Goal: Information Seeking & Learning: Check status

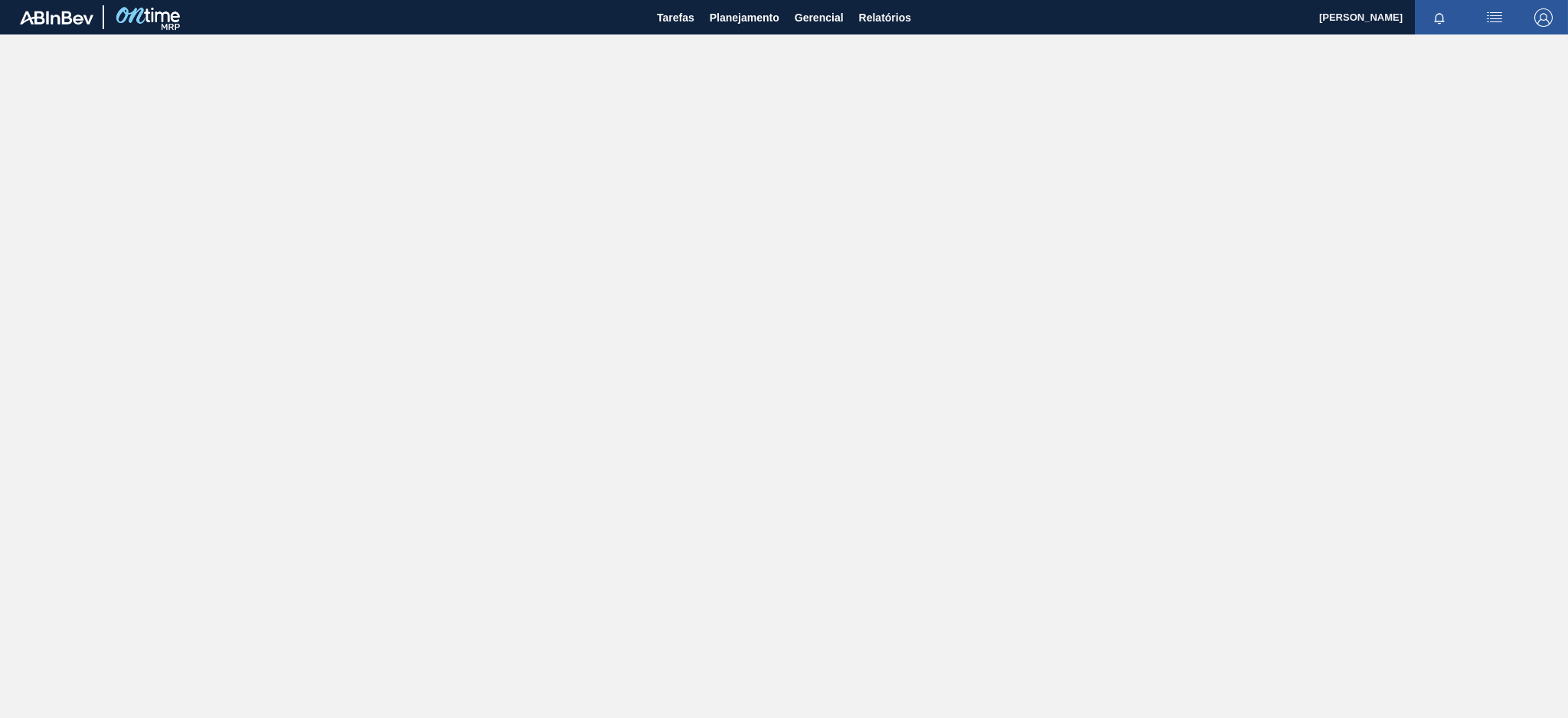
click at [694, 369] on main "Tarefas Planejamento Gerencial Relatórios Henrique Salvaia Neto Marcar todas co…" at bounding box center [784, 359] width 1568 height 718
click at [872, 14] on span "Relatórios" at bounding box center [885, 17] width 52 height 19
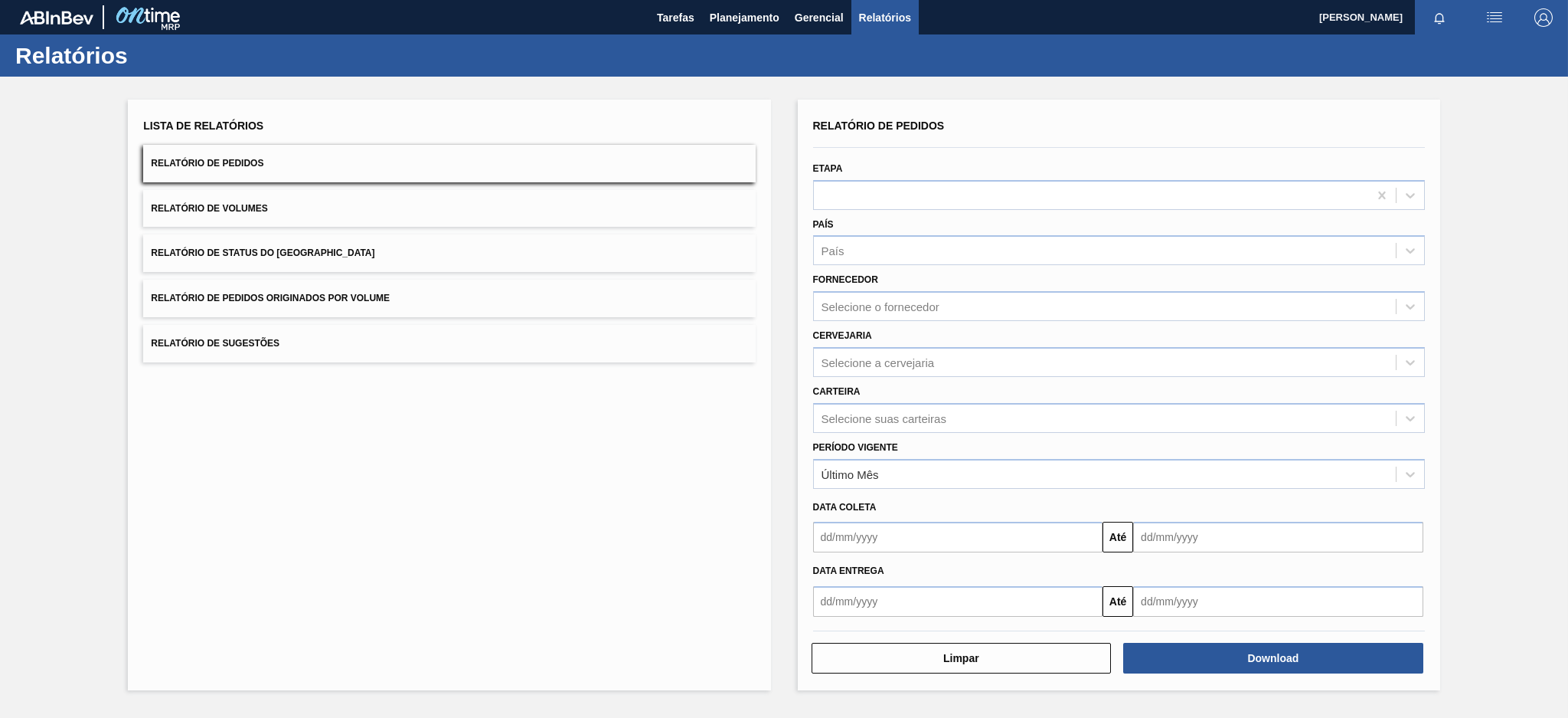
click at [298, 301] on span "Relatório de Pedidos Originados por Volume" at bounding box center [270, 297] width 239 height 10
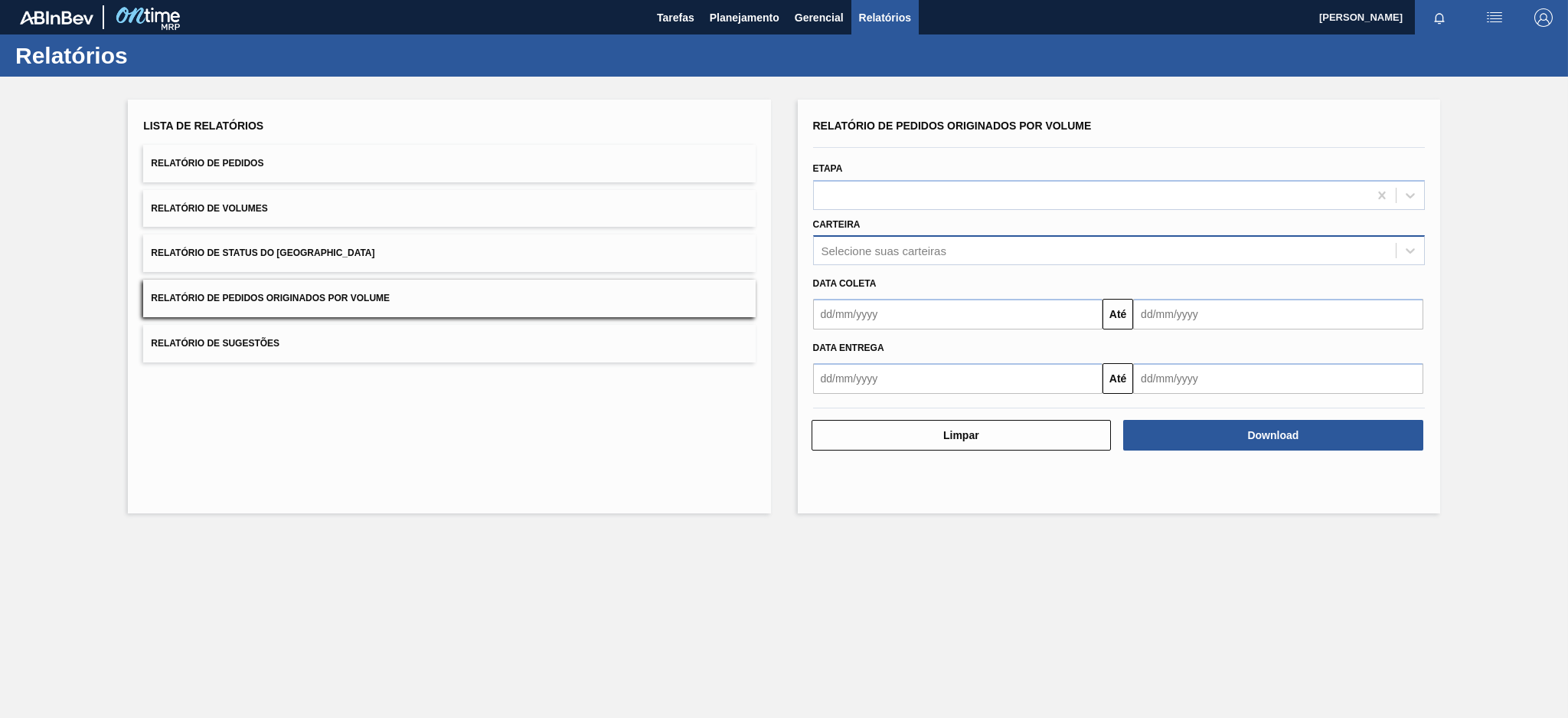
click at [872, 240] on div "Selecione suas carteiras" at bounding box center [1105, 251] width 582 height 23
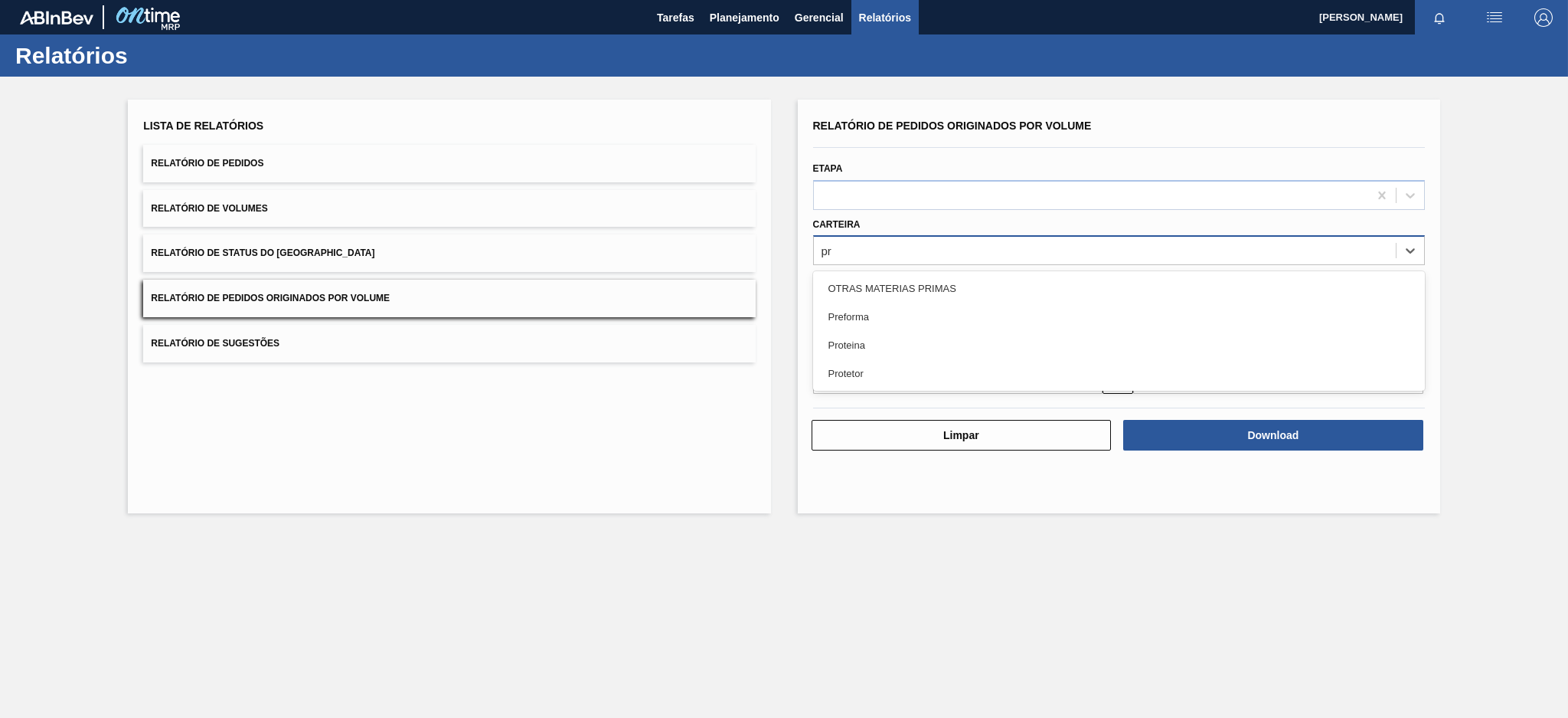
type input "pre"
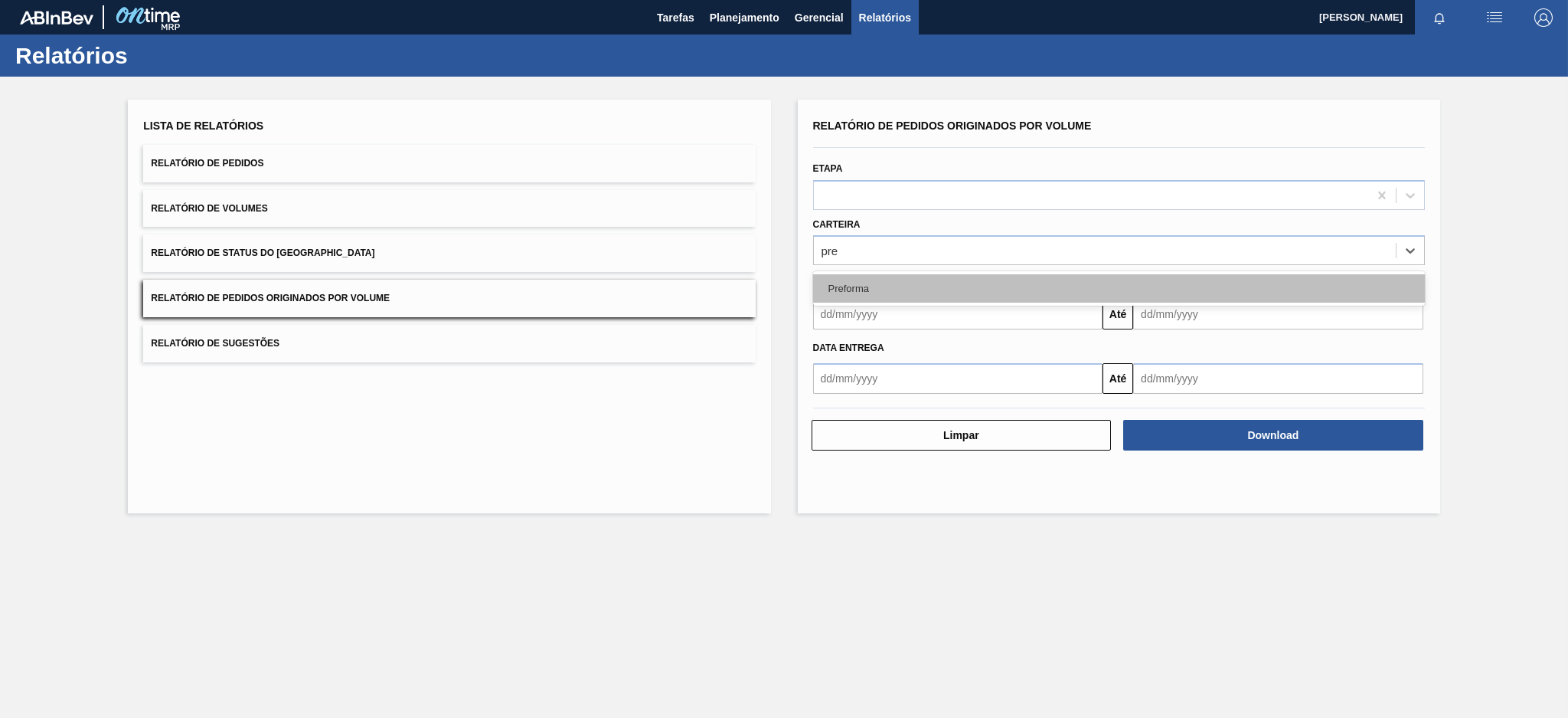
click at [882, 285] on div "Preforma" at bounding box center [1118, 288] width 612 height 28
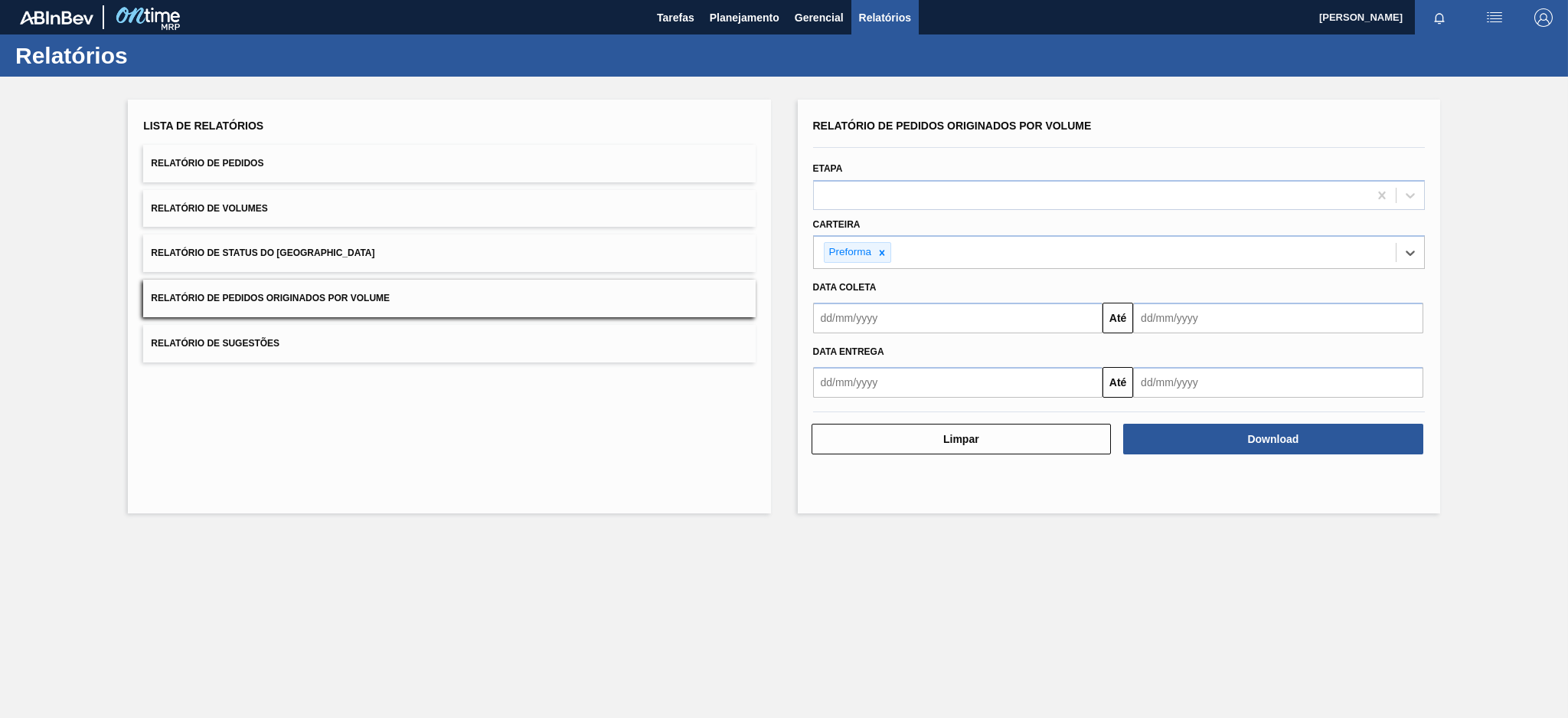
click at [1002, 312] on input "text" at bounding box center [958, 317] width 290 height 31
click at [828, 343] on div "agosto 2025 dom seg ter qua qui sex sab" at bounding box center [906, 363] width 184 height 44
click at [827, 354] on button "Previous Month" at bounding box center [827, 354] width 10 height 10
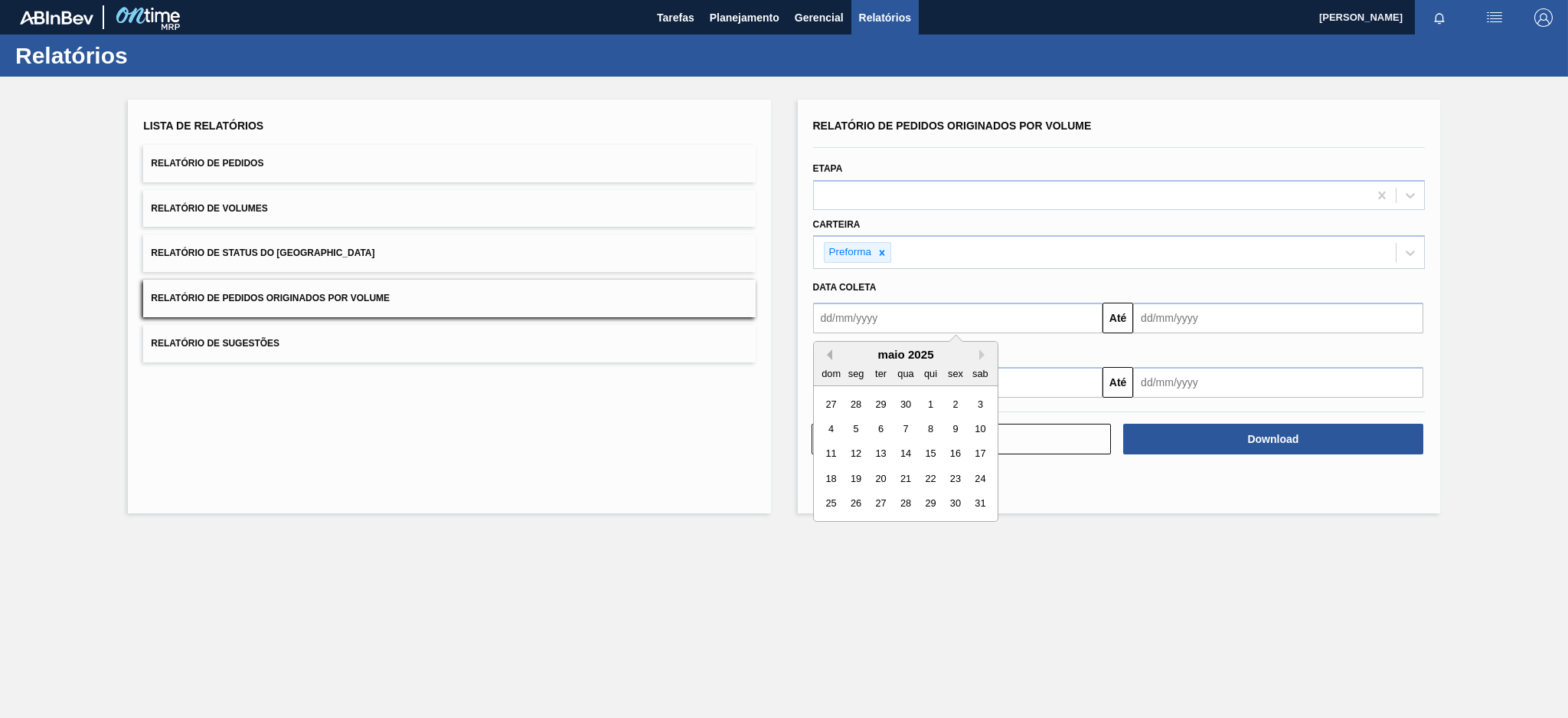
click at [827, 354] on button "Previous Month" at bounding box center [827, 354] width 10 height 10
click at [904, 402] on div "1" at bounding box center [906, 404] width 21 height 21
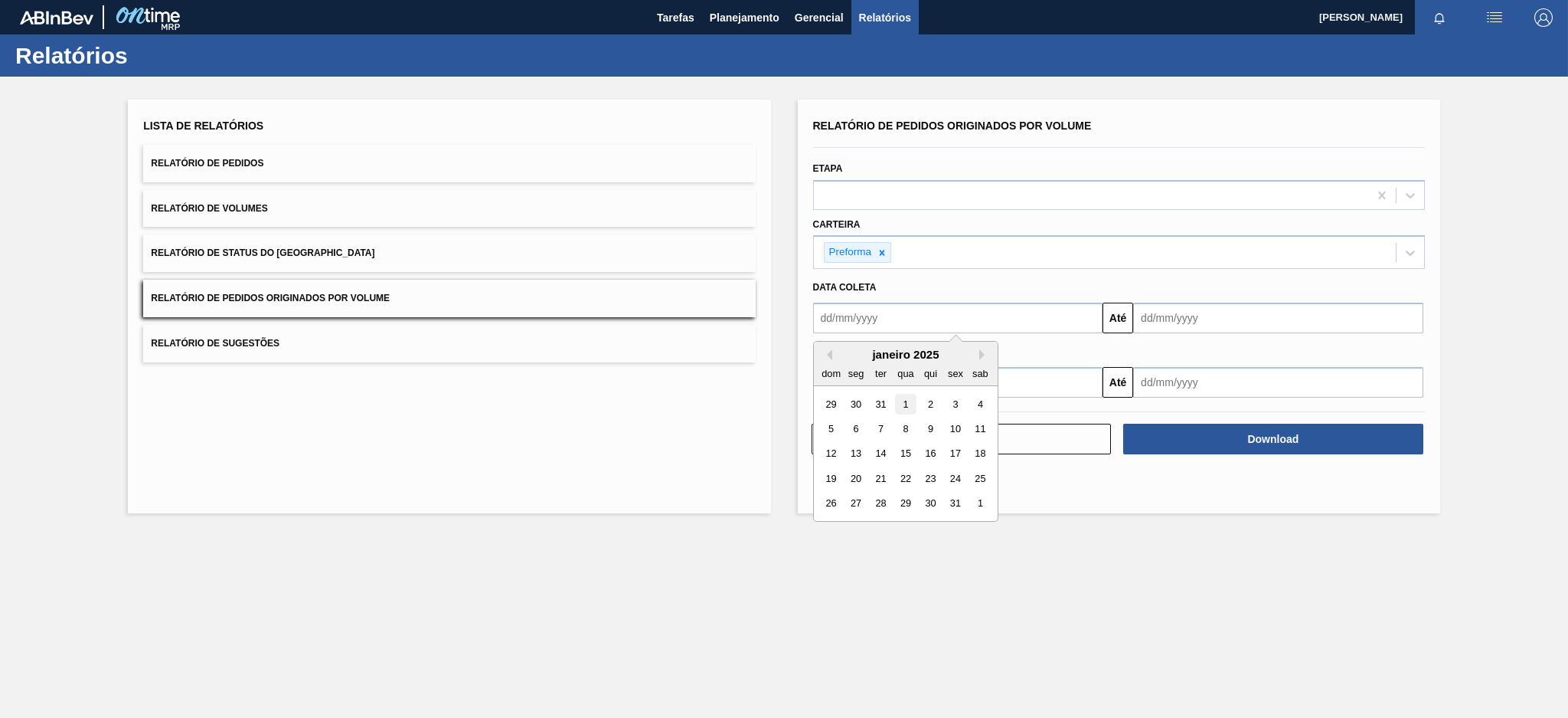
type input "01/01/2025"
click at [1195, 302] on input "text" at bounding box center [1279, 317] width 290 height 31
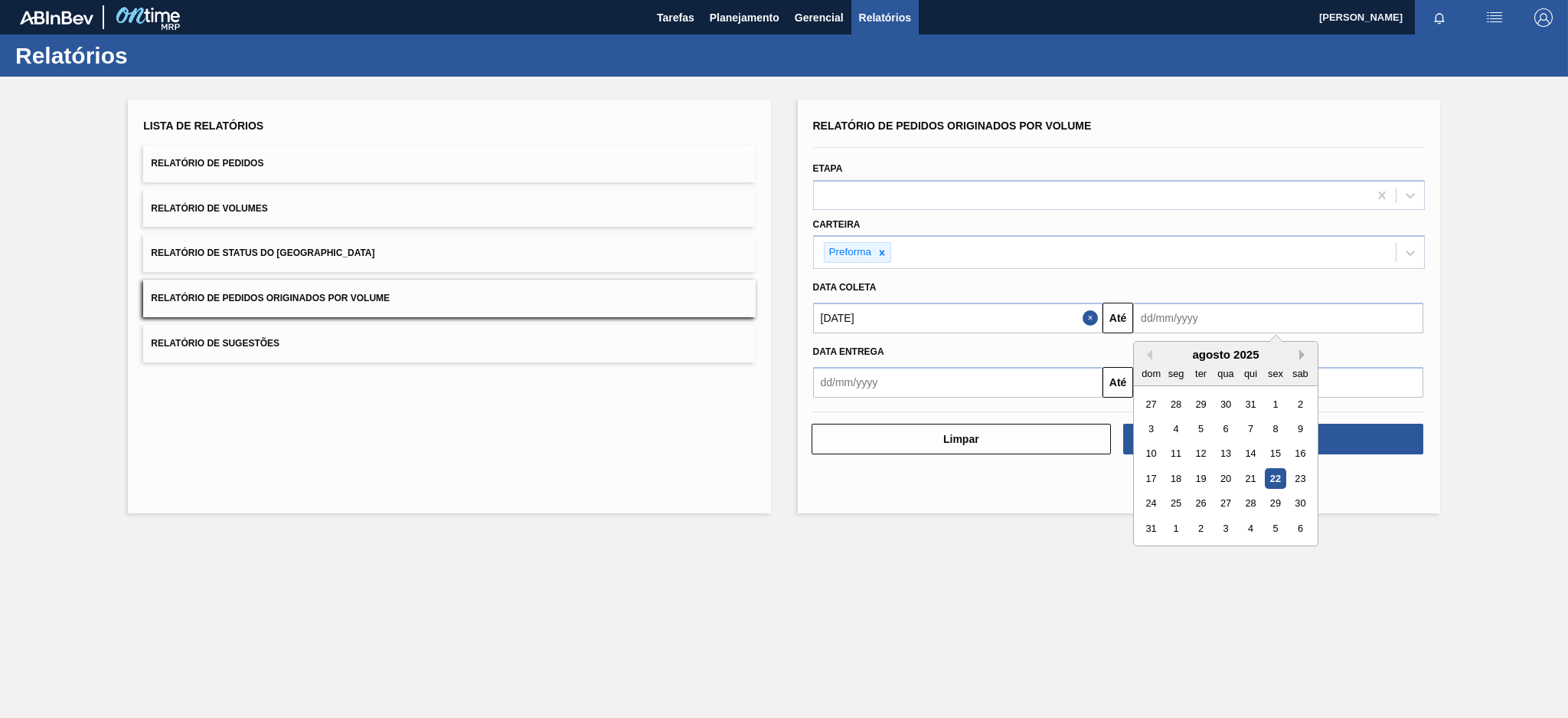
click at [1307, 354] on button "Next Month" at bounding box center [1305, 354] width 10 height 10
click at [1204, 503] on div "30" at bounding box center [1201, 504] width 21 height 21
type input "30/09/2025"
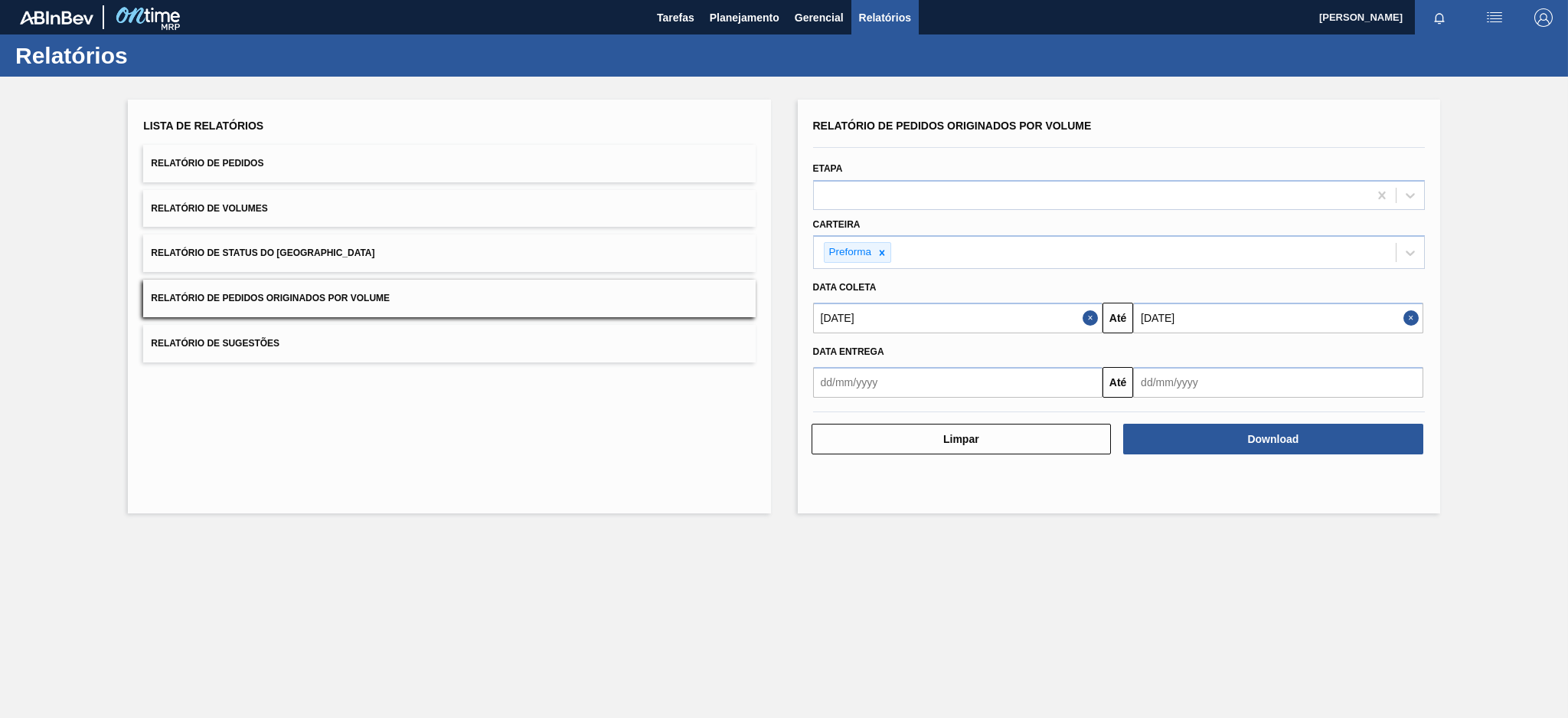
click at [985, 333] on input "text" at bounding box center [958, 317] width 290 height 31
click at [824, 409] on div "agosto 2025 dom seg ter qua qui sex sab" at bounding box center [906, 428] width 184 height 44
click at [827, 421] on button "Previous Month" at bounding box center [827, 418] width 10 height 10
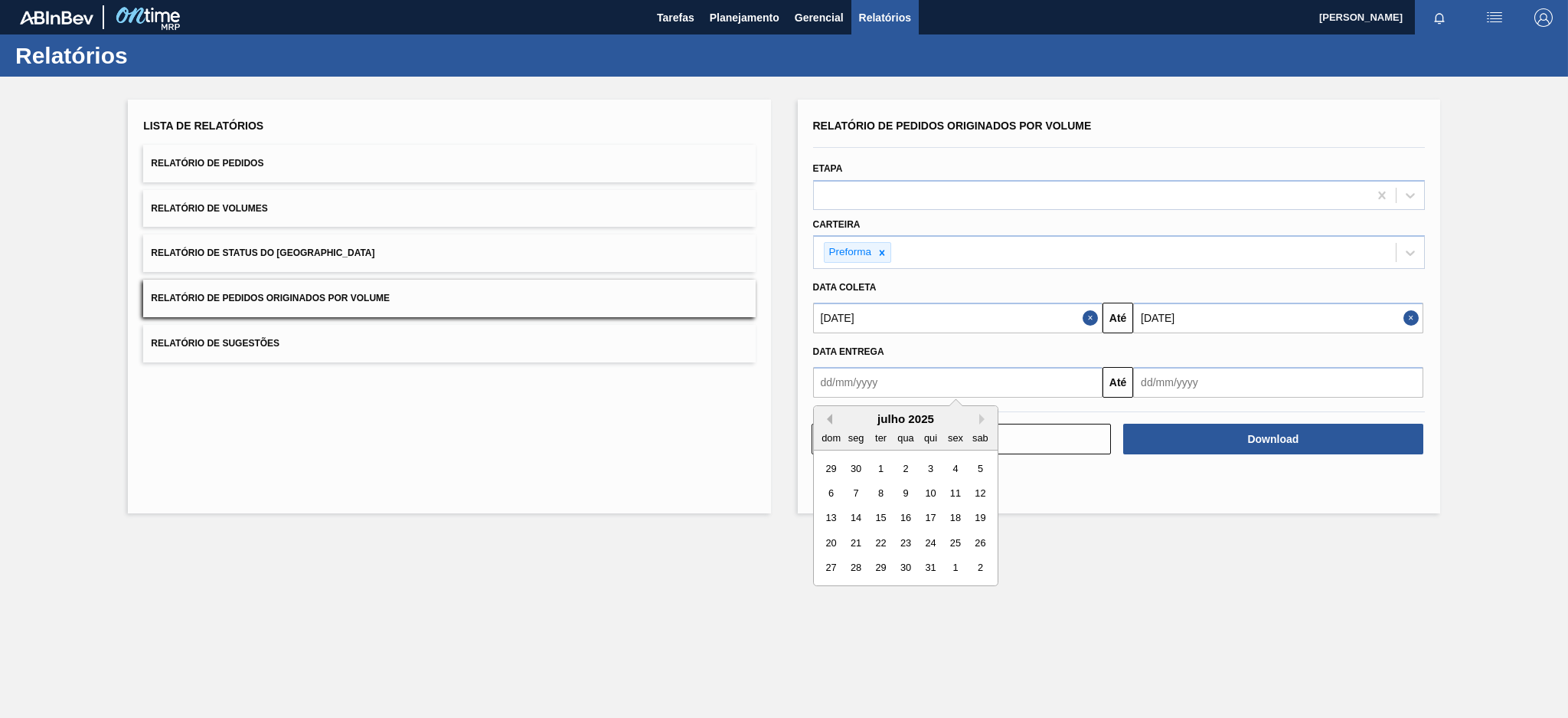
click at [827, 421] on button "Previous Month" at bounding box center [827, 418] width 10 height 10
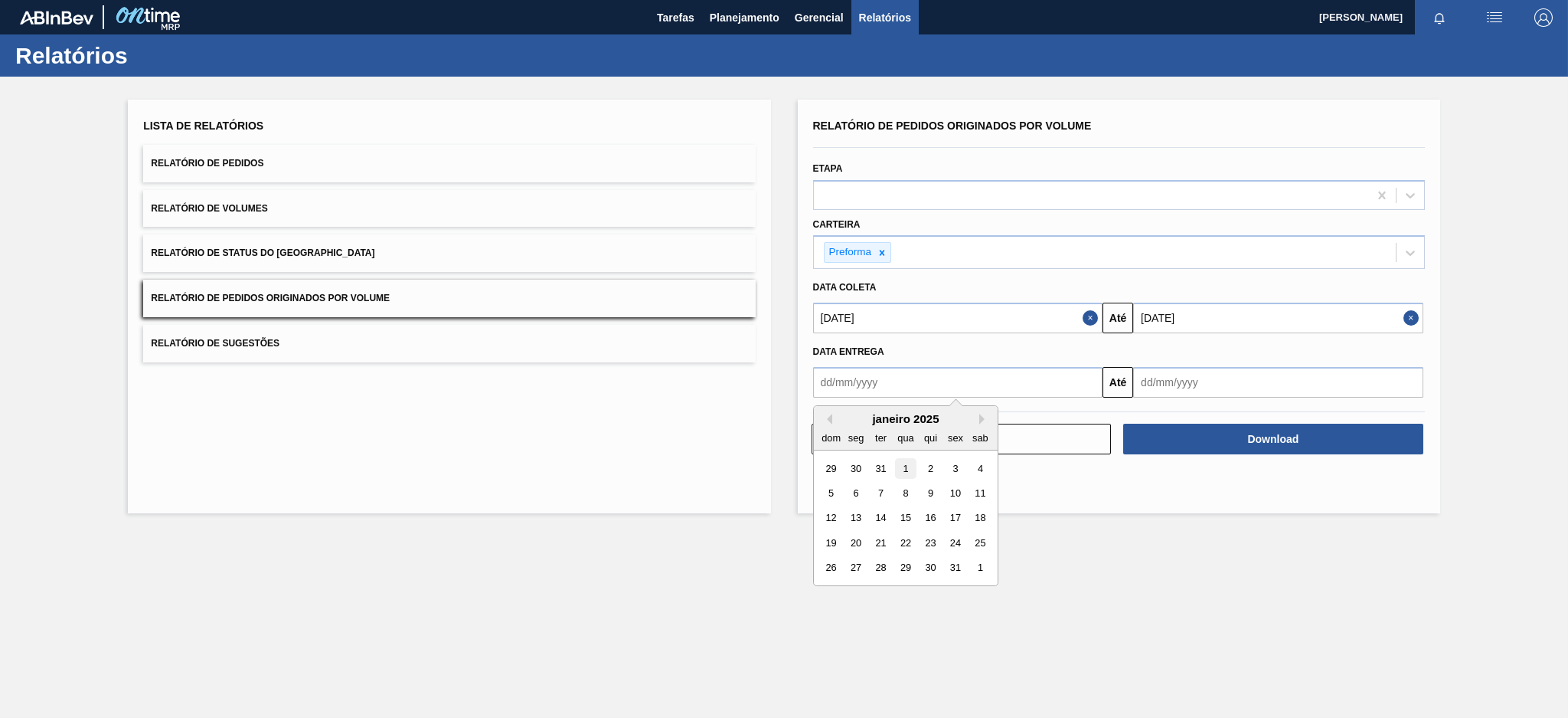
click at [902, 464] on div "1" at bounding box center [906, 467] width 21 height 21
type input "01/01/2025"
click at [1201, 333] on input "text" at bounding box center [1279, 317] width 290 height 31
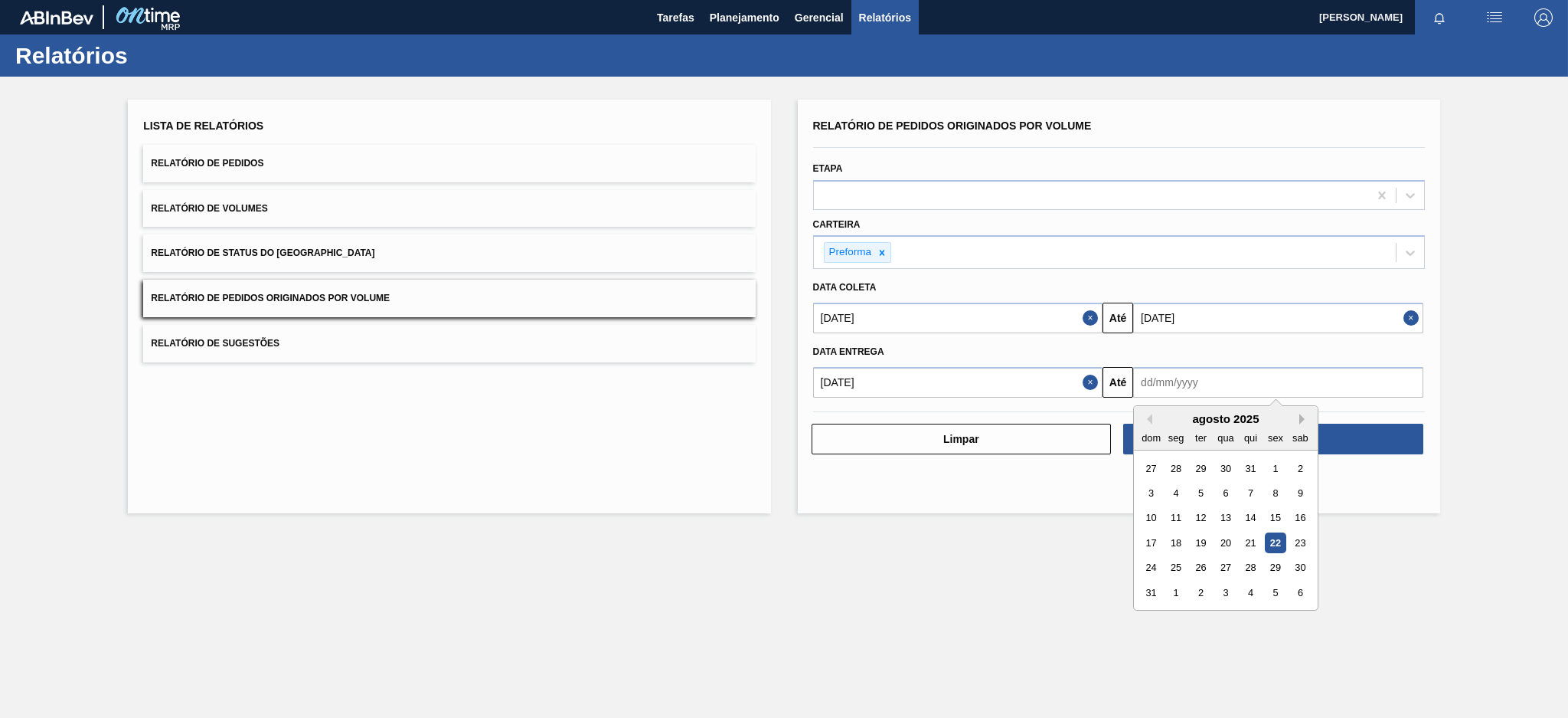
click at [1302, 413] on button "Next Month" at bounding box center [1305, 418] width 10 height 10
click at [1205, 569] on div "30" at bounding box center [1201, 567] width 21 height 21
type input "30/09/2025"
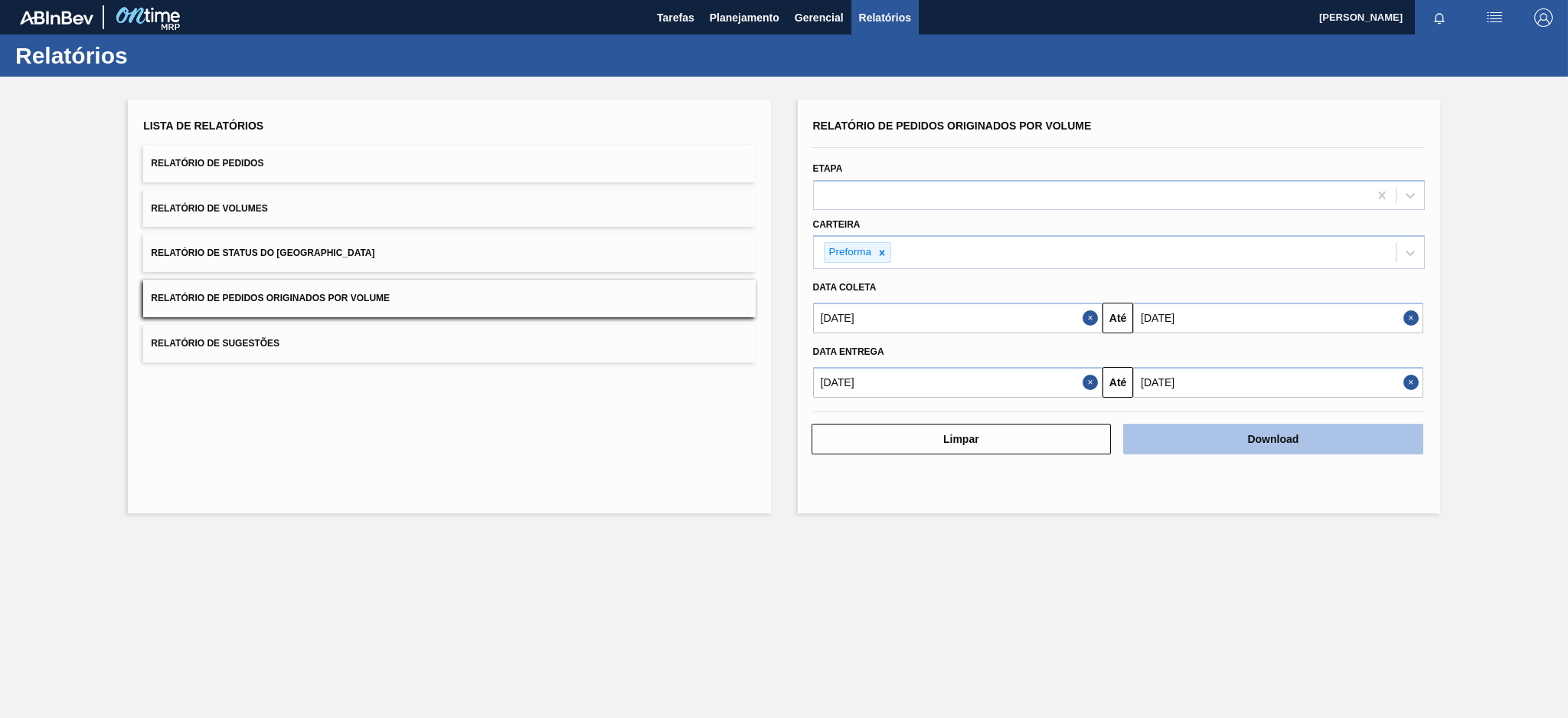
click at [1199, 433] on button "Download" at bounding box center [1273, 439] width 301 height 31
click at [224, 162] on span "Relatório de Pedidos" at bounding box center [207, 163] width 113 height 10
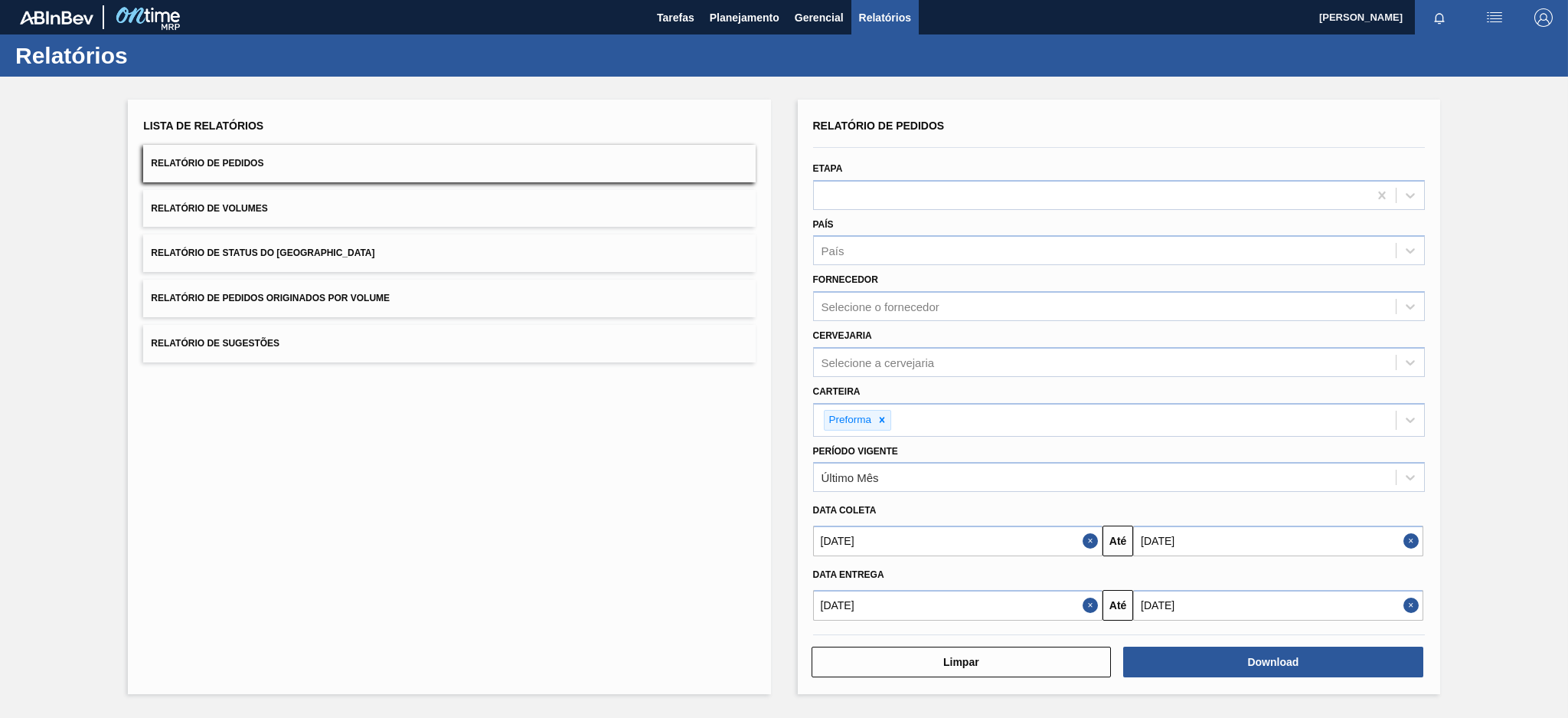
click at [1086, 533] on button "Close" at bounding box center [1093, 541] width 20 height 31
click at [1085, 605] on button "Close" at bounding box center [1093, 605] width 20 height 31
click at [1043, 537] on input "text" at bounding box center [958, 541] width 290 height 31
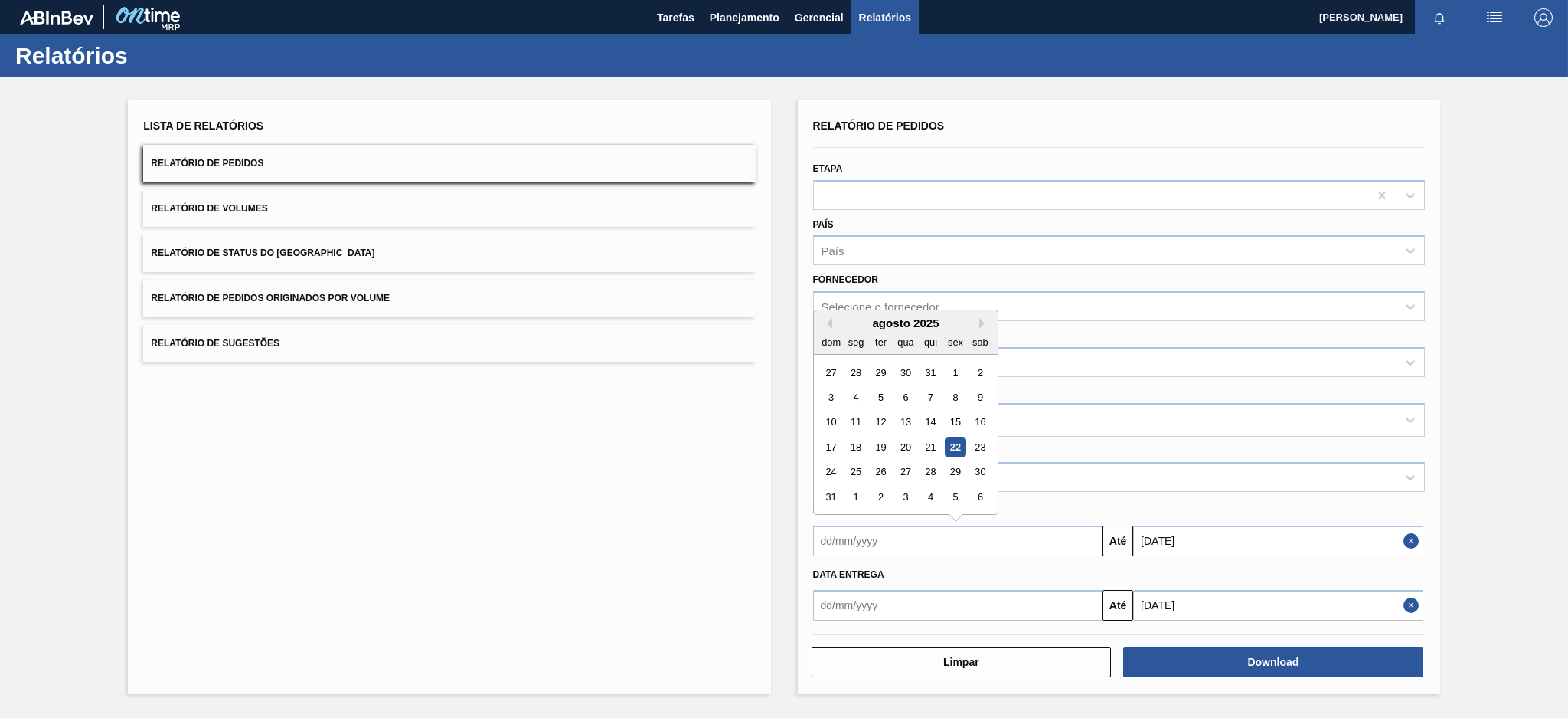
click at [950, 442] on div "22" at bounding box center [956, 447] width 21 height 21
type input "[DATE]"
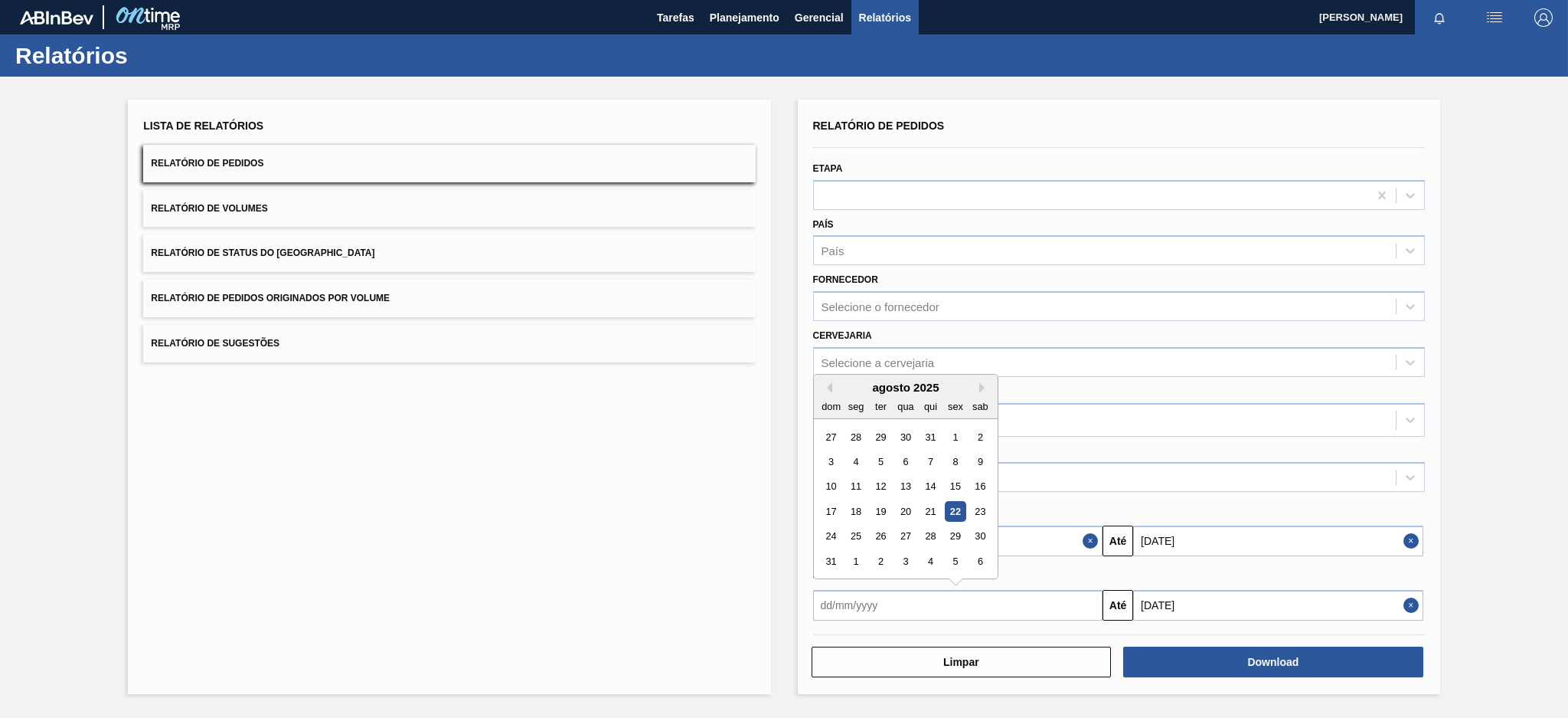
click at [990, 598] on input "text" at bounding box center [958, 605] width 290 height 31
click at [956, 508] on div "22" at bounding box center [956, 512] width 21 height 21
type input "[DATE]"
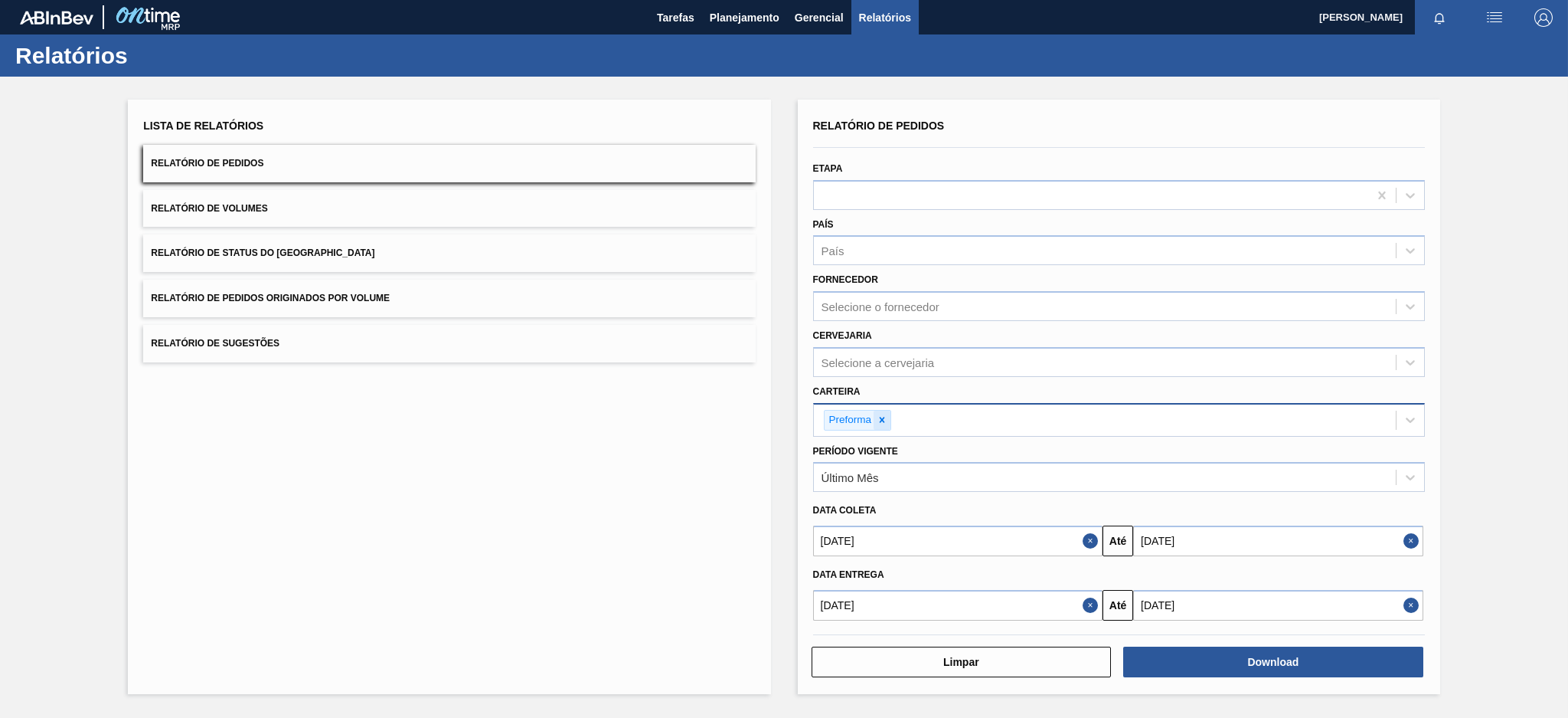
click at [877, 414] on icon at bounding box center [881, 419] width 10 height 10
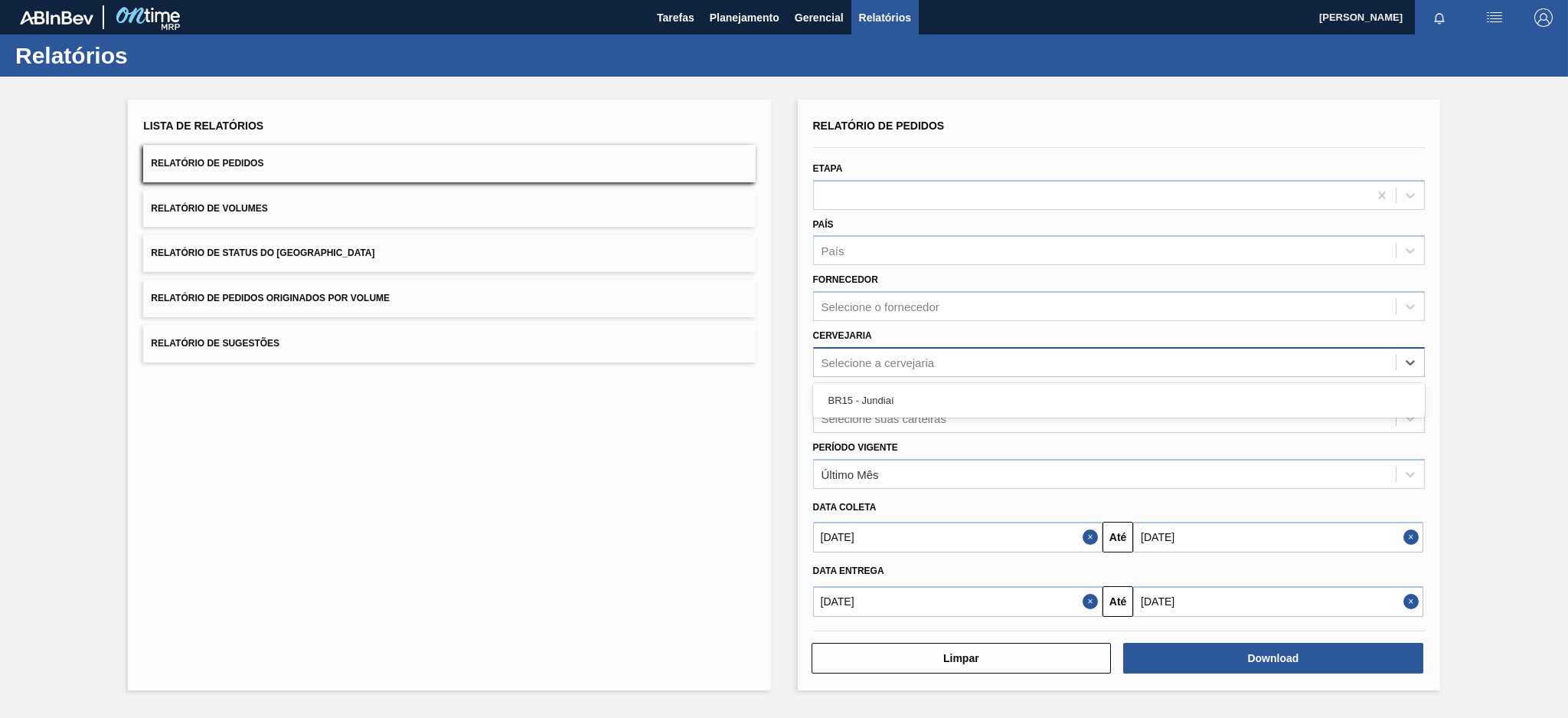
click at [873, 367] on div "Selecione a cervejaria" at bounding box center [1105, 362] width 582 height 23
type input "br15"
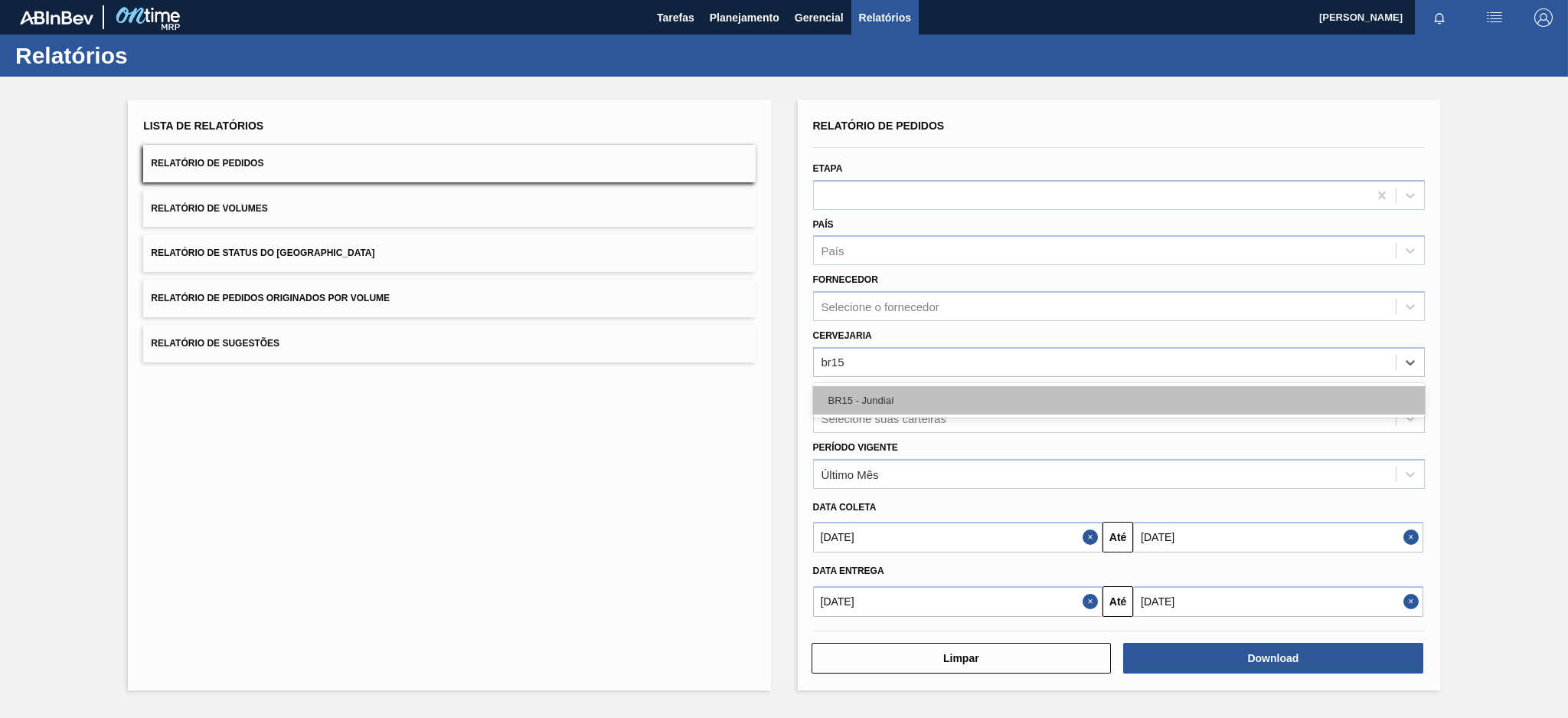
click at [885, 396] on div "BR15 - Jundiaí" at bounding box center [1118, 400] width 612 height 28
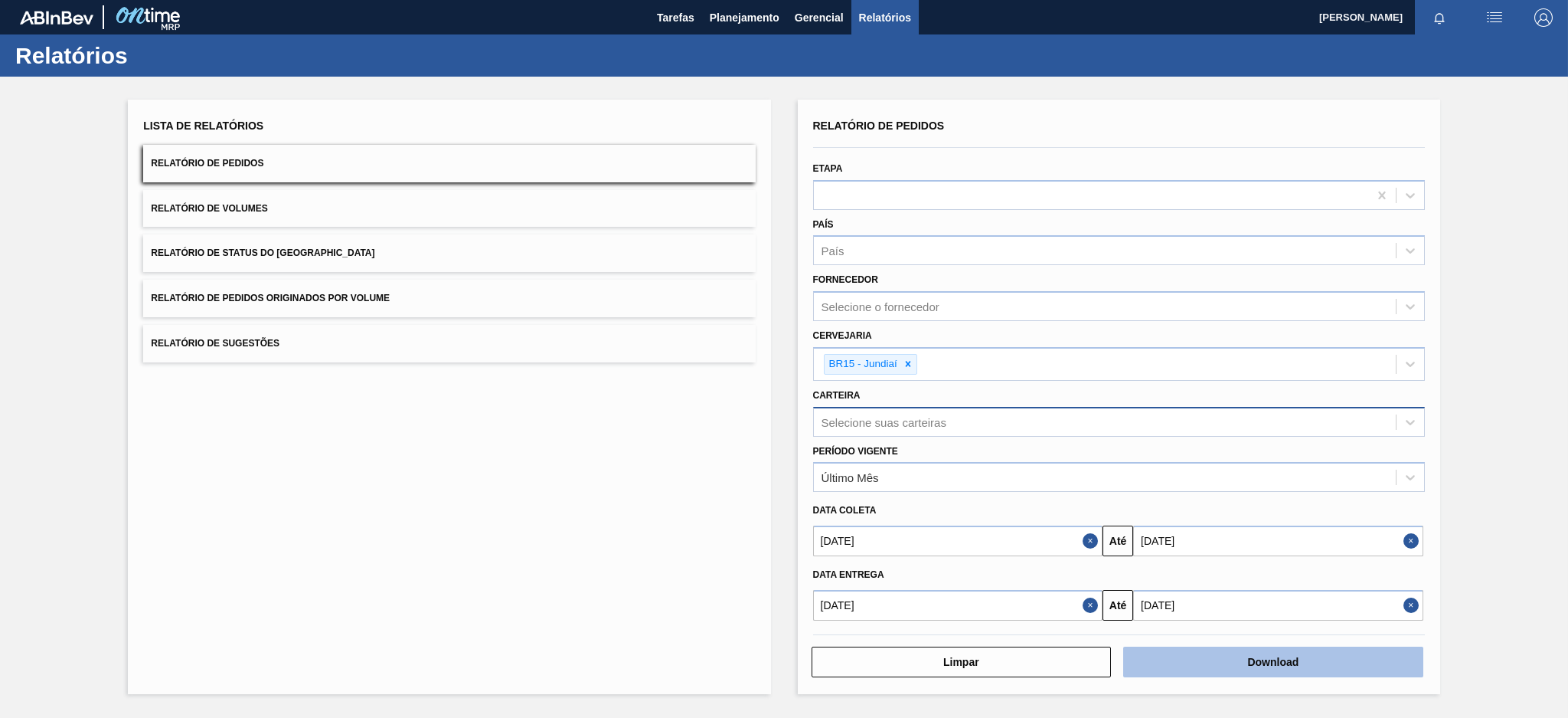
click at [1314, 660] on button "Download" at bounding box center [1273, 662] width 301 height 31
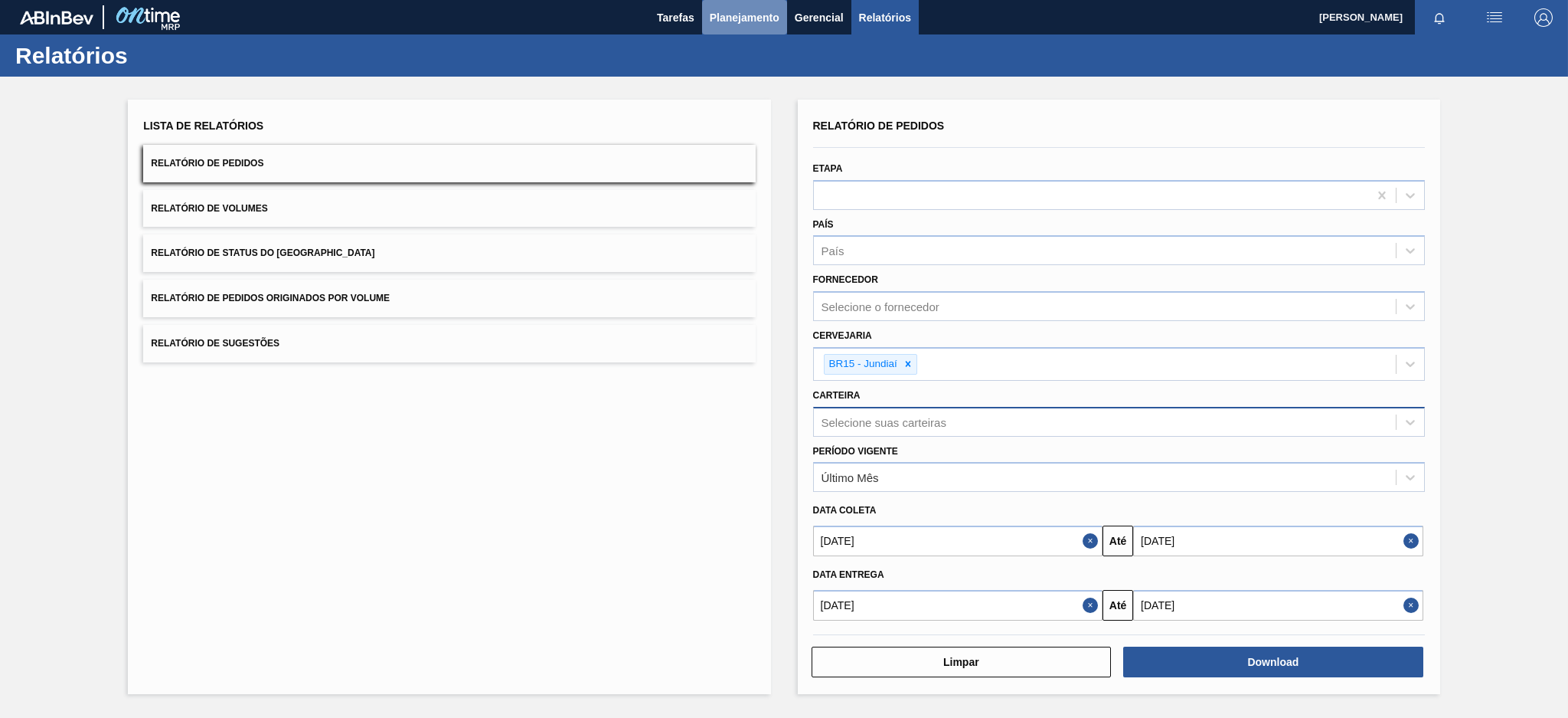
click at [778, 9] on span "Planejamento" at bounding box center [745, 17] width 69 height 19
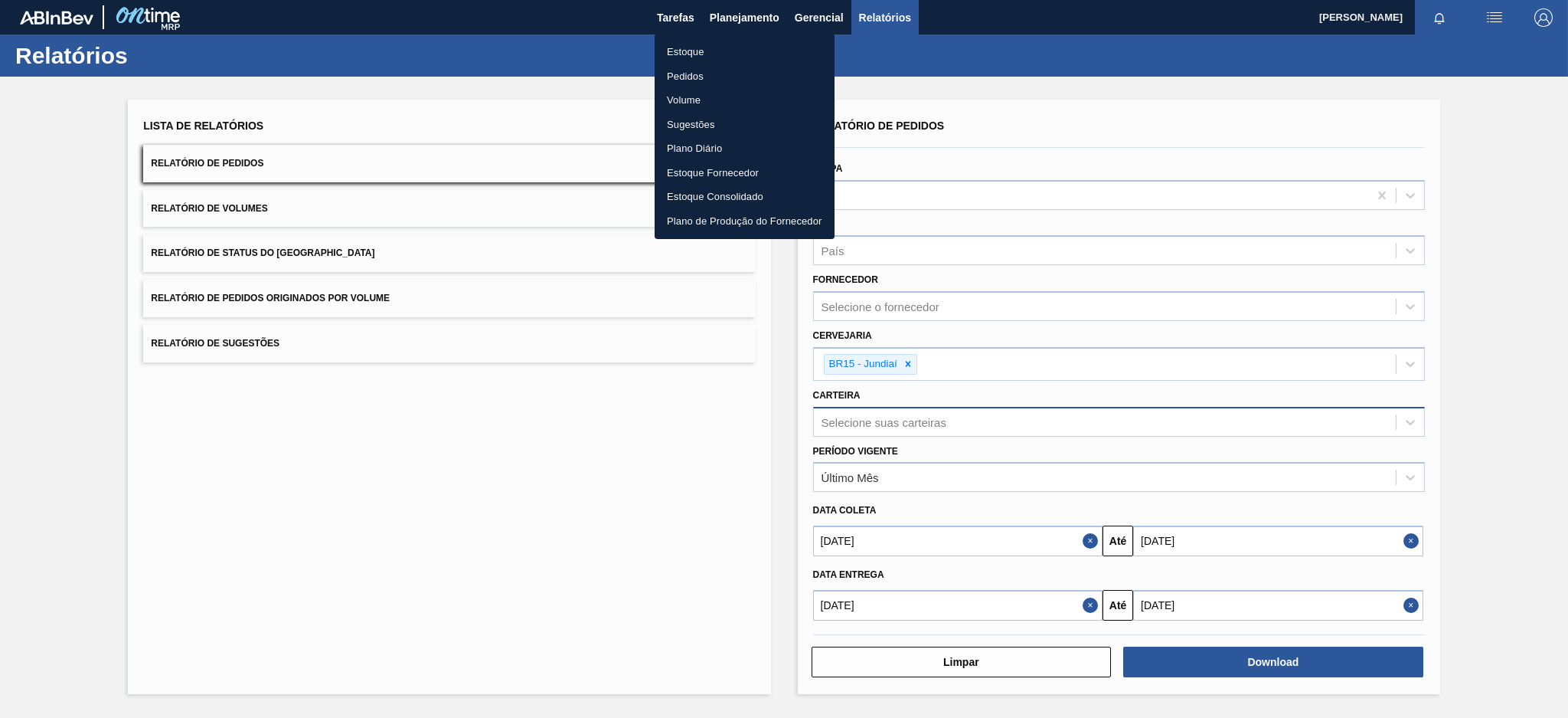
click at [711, 55] on li "Estoque" at bounding box center [745, 52] width 180 height 24
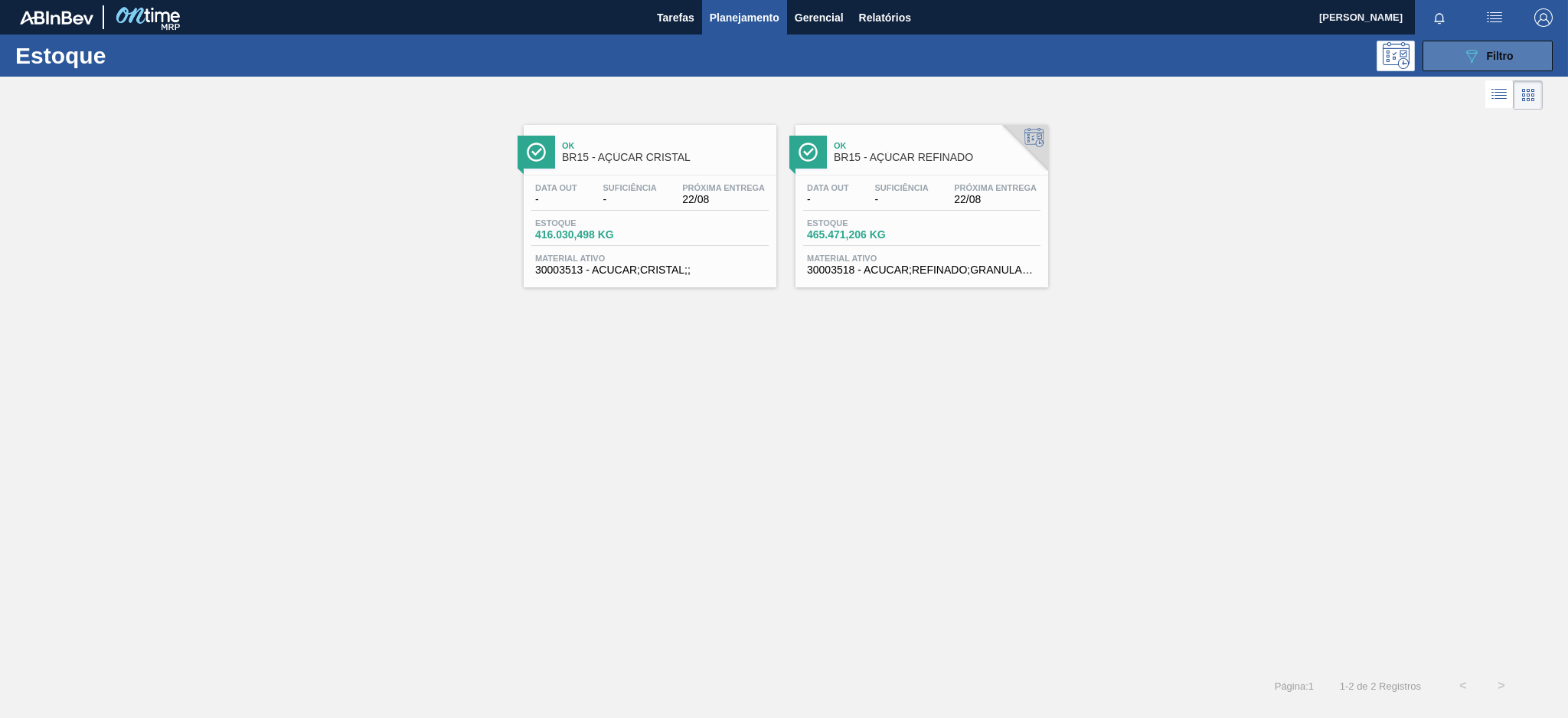
click at [1496, 59] on span "Filtro" at bounding box center [1500, 56] width 27 height 12
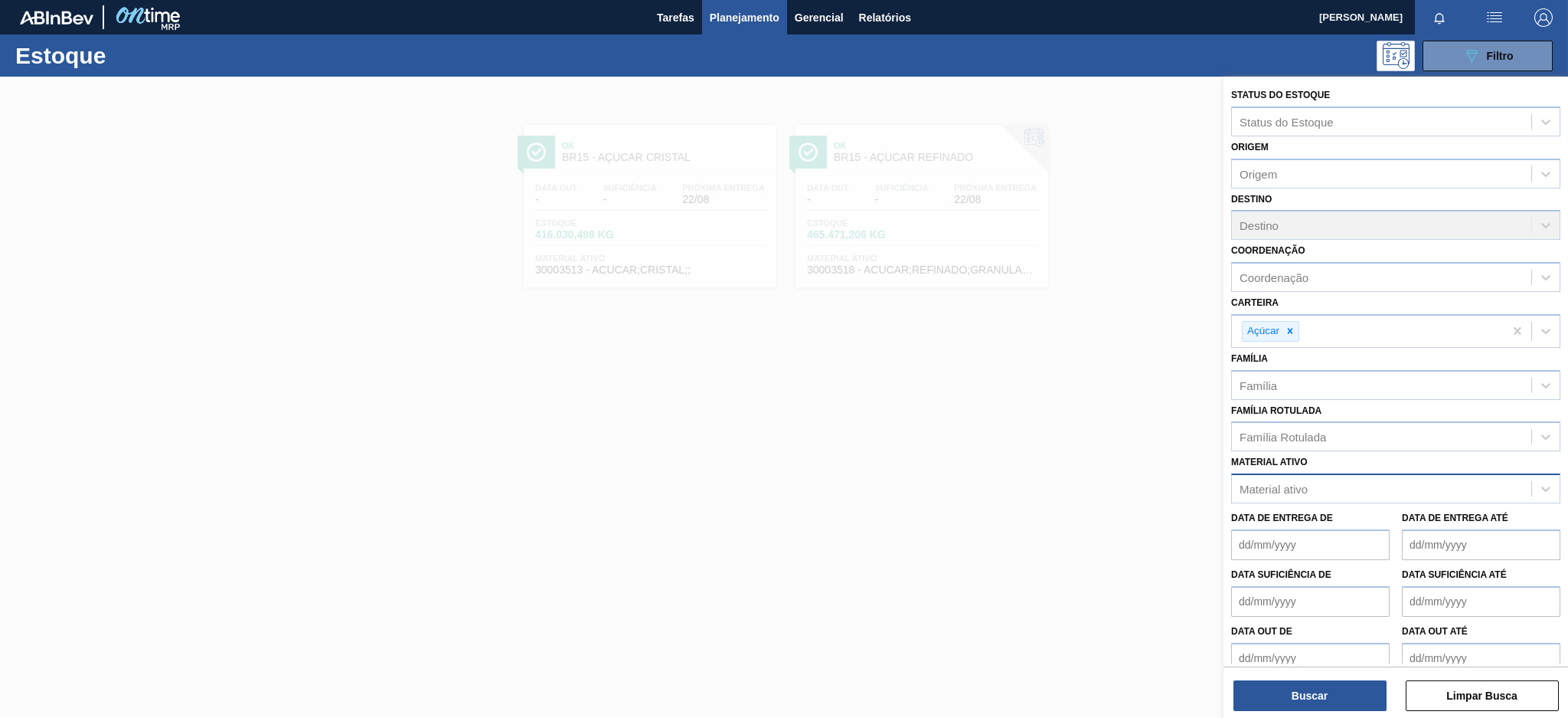
click at [1320, 487] on div "Material ativo" at bounding box center [1382, 489] width 300 height 23
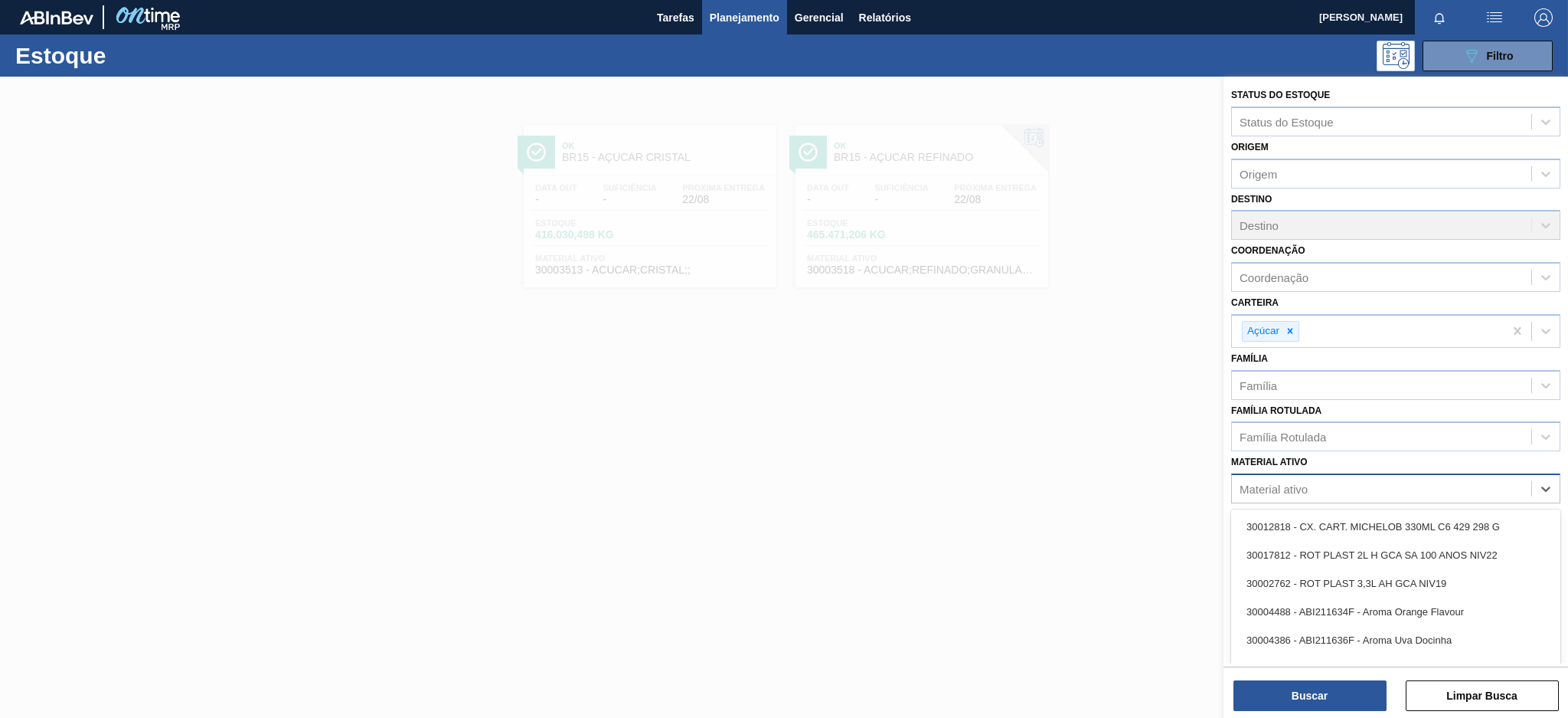
paste ativo "30003355"
type ativo "30003355"
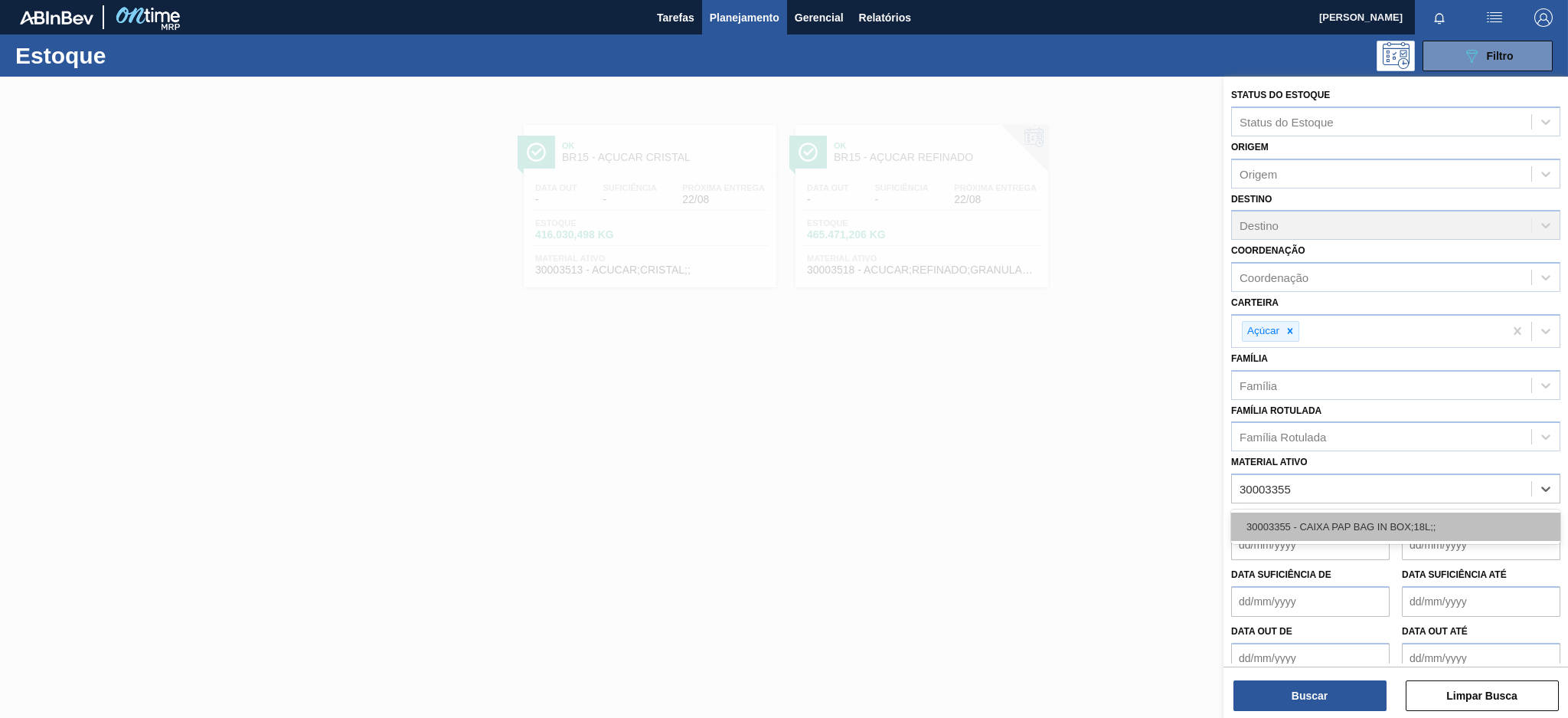
click at [1343, 519] on div "30003355 - CAIXA PAP BAG IN BOX;18L;;" at bounding box center [1396, 526] width 330 height 28
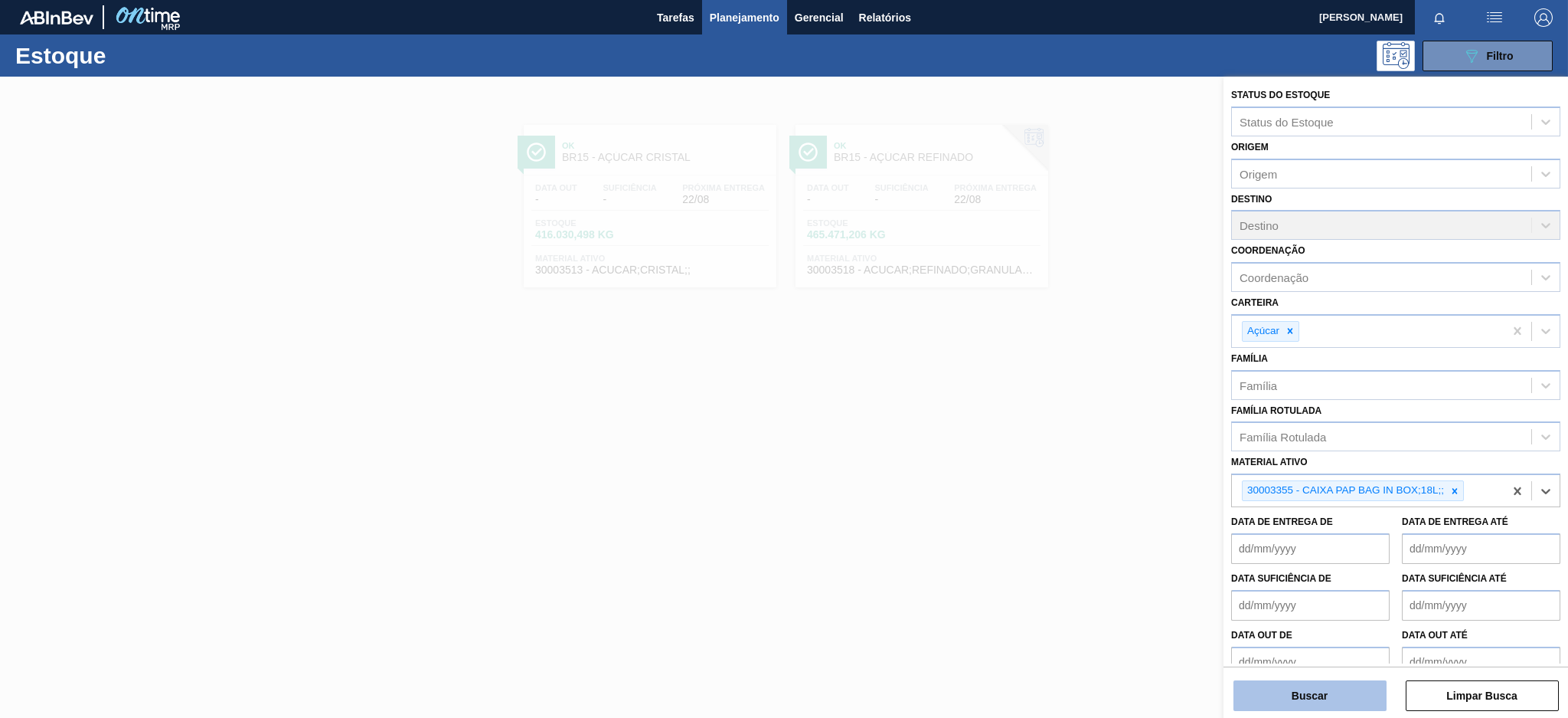
click at [1326, 702] on button "Buscar" at bounding box center [1310, 695] width 153 height 31
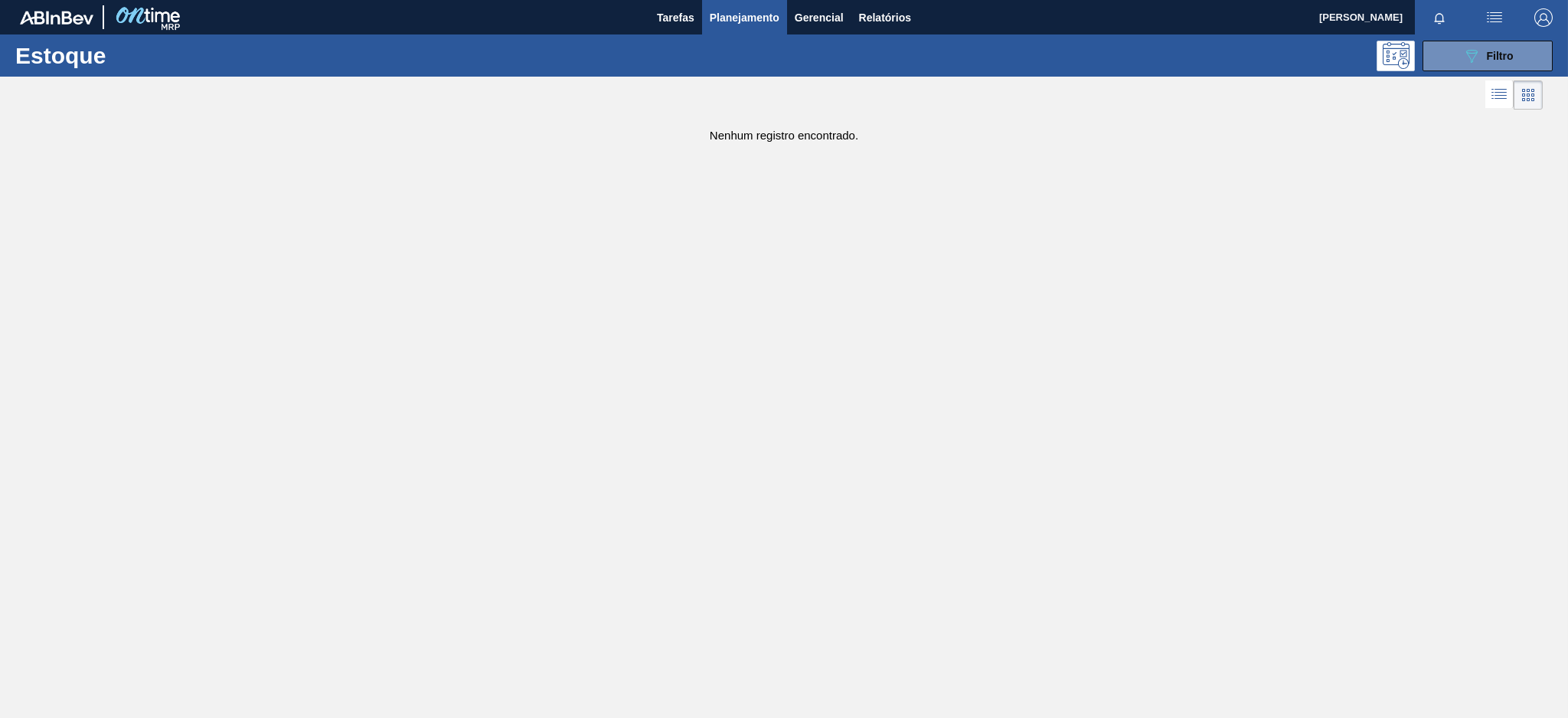
click at [1475, 70] on div "Estoque 089F7B8B-B2A5-4AFE-B5C0-19BA573D28AC Filtro" at bounding box center [784, 56] width 1568 height 42
click at [1475, 56] on icon "089F7B8B-B2A5-4AFE-B5C0-19BA573D28AC" at bounding box center [1471, 56] width 19 height 19
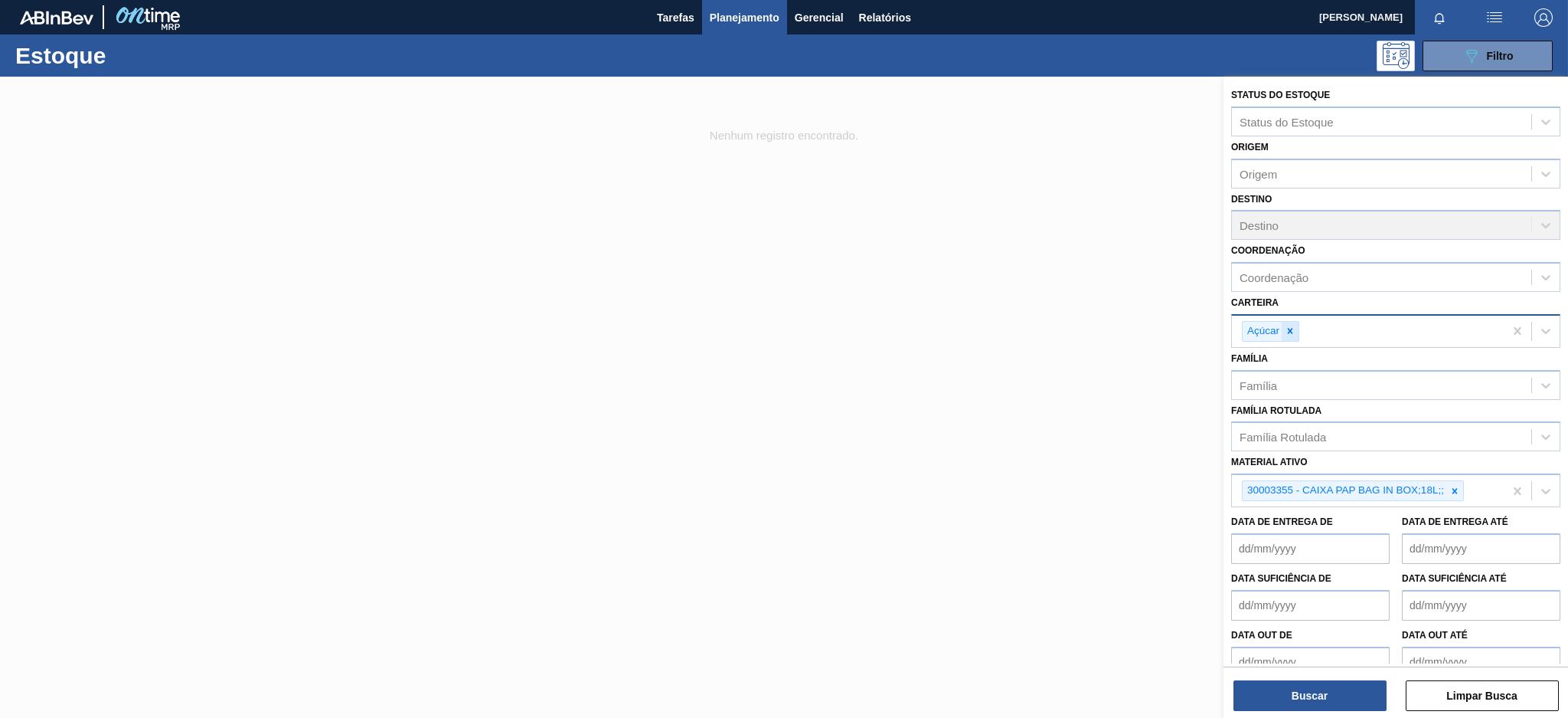
click at [1291, 326] on icon at bounding box center [1290, 330] width 10 height 10
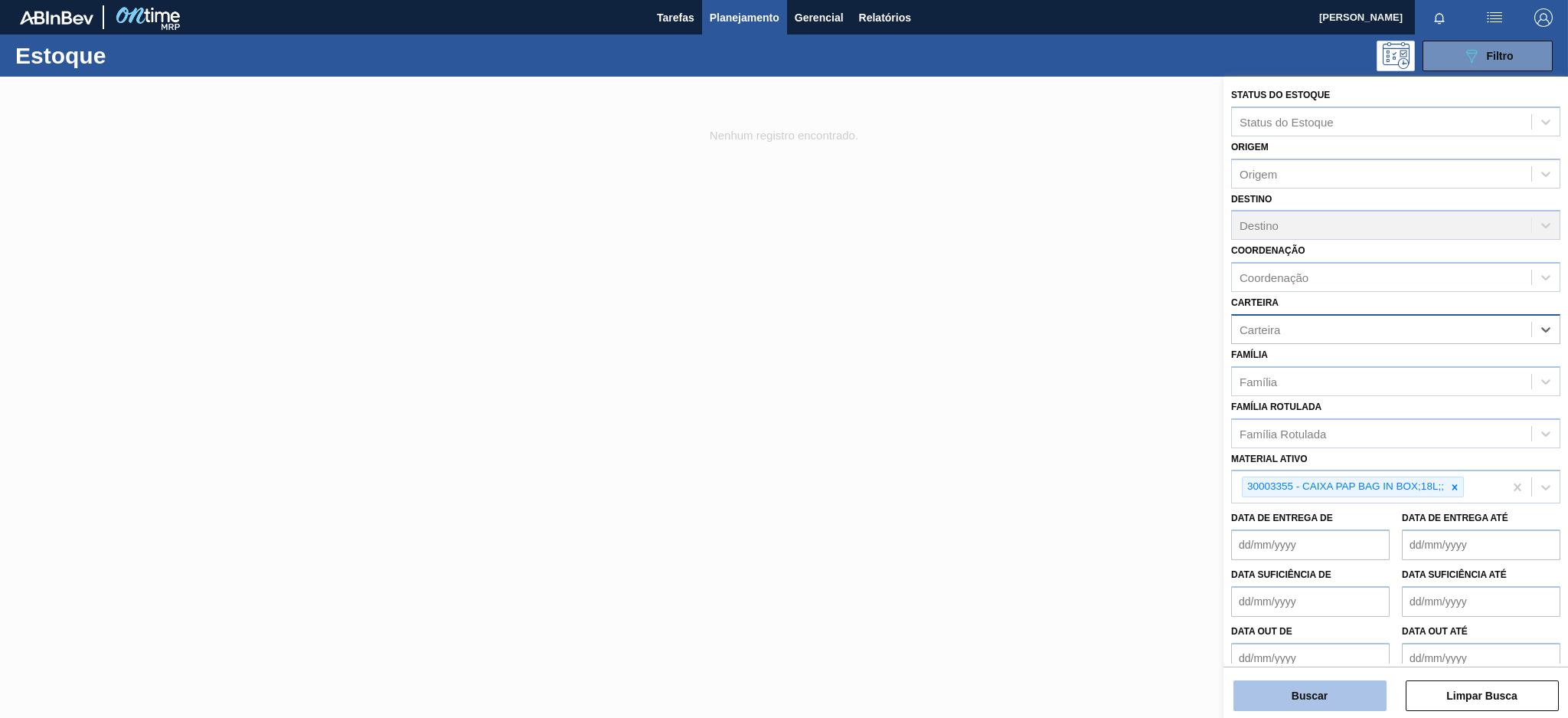
click at [1320, 693] on button "Buscar" at bounding box center [1310, 695] width 153 height 31
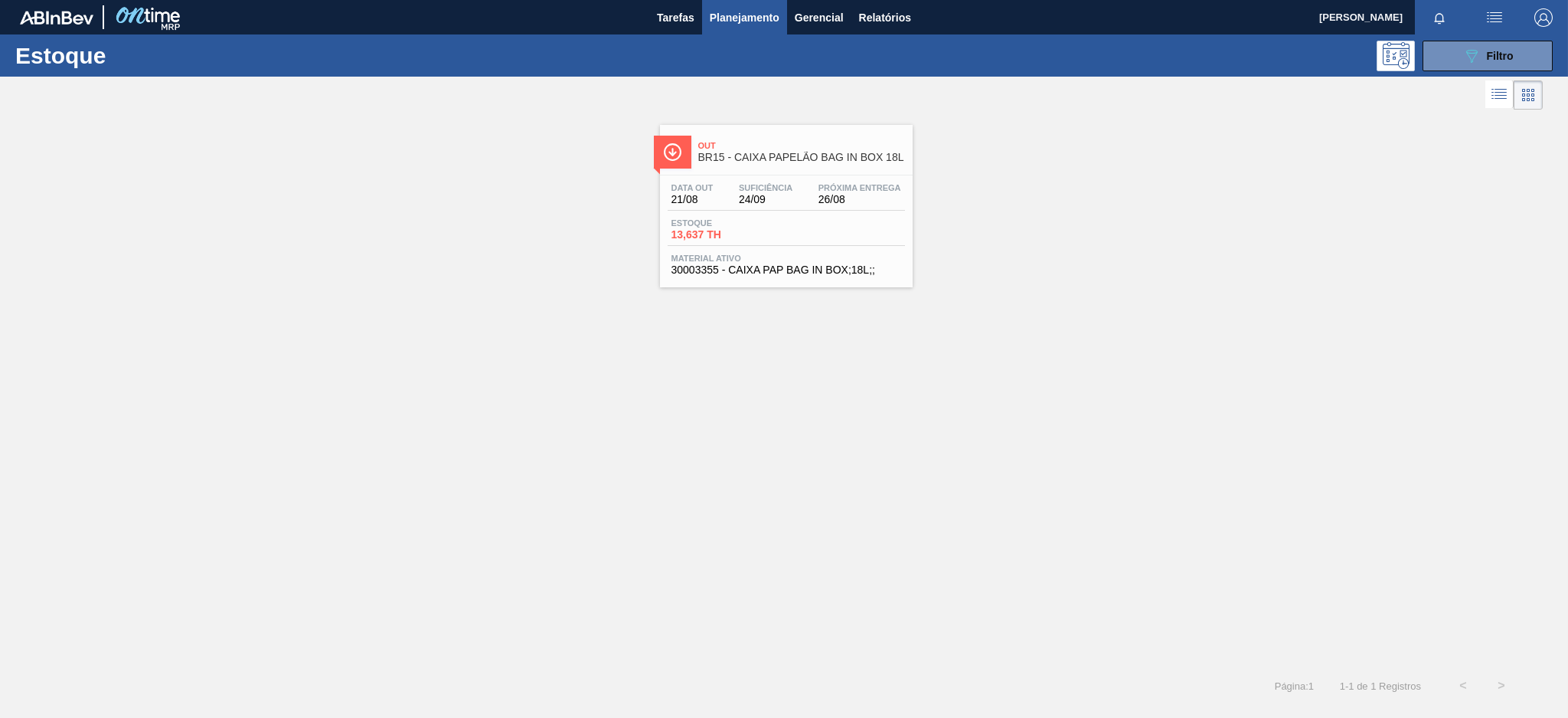
click at [800, 203] on div "Data out 21/08 Suficiência 24/09 Próxima Entrega 26/08" at bounding box center [786, 197] width 238 height 27
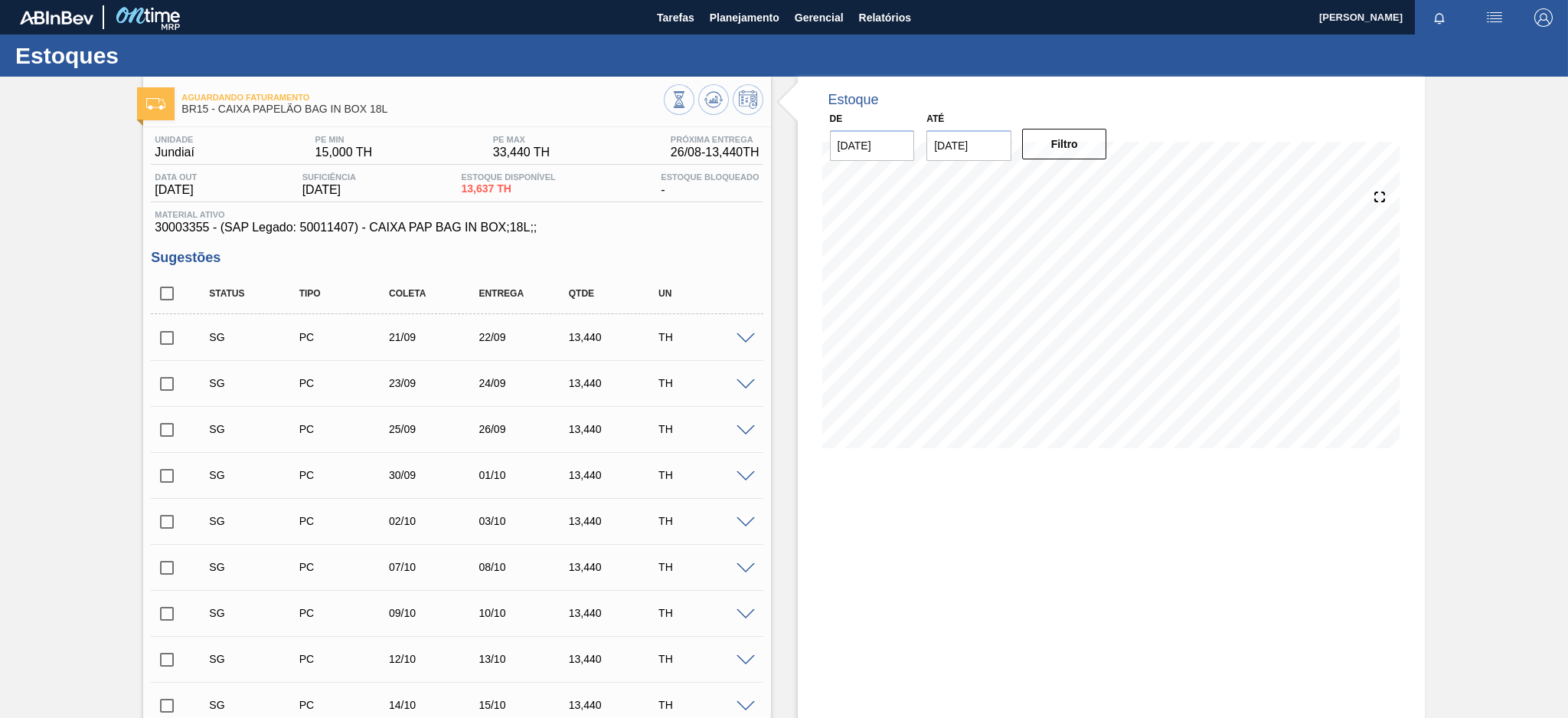
scroll to position [409, 0]
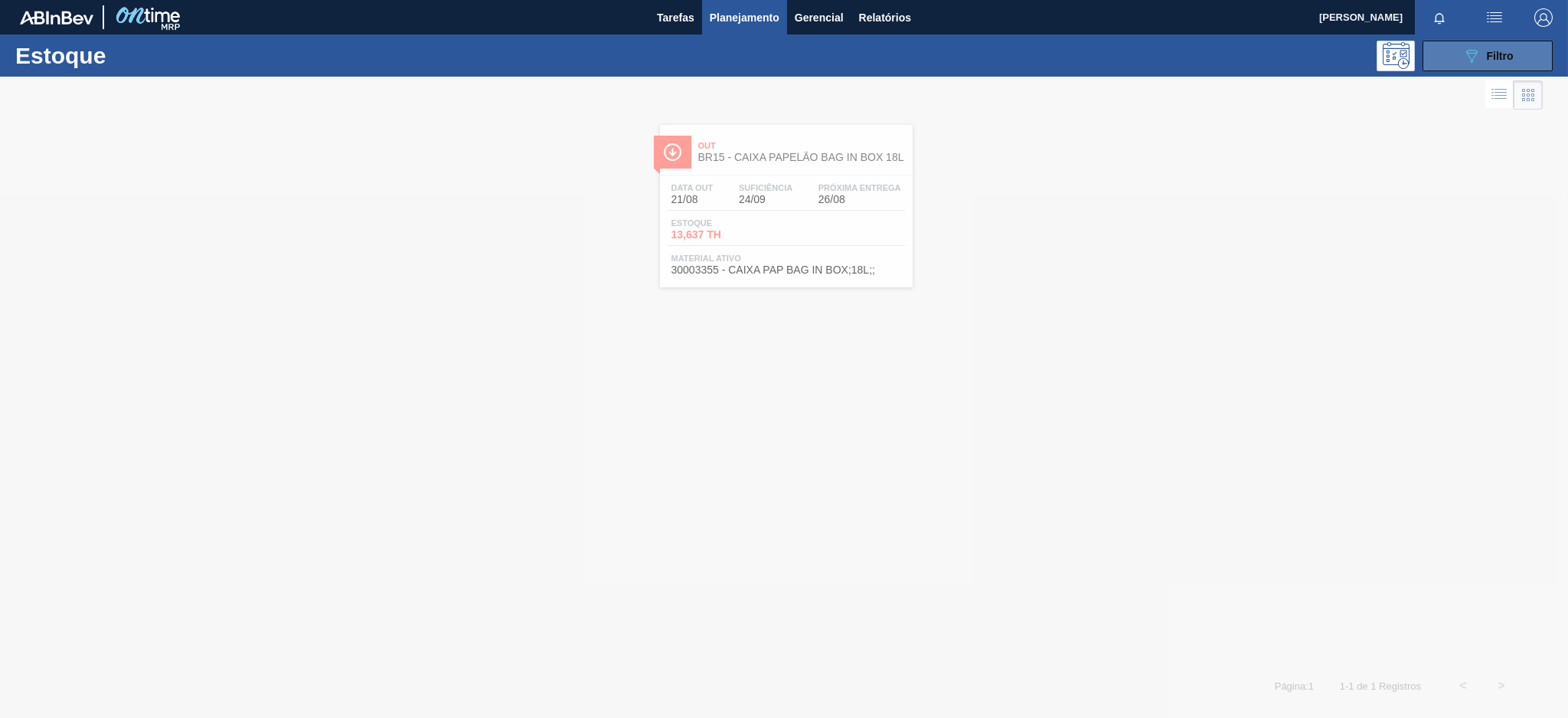
click at [1457, 60] on button "089F7B8B-B2A5-4AFE-B5C0-19BA573D28AC Filtro" at bounding box center [1488, 56] width 131 height 31
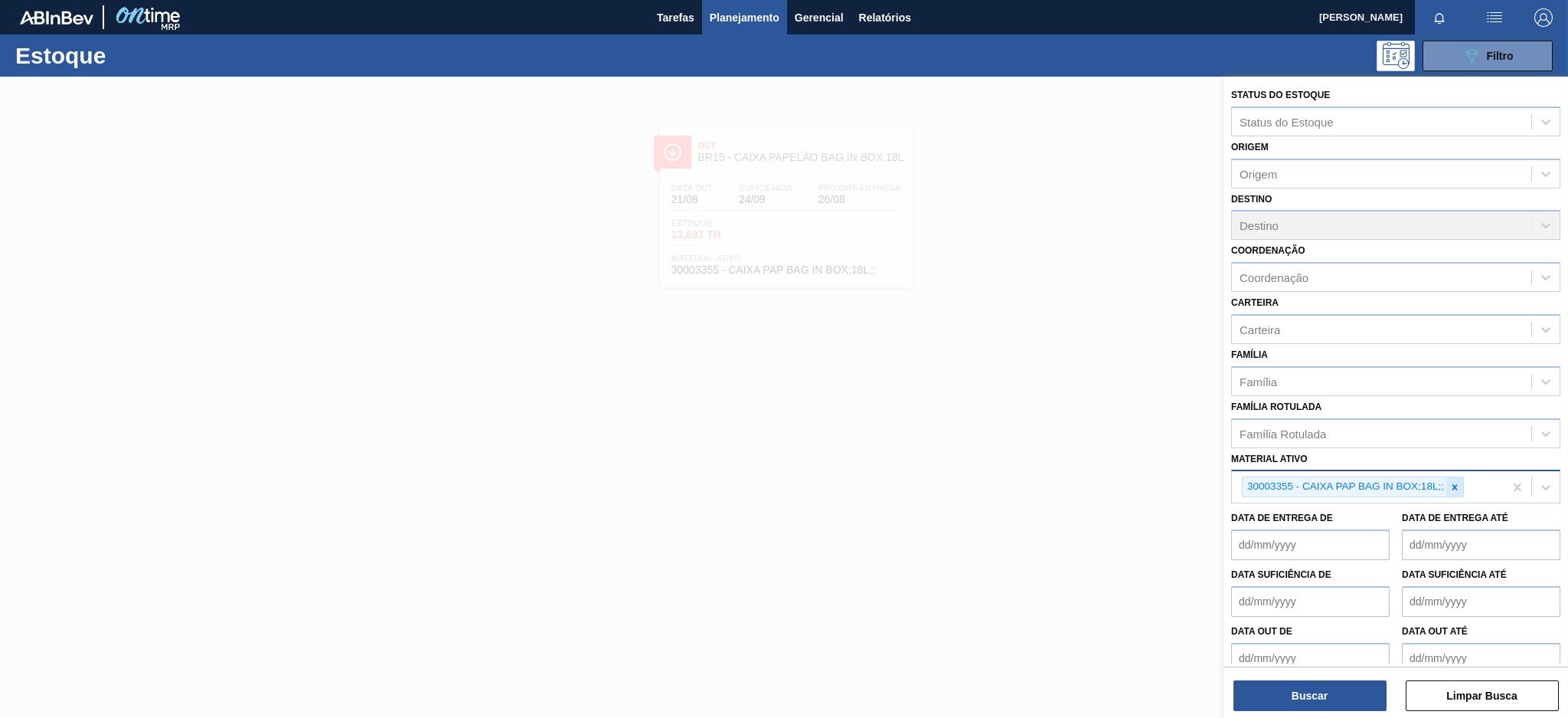
click at [1460, 483] on div at bounding box center [1454, 487] width 17 height 19
paste ativo "30011084"
type ativo "30011084"
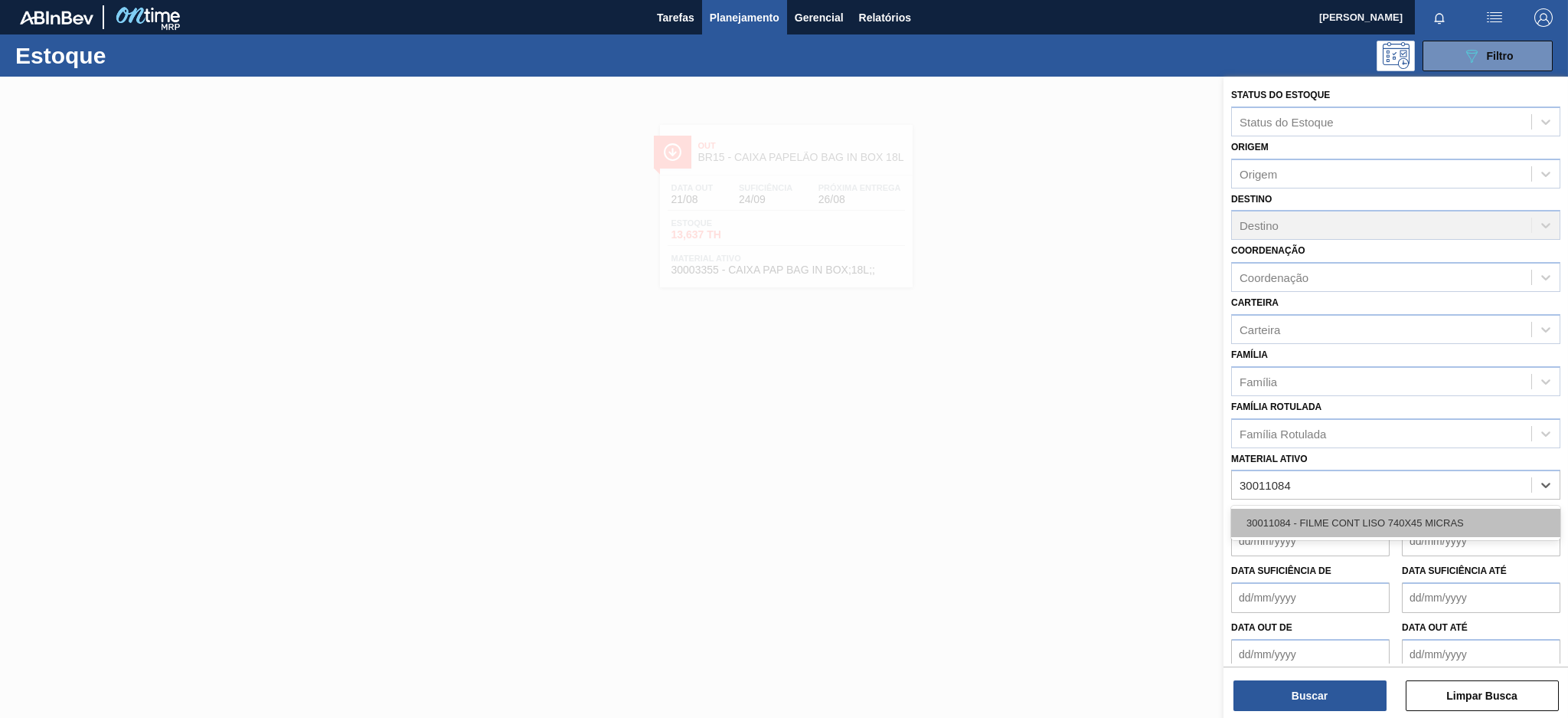
click at [1397, 516] on div "30011084 - FILME CONT LISO 740X45 MICRAS" at bounding box center [1396, 522] width 330 height 28
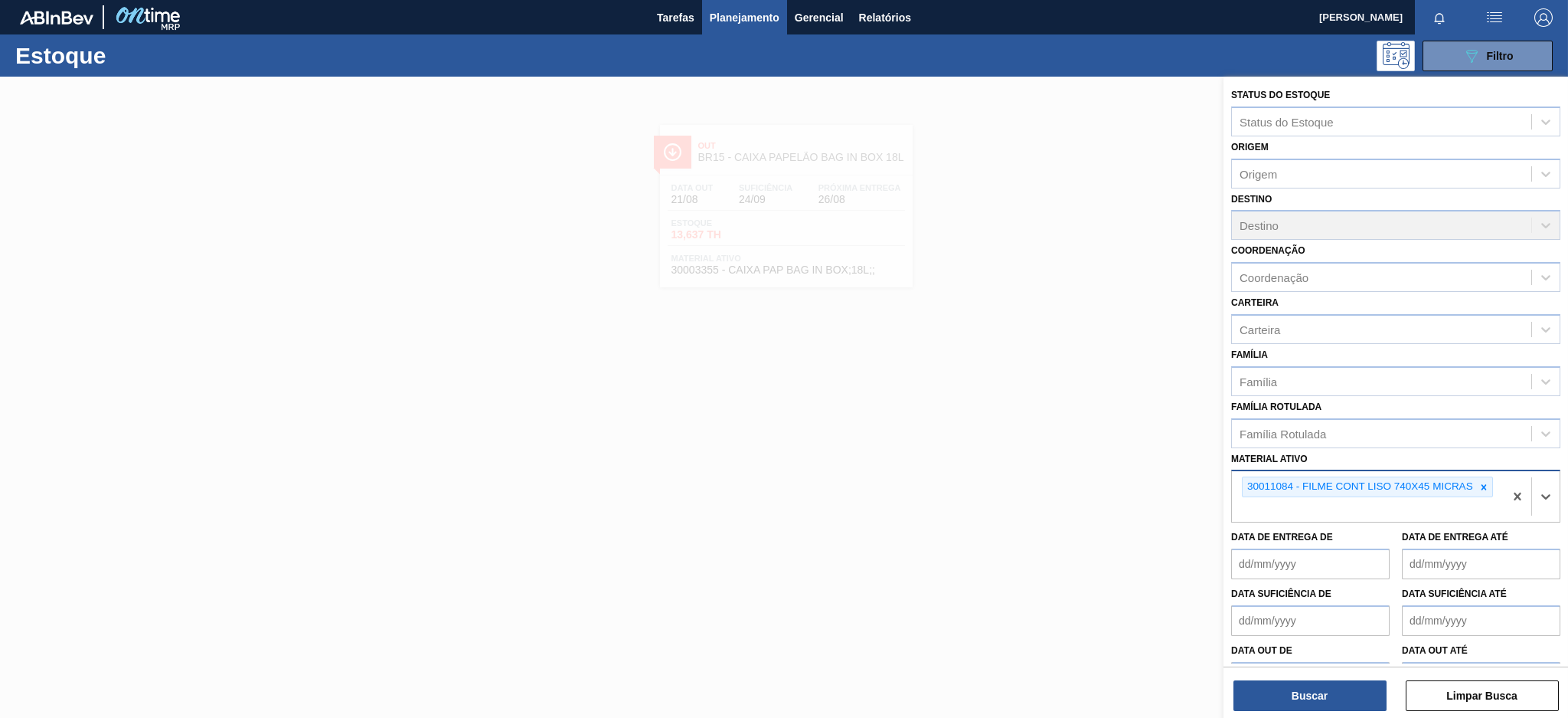
paste ativo "30003359"
type ativo "30003359"
click at [1334, 543] on div "30003359 - FILME STRETCH;500 MM;27 MICRA;;" at bounding box center [1396, 546] width 330 height 28
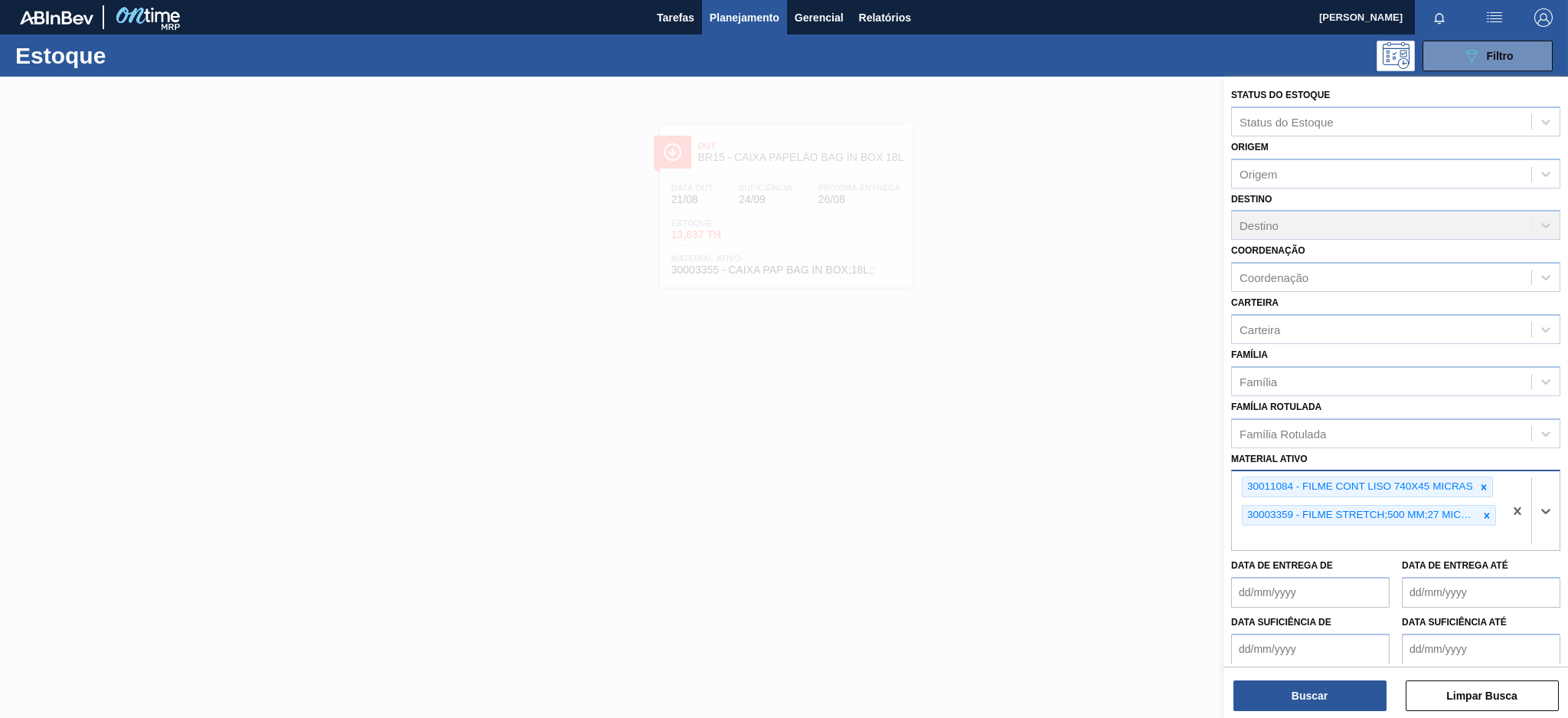
paste ativo "30003071"
type ativo "30003071"
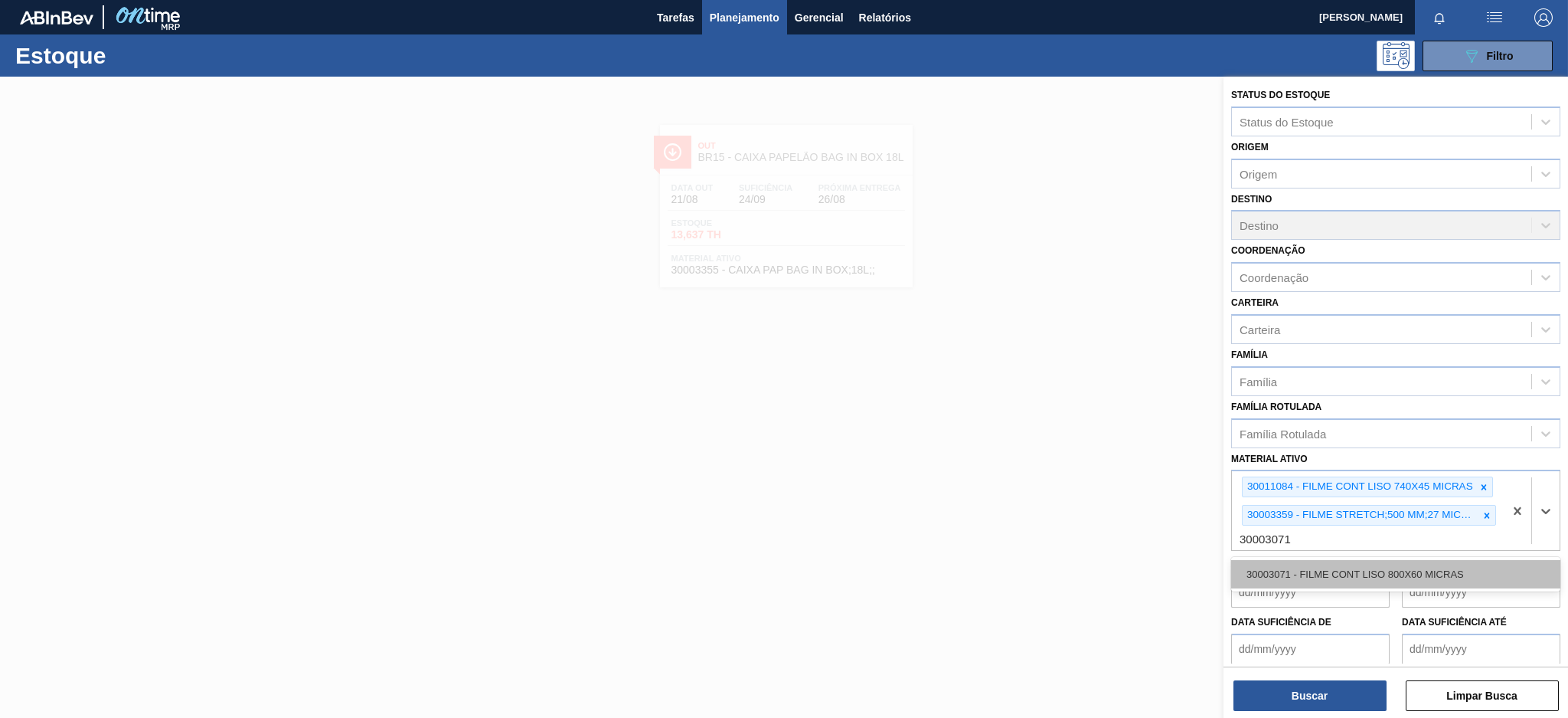
click at [1350, 568] on div "30003071 - FILME CONT LISO 800X60 MICRAS" at bounding box center [1396, 574] width 330 height 28
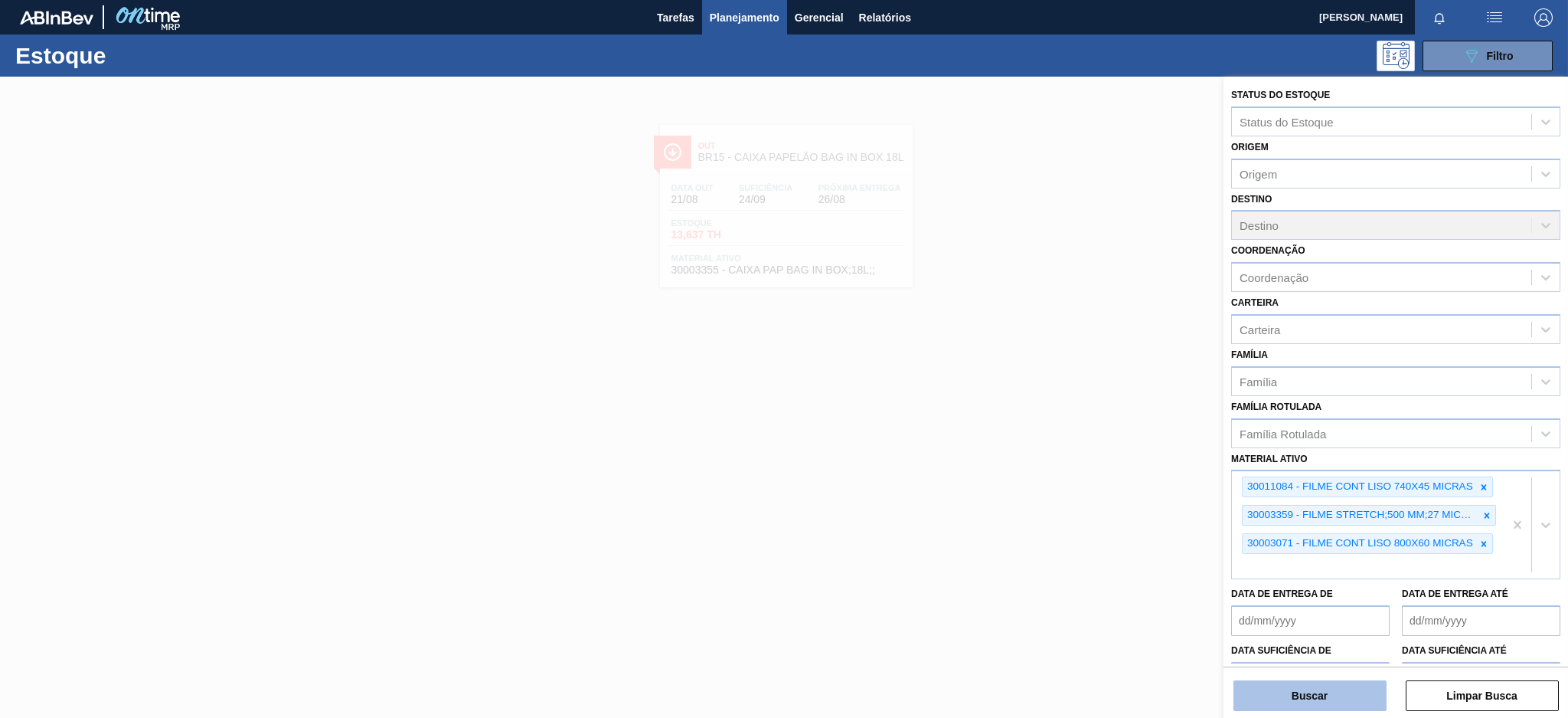
click at [1341, 698] on button "Buscar" at bounding box center [1310, 695] width 153 height 31
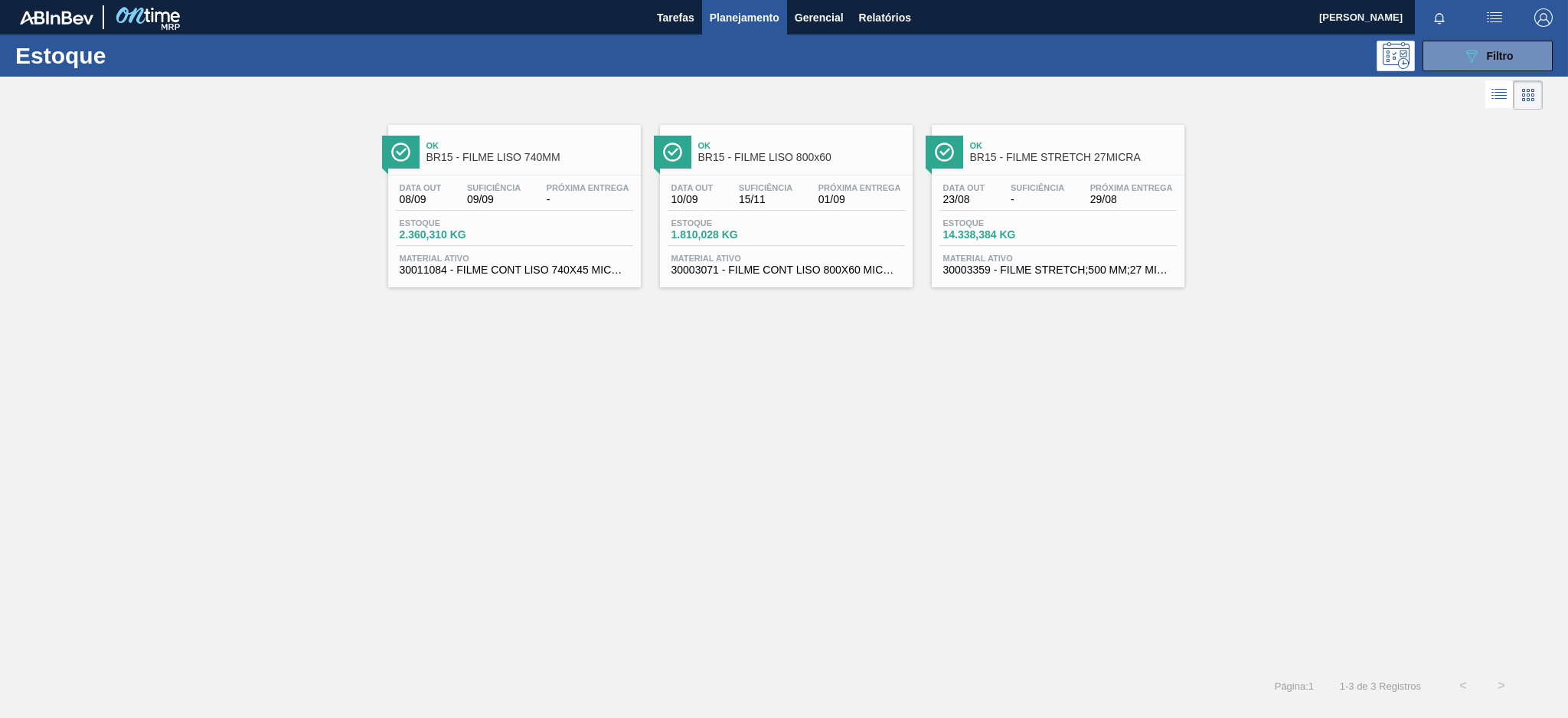
click at [502, 204] on span "09/09" at bounding box center [494, 199] width 54 height 11
click at [826, 194] on span "01/09" at bounding box center [860, 199] width 83 height 11
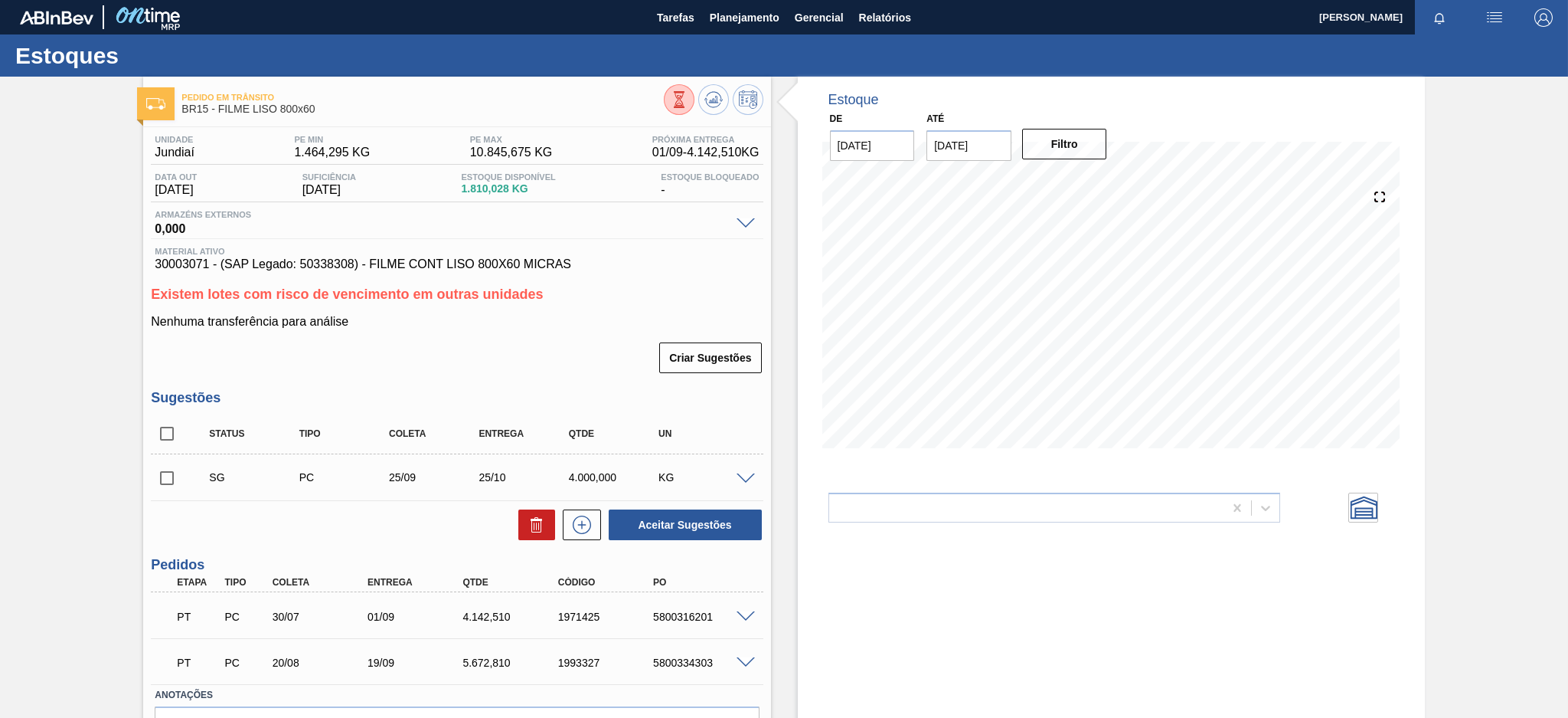
scroll to position [91, 0]
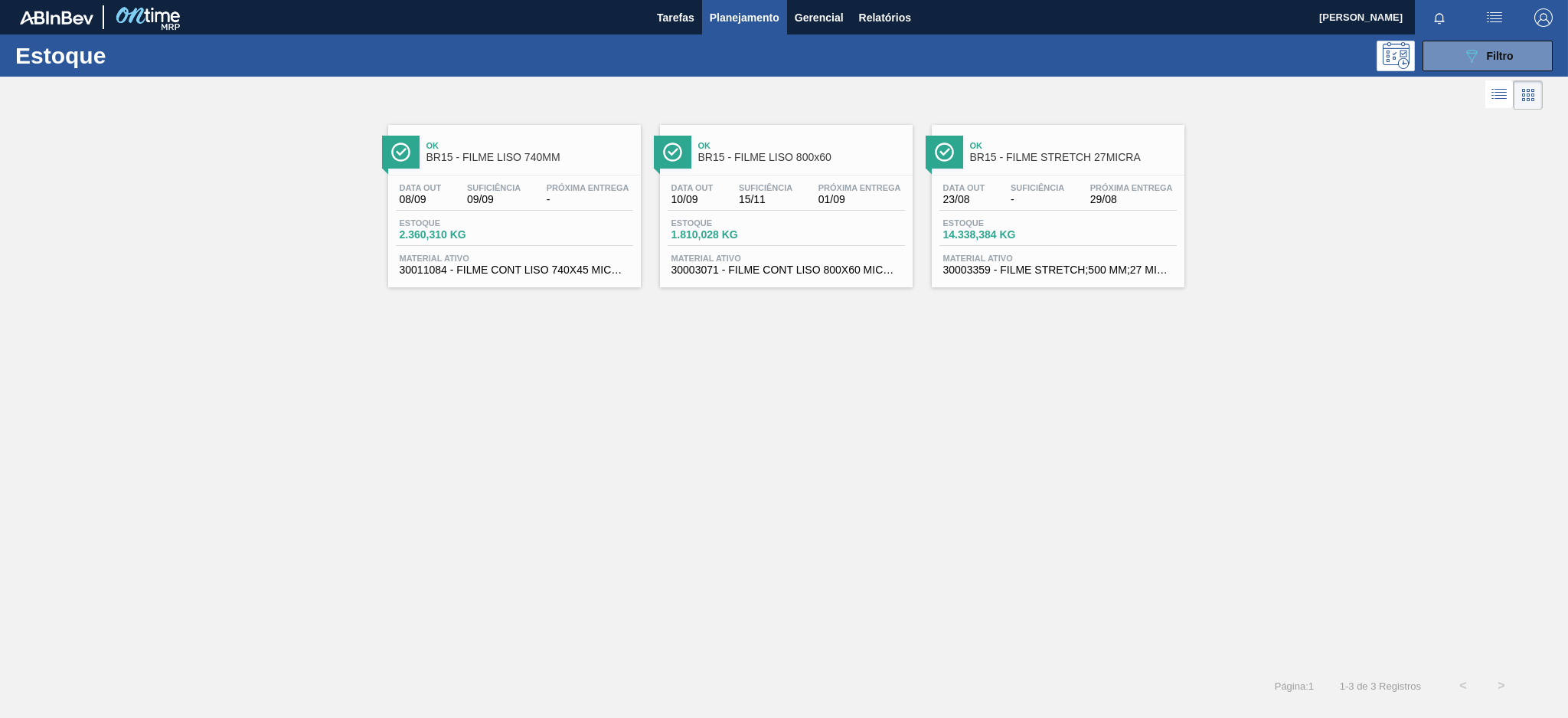
click at [1093, 215] on div "Data out 23/08 Suficiência - Próxima Entrega 29/08 Estoque 14.338,384 KG Materi…" at bounding box center [1059, 227] width 253 height 104
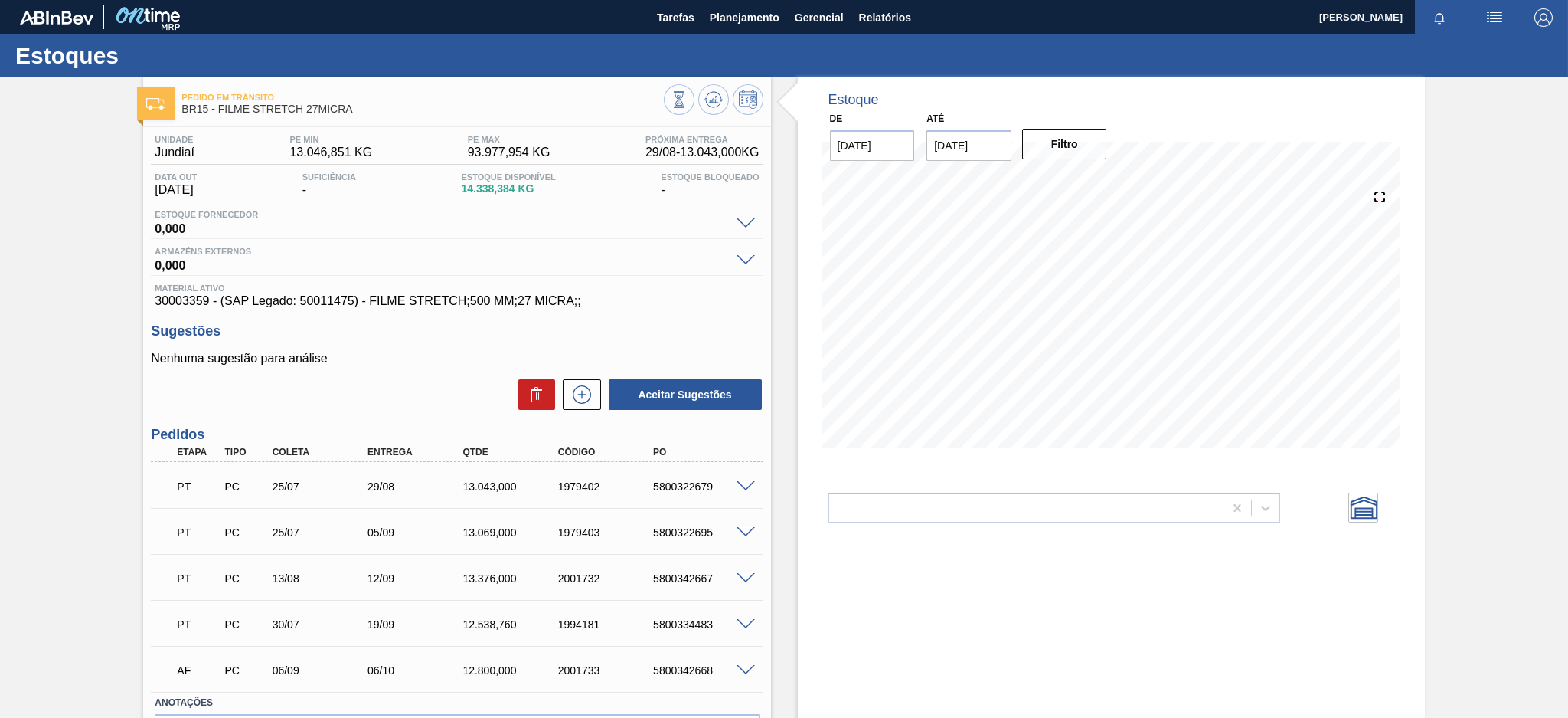
scroll to position [99, 0]
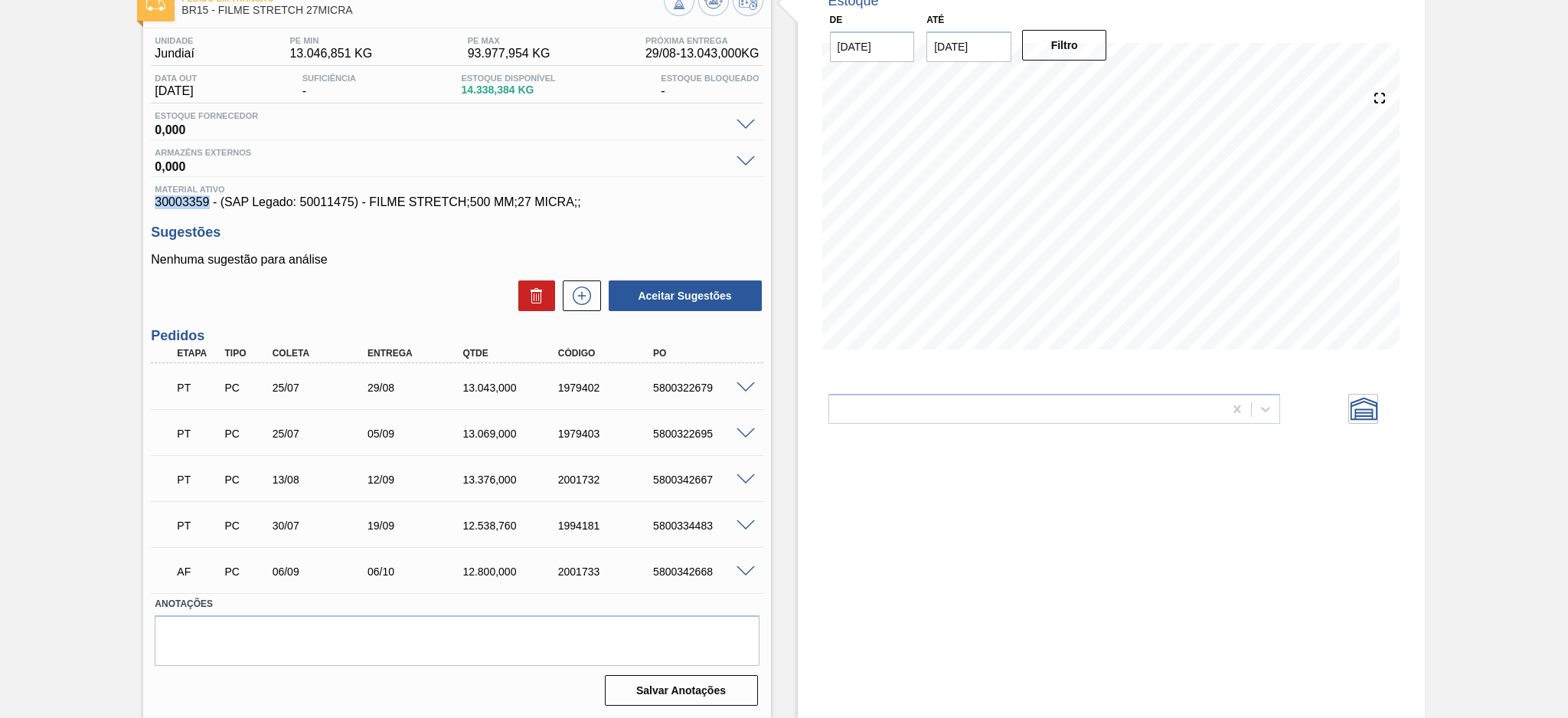
drag, startPoint x: 209, startPoint y: 204, endPoint x: 150, endPoint y: 206, distance: 59.0
click at [151, 206] on div "Material ativo 30003359 - (SAP Legado: 50011475) - FILME STRETCH;500 MM;27 MICR…" at bounding box center [456, 197] width 612 height 24
copy span "30003359"
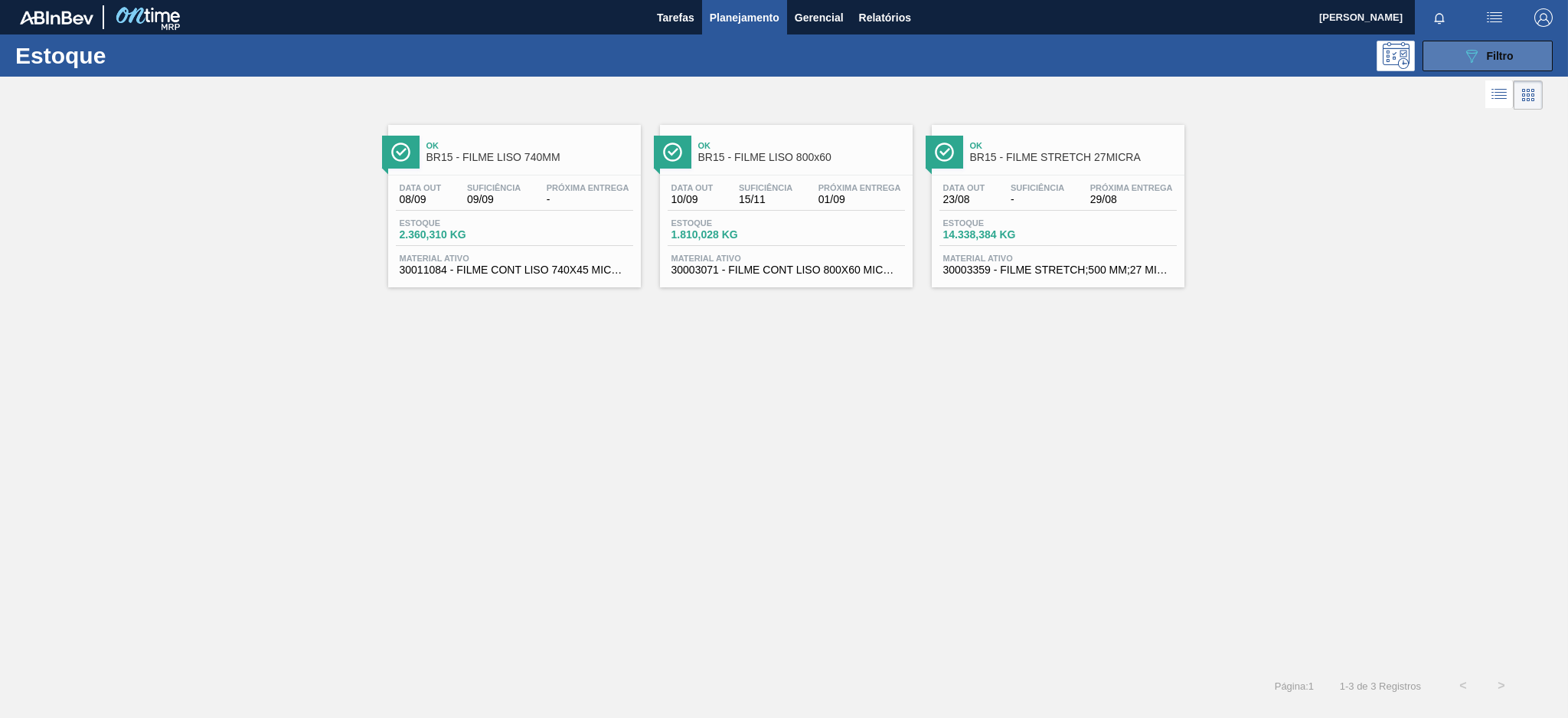
click at [1458, 64] on button "089F7B8B-B2A5-4AFE-B5C0-19BA573D28AC Filtro" at bounding box center [1488, 56] width 131 height 31
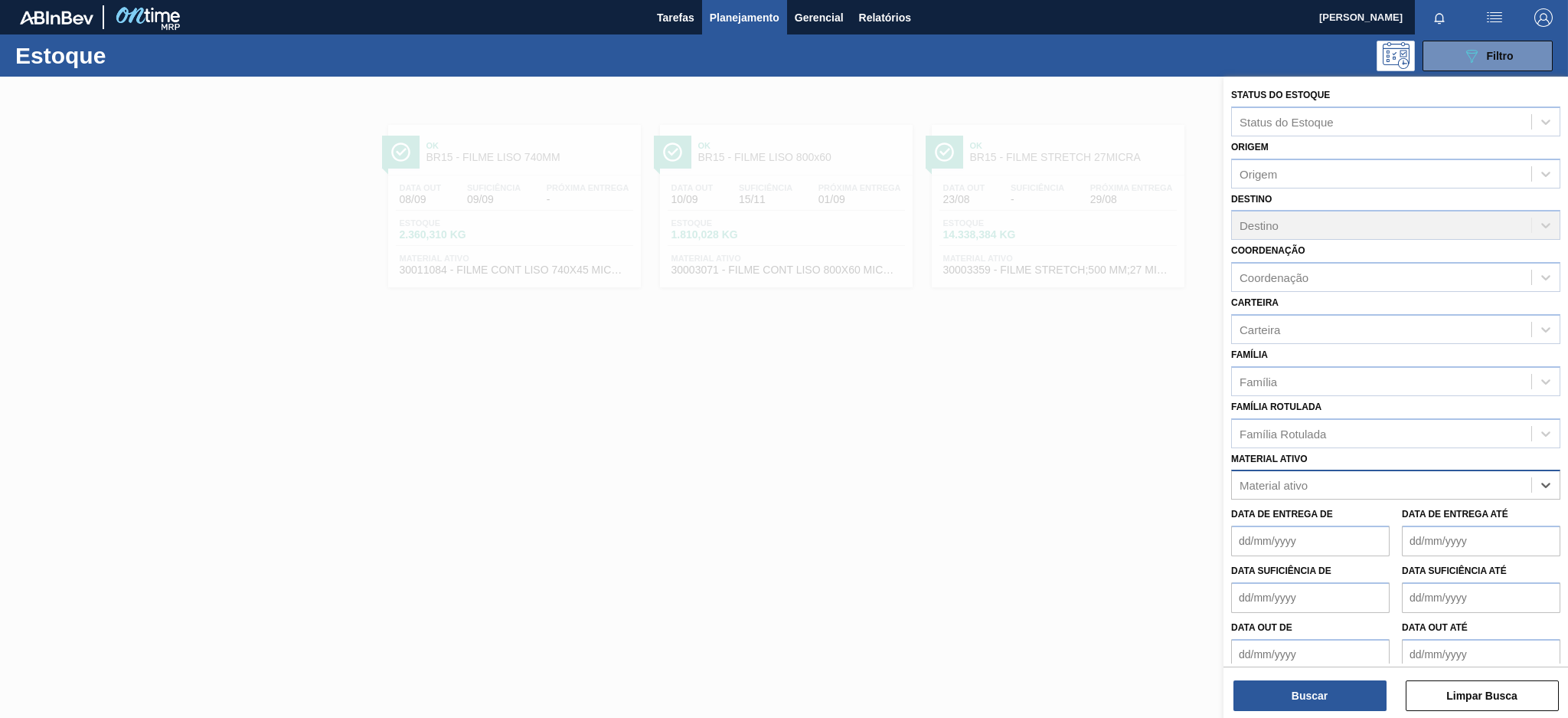
paste ativo "30004716"
type ativo "30004716"
click at [1371, 525] on div "30004716 - KIT H2OH CITRUS NF" at bounding box center [1396, 522] width 330 height 28
paste ativo "30006636"
type ativo "30006636"
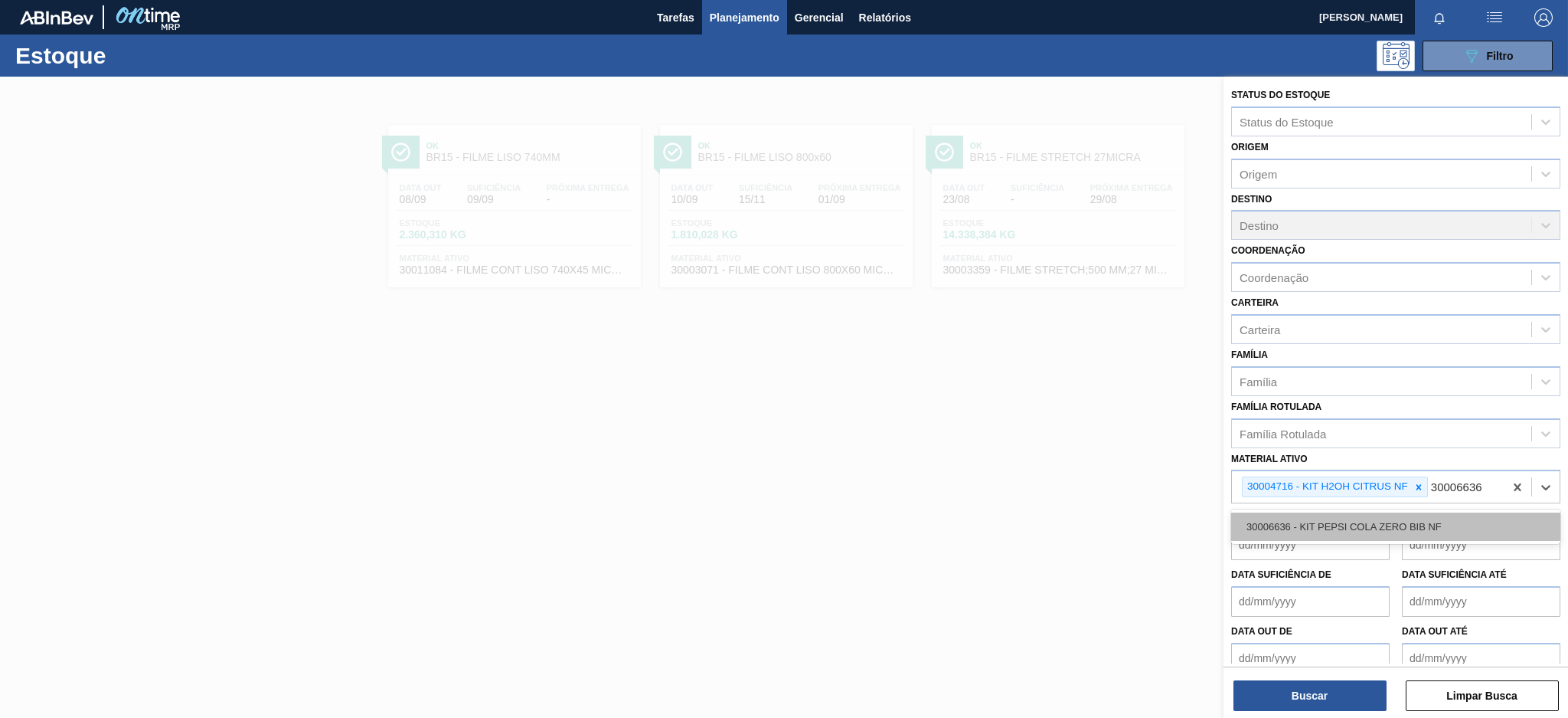
click at [1405, 517] on div "30006636 - KIT PEPSI COLA ZERO BIB NF" at bounding box center [1396, 526] width 330 height 28
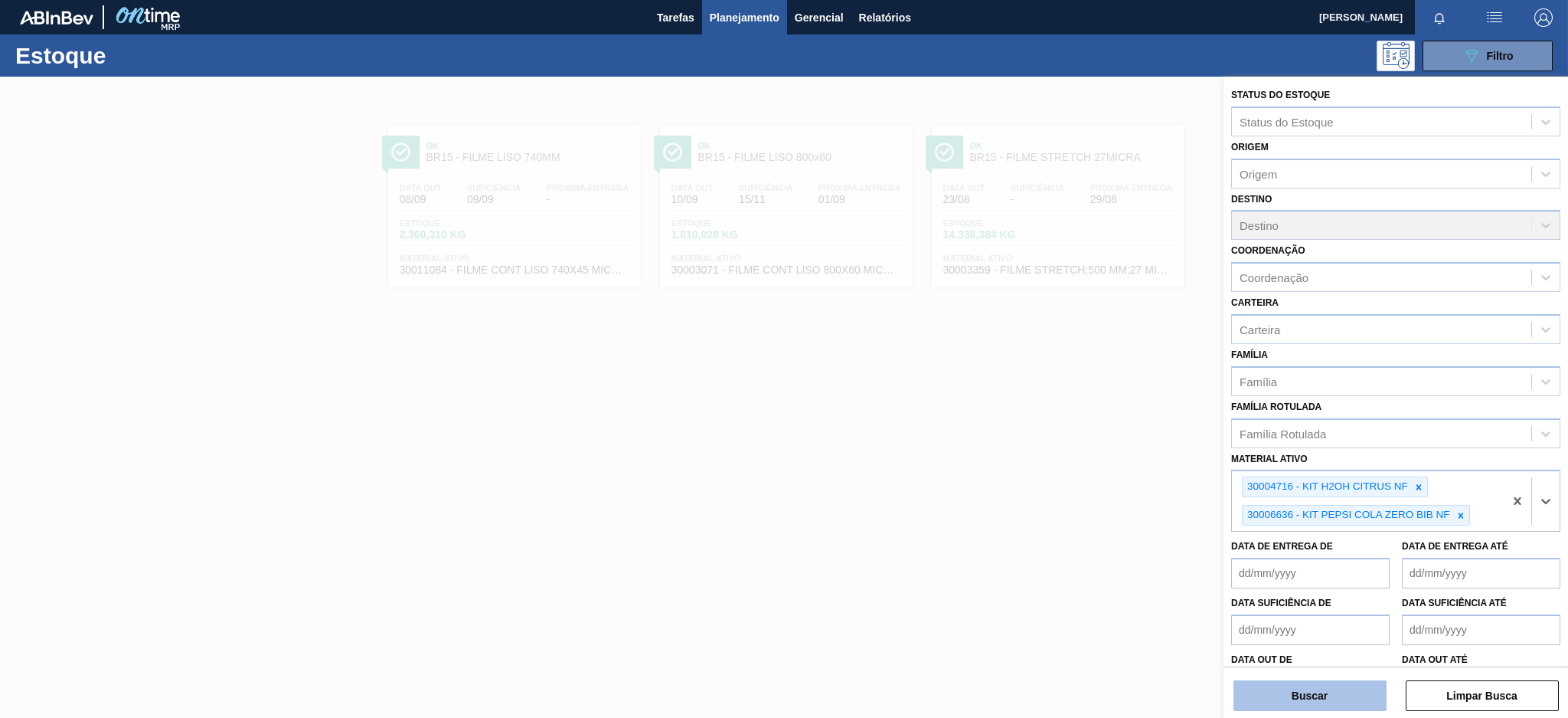
click at [1304, 702] on button "Buscar" at bounding box center [1310, 695] width 153 height 31
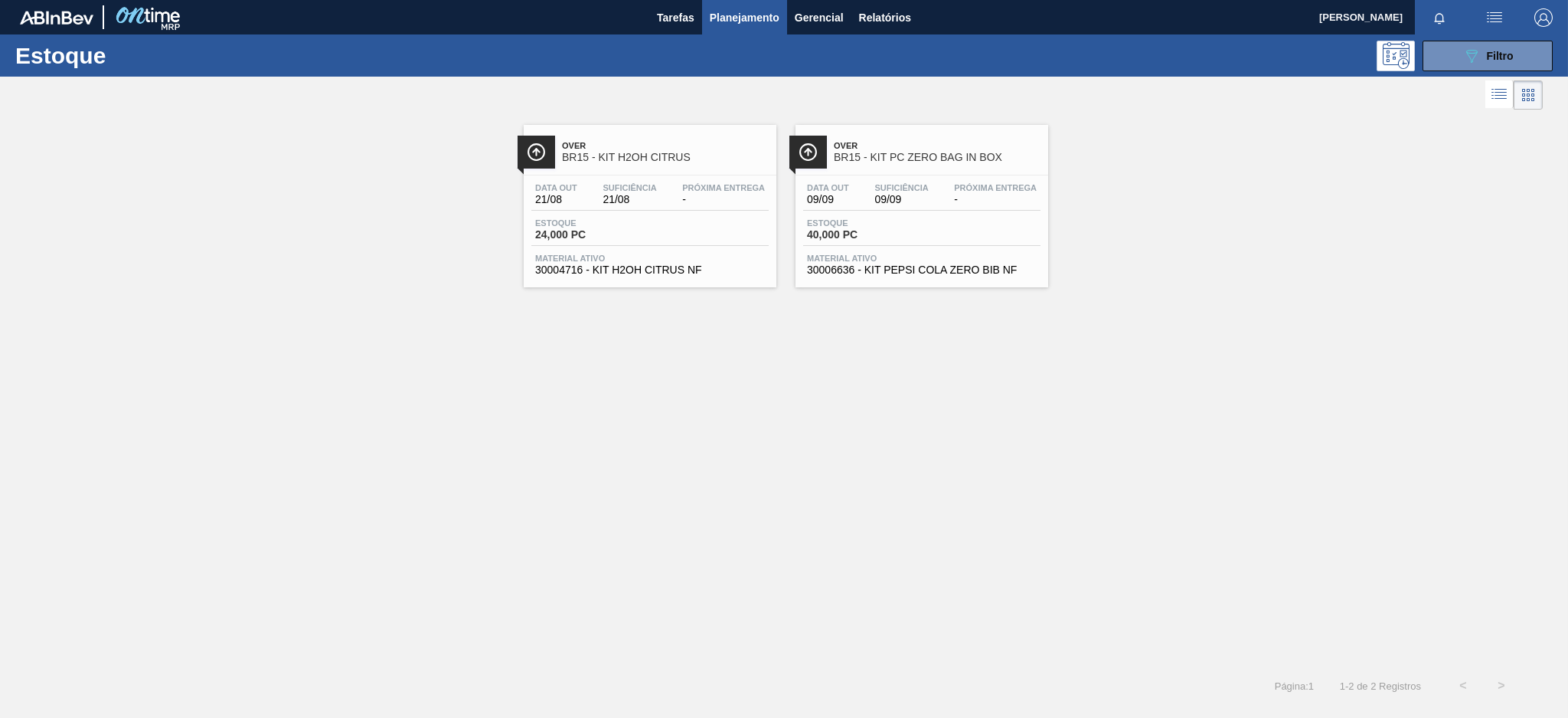
click at [687, 204] on span "-" at bounding box center [724, 199] width 83 height 11
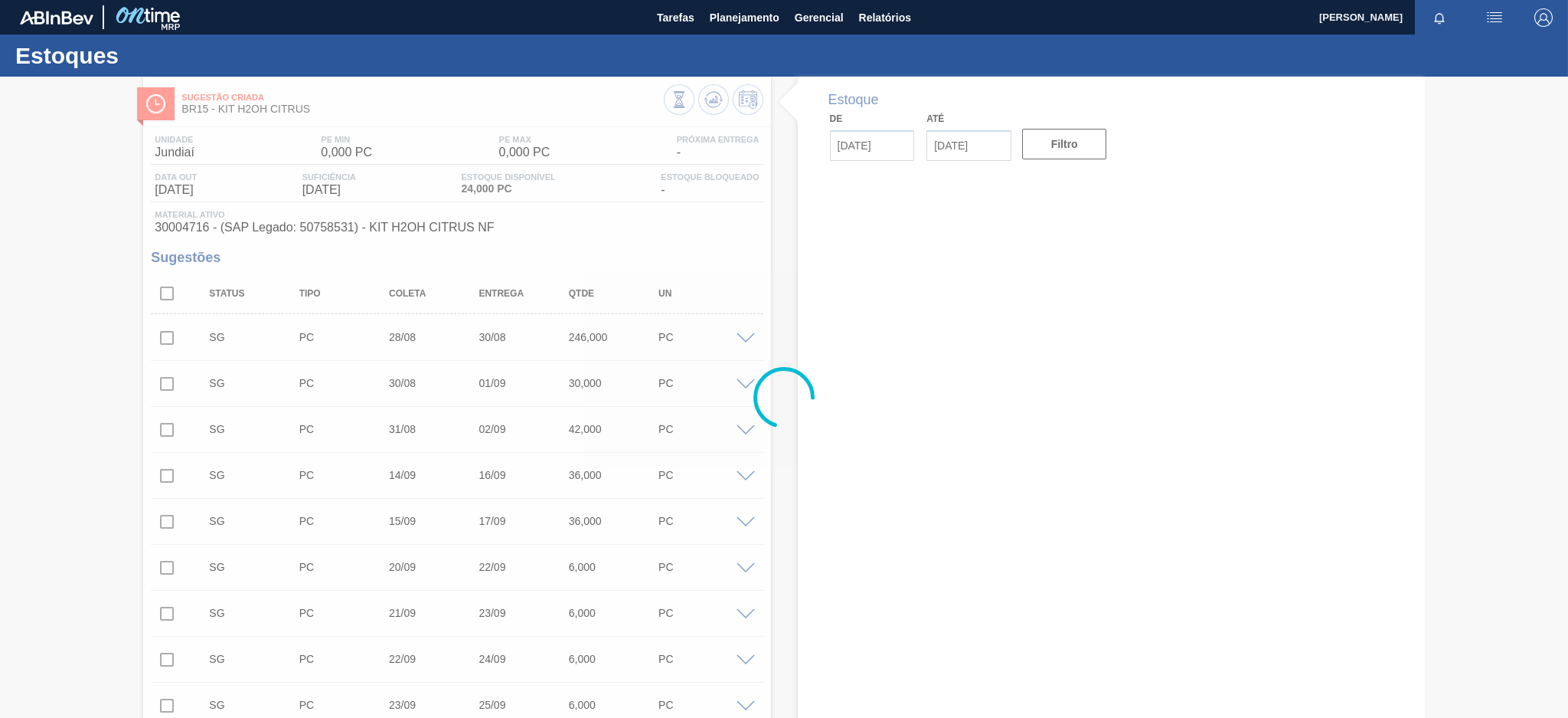
type input "[DATE]"
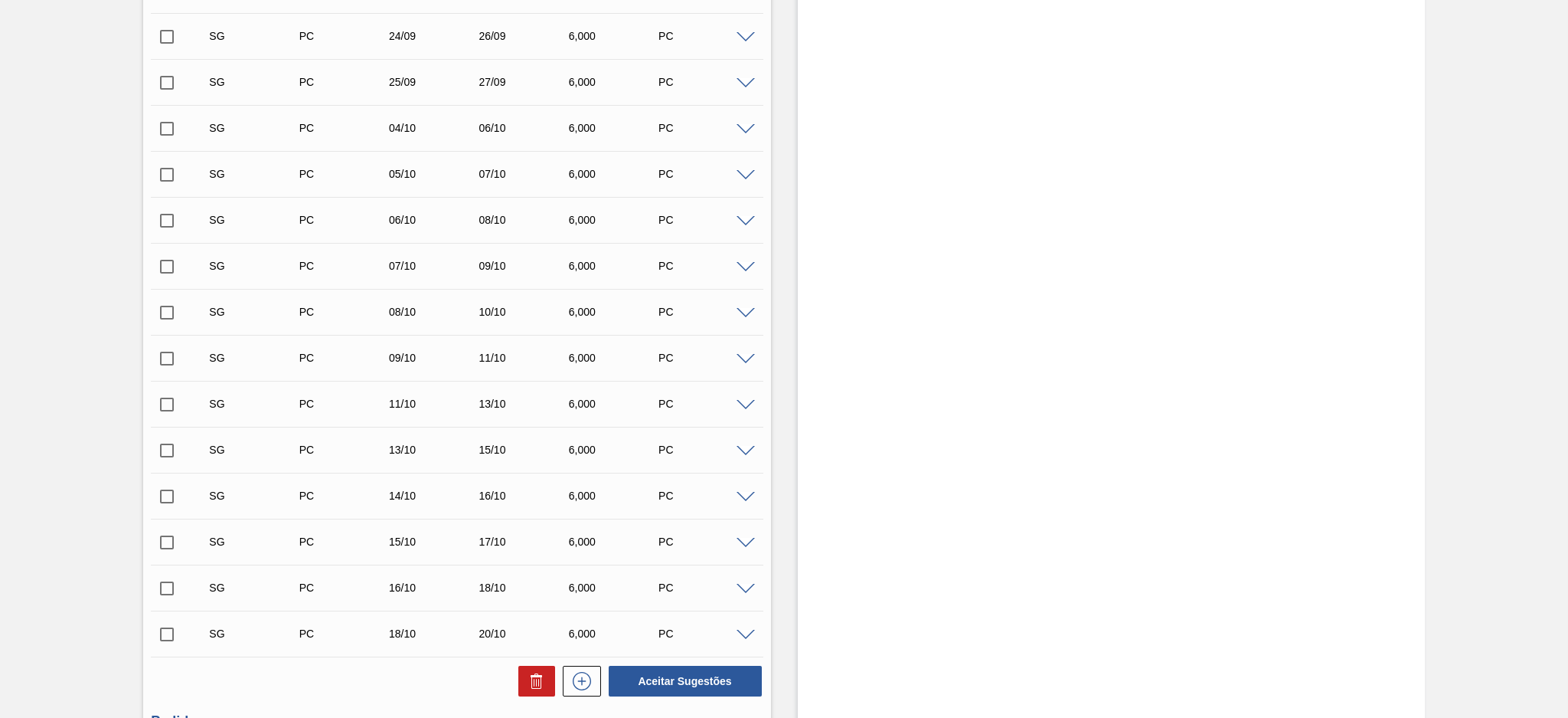
scroll to position [889, 0]
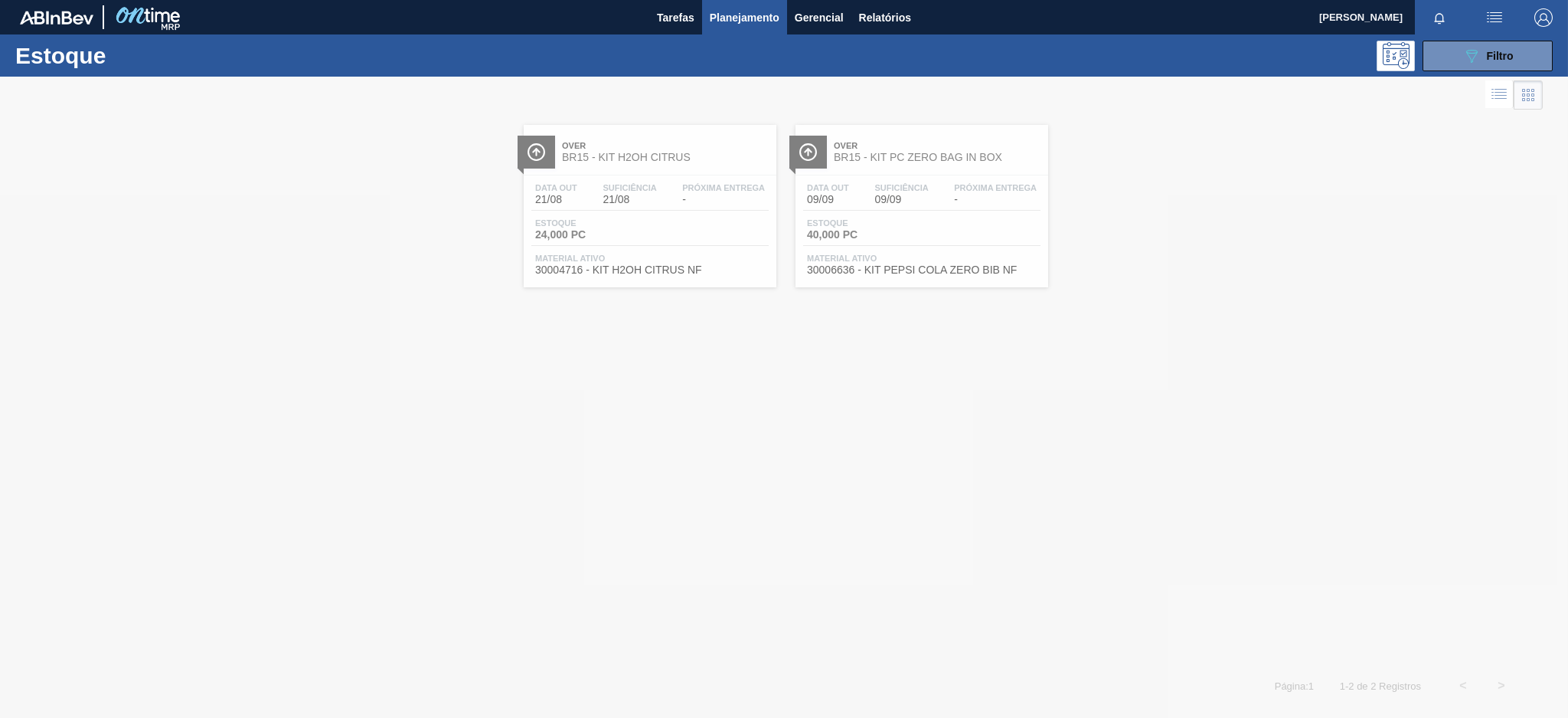
click at [911, 175] on div at bounding box center [784, 396] width 1568 height 641
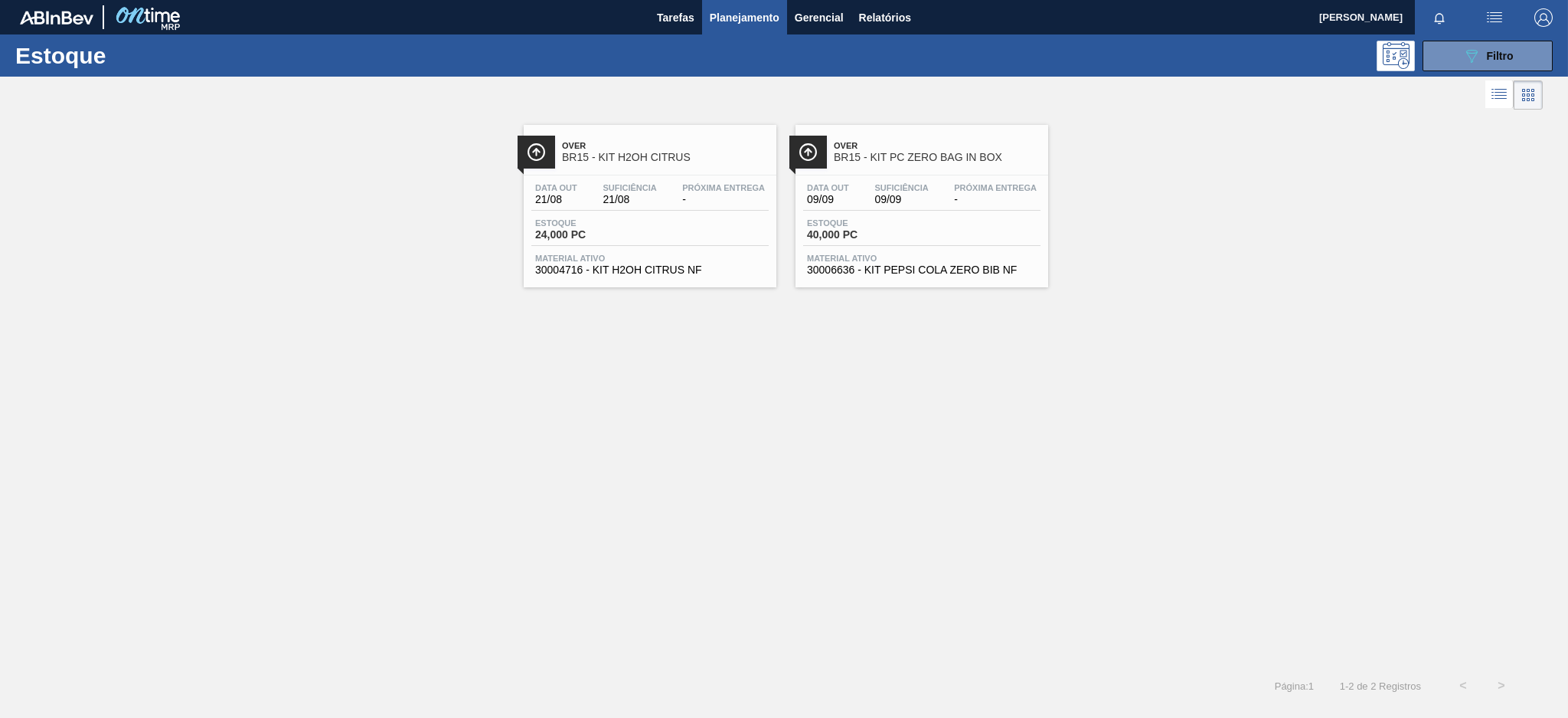
click at [938, 167] on div "Over BR15 - KIT PC ZERO BAG IN BOX" at bounding box center [937, 151] width 207 height 35
click at [1479, 52] on icon "089F7B8B-B2A5-4AFE-B5C0-19BA573D28AC" at bounding box center [1471, 56] width 19 height 19
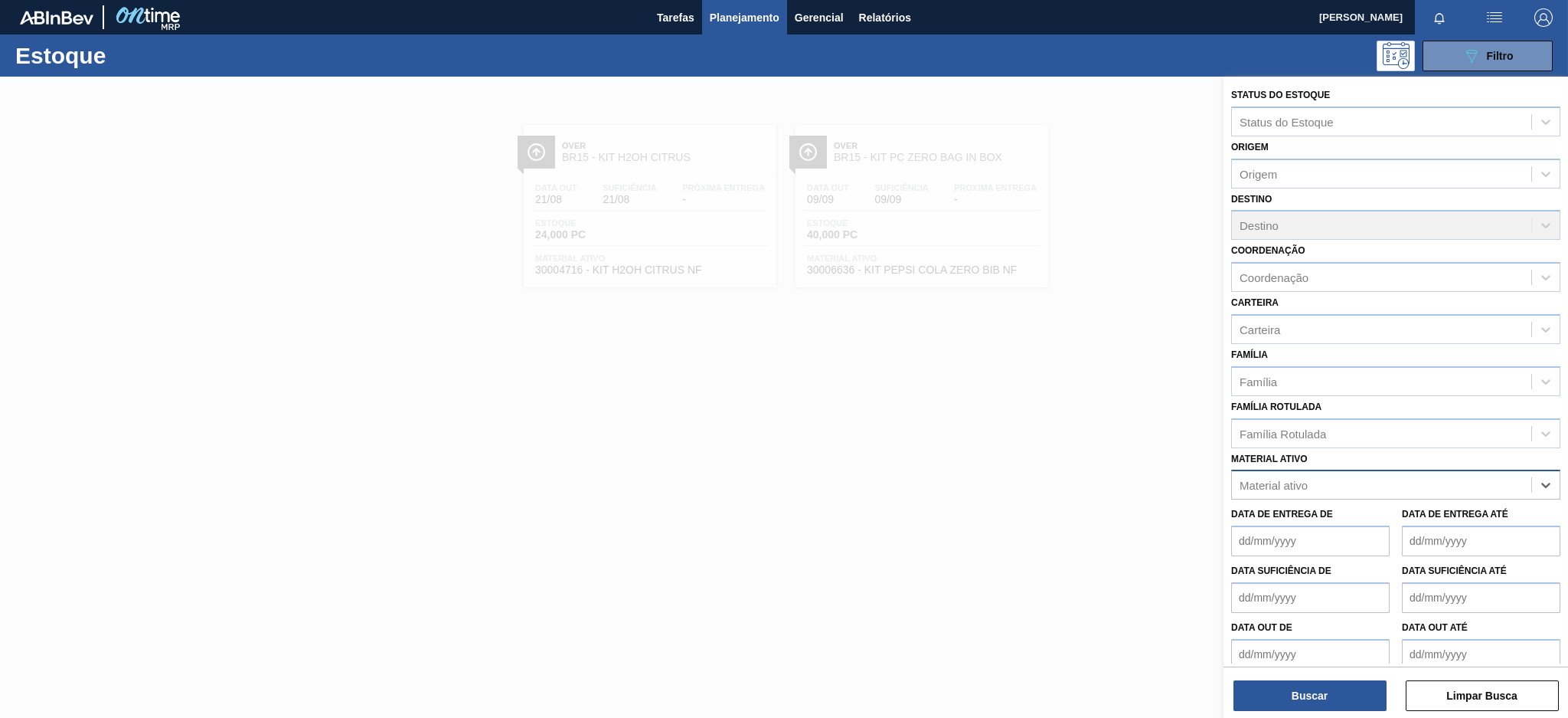
paste ativo "30004536"
type ativo "30004536"
click at [1348, 527] on div "30004536 - TAMPA PLAST INJECAP GCA S/LINER" at bounding box center [1396, 522] width 330 height 28
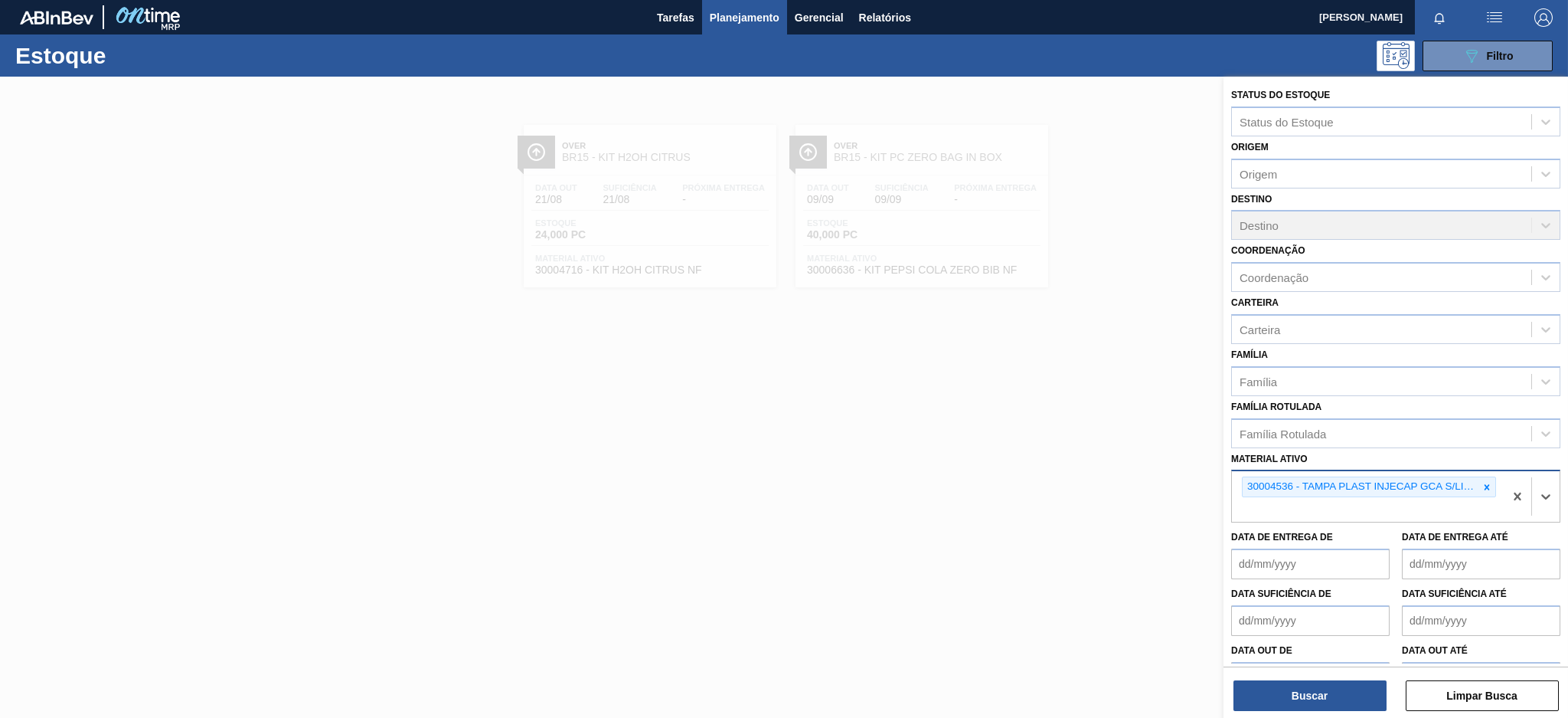
paste ativo "30034089"
type ativo "30034089"
click at [1360, 537] on div "30034089 - TAMPA PLAST INJECAP H2OH CITRUS S/LINER" at bounding box center [1396, 546] width 330 height 28
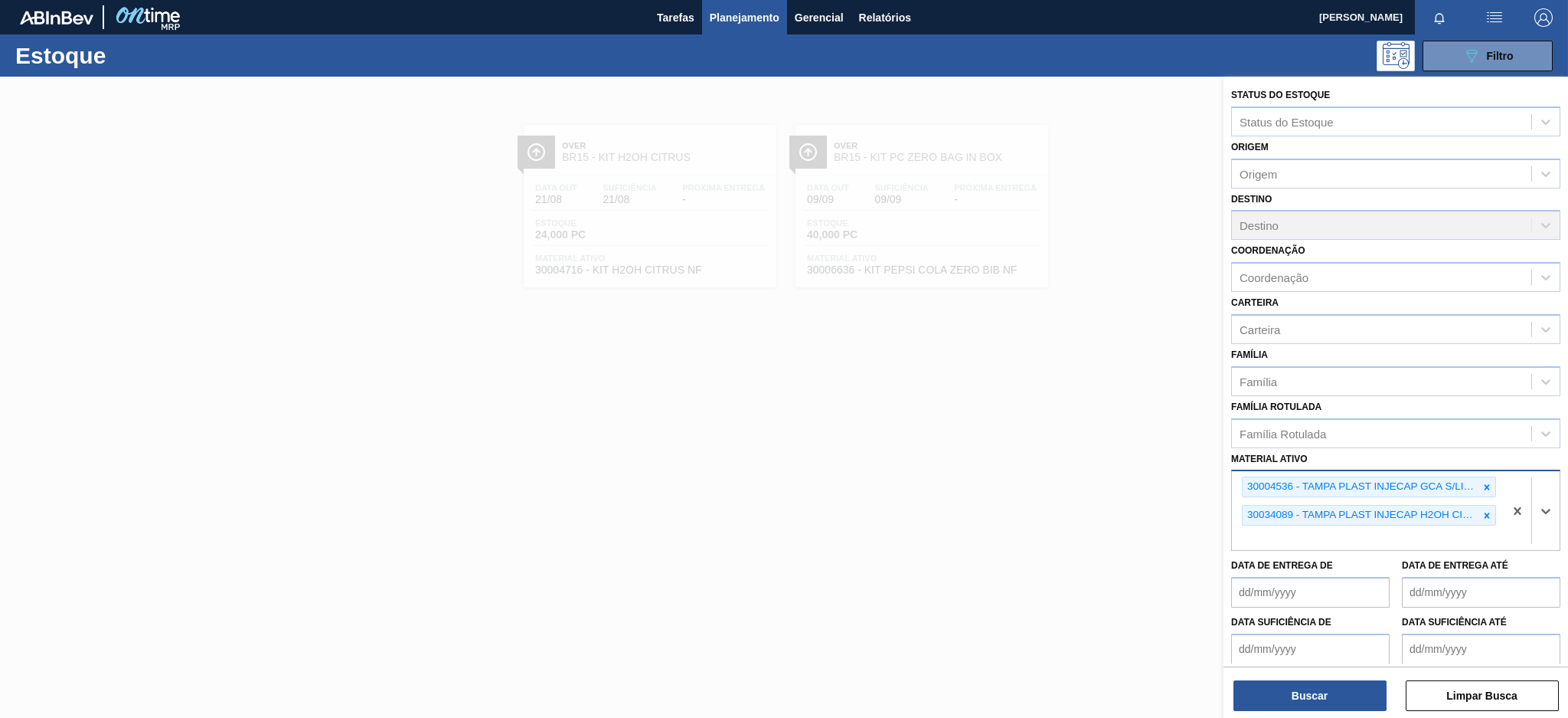
paste ativo "30030646"
type ativo "30030646"
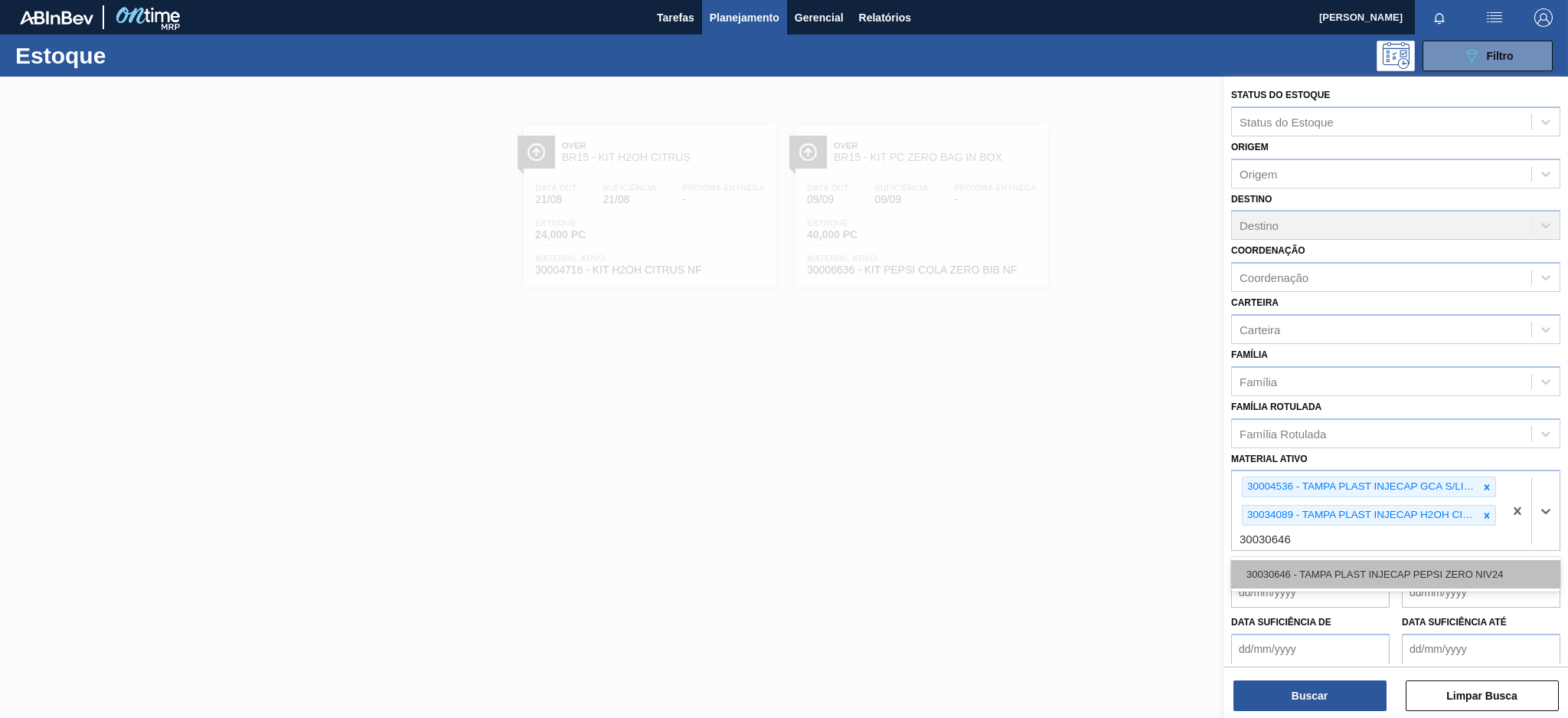
click at [1363, 567] on div "30030646 - TAMPA PLAST INJECAP PEPSI ZERO NIV24" at bounding box center [1396, 574] width 330 height 28
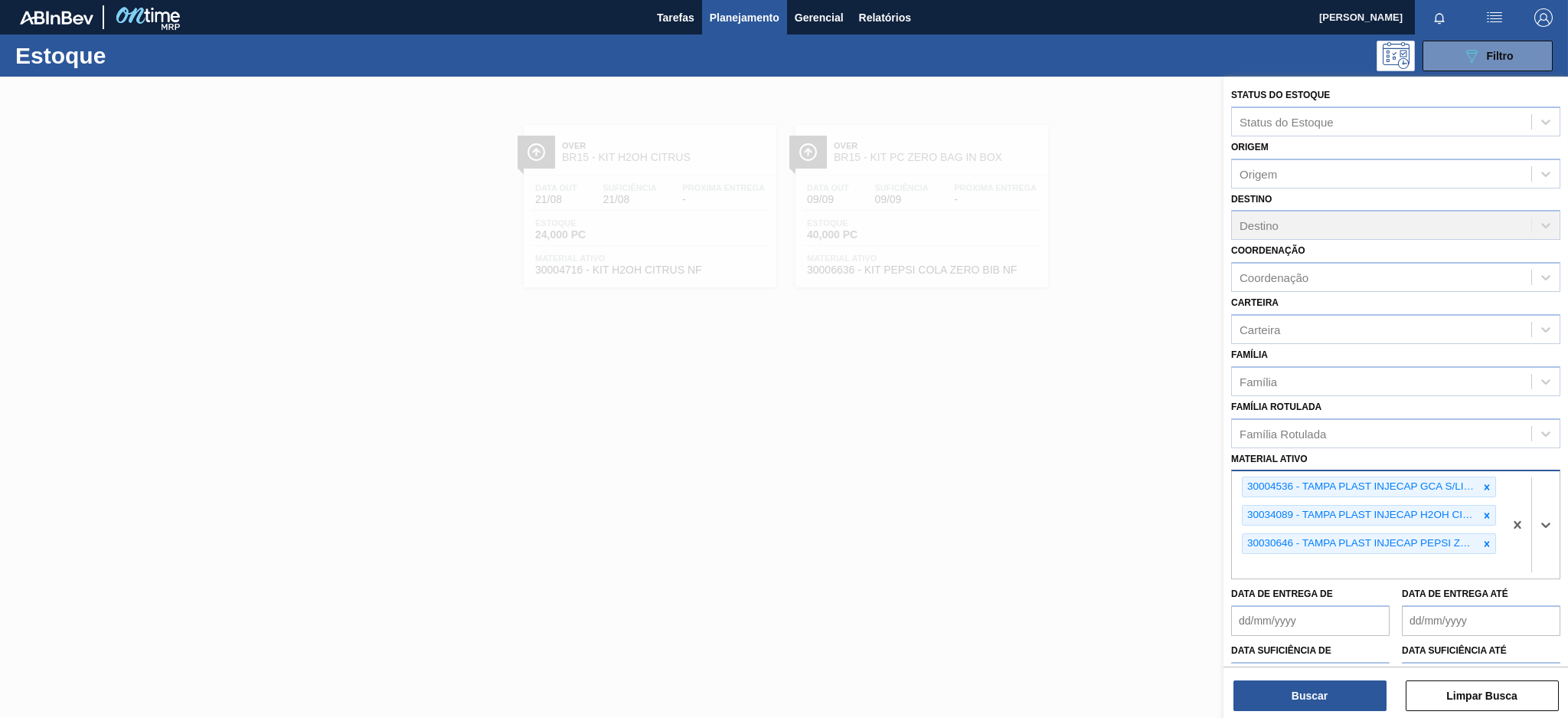
paste ativo "30004534"
type ativo "30004534"
click at [1368, 588] on div "30004534 - TAMPA PLAST INJECAP SUKITA S/LINER" at bounding box center [1396, 602] width 330 height 28
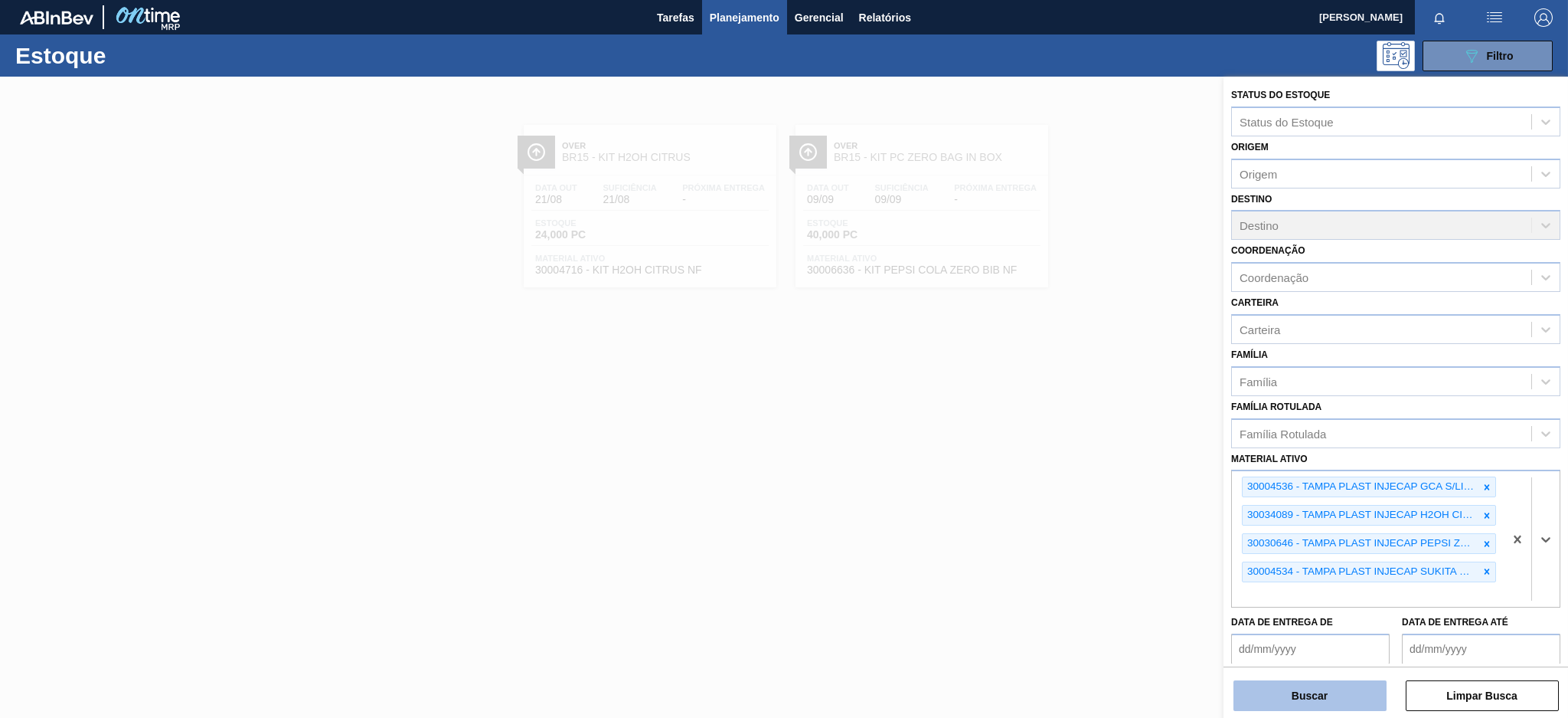
click at [1327, 687] on button "Buscar" at bounding box center [1310, 695] width 153 height 31
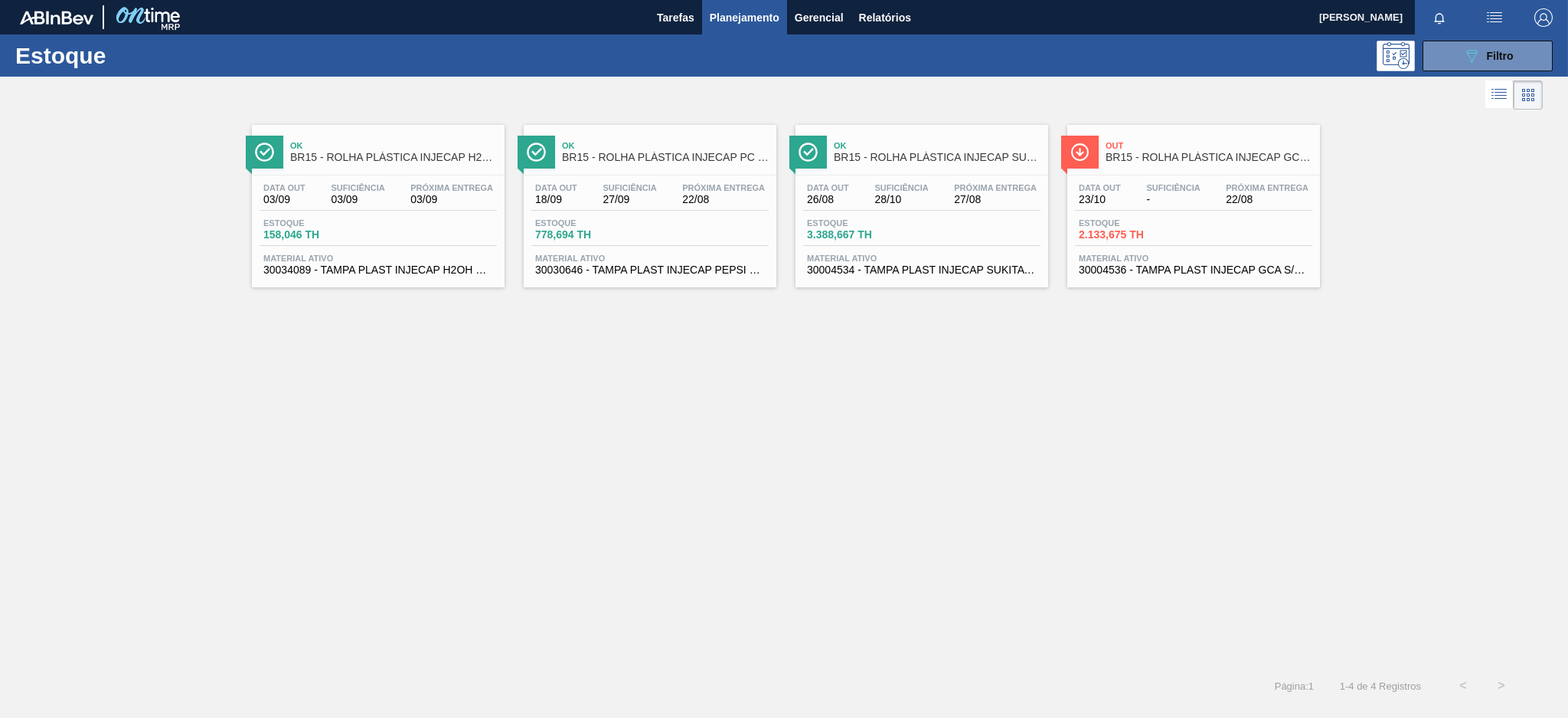
click at [334, 197] on span "03/09" at bounding box center [358, 199] width 54 height 11
click at [727, 197] on span "22/08" at bounding box center [724, 199] width 83 height 11
click at [441, 200] on span "03/09" at bounding box center [451, 199] width 83 height 11
click at [713, 215] on div "Data out 18/09 Suficiência 27/09 Próxima Entrega 22/08 Estoque 778,694 TH Mater…" at bounding box center [650, 227] width 253 height 104
click at [1007, 202] on span "27/08" at bounding box center [995, 199] width 83 height 11
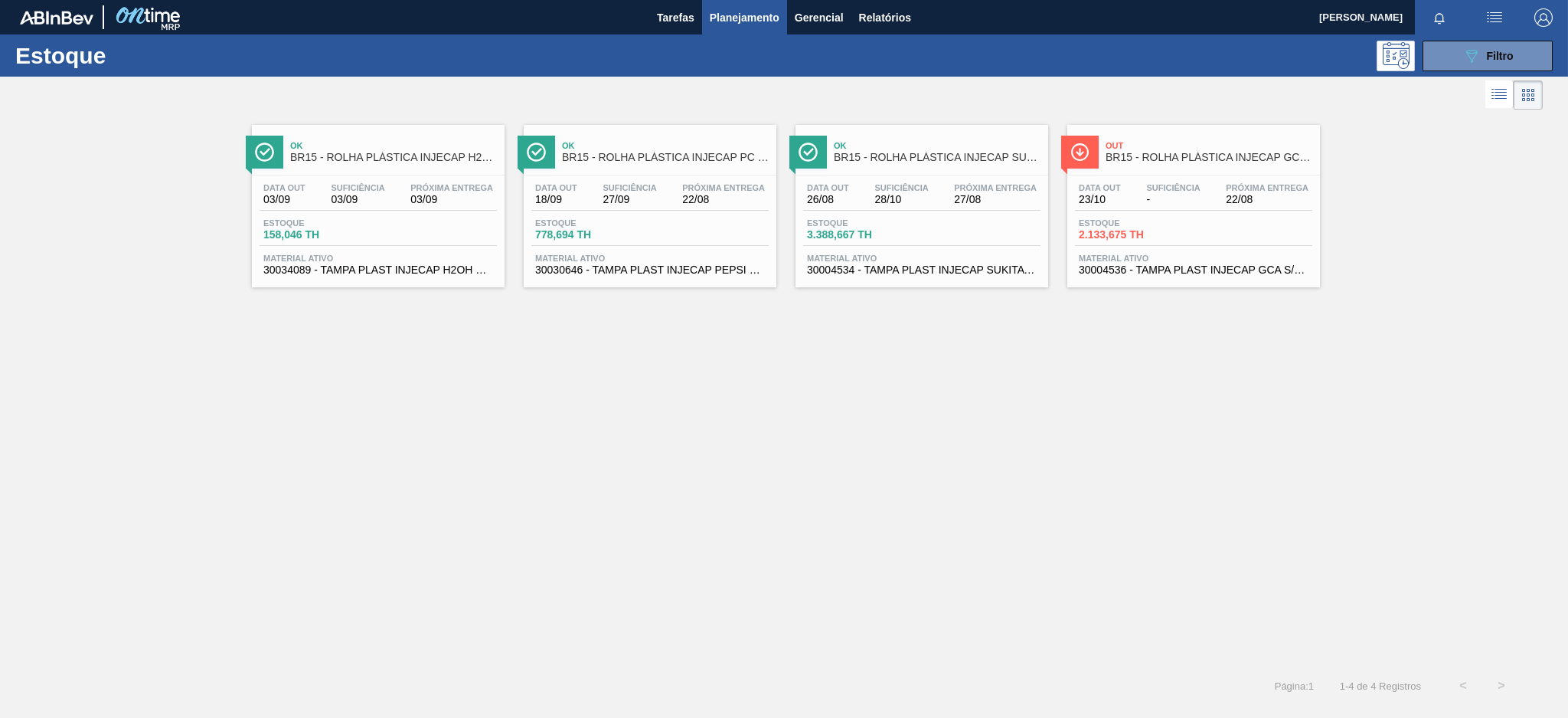
click at [1186, 192] on span "Suficiência" at bounding box center [1173, 187] width 54 height 9
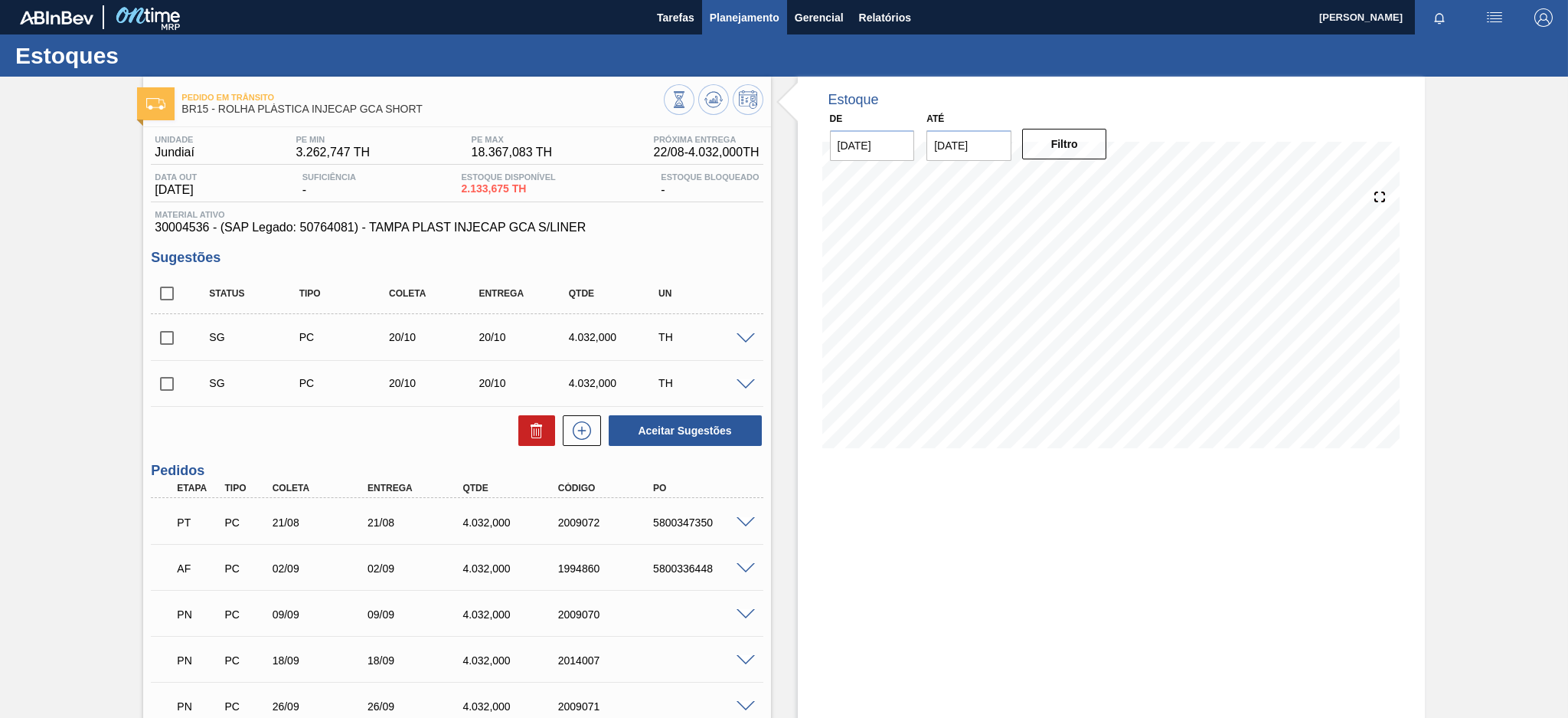
click at [713, 16] on span "Planejamento" at bounding box center [745, 17] width 69 height 19
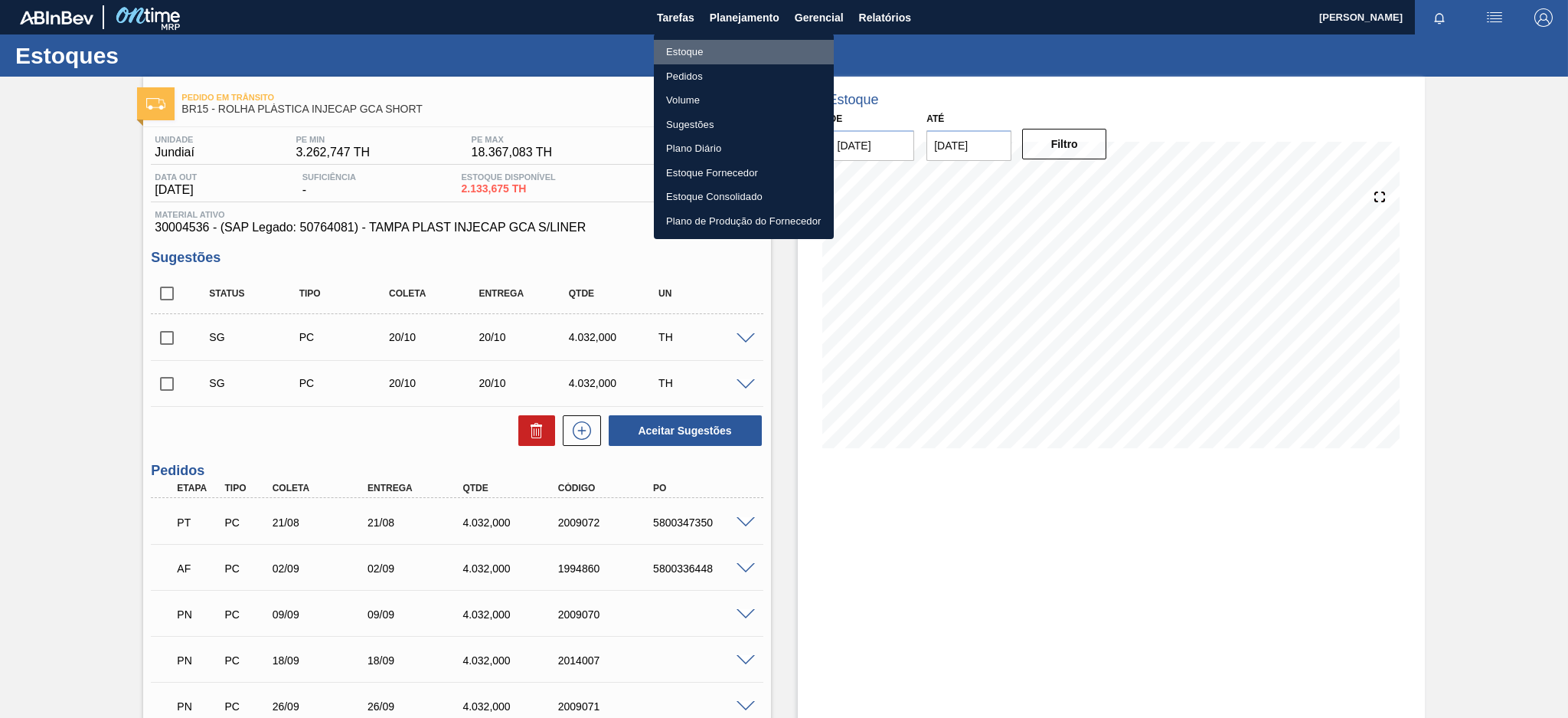
click at [687, 52] on li "Estoque" at bounding box center [744, 52] width 180 height 24
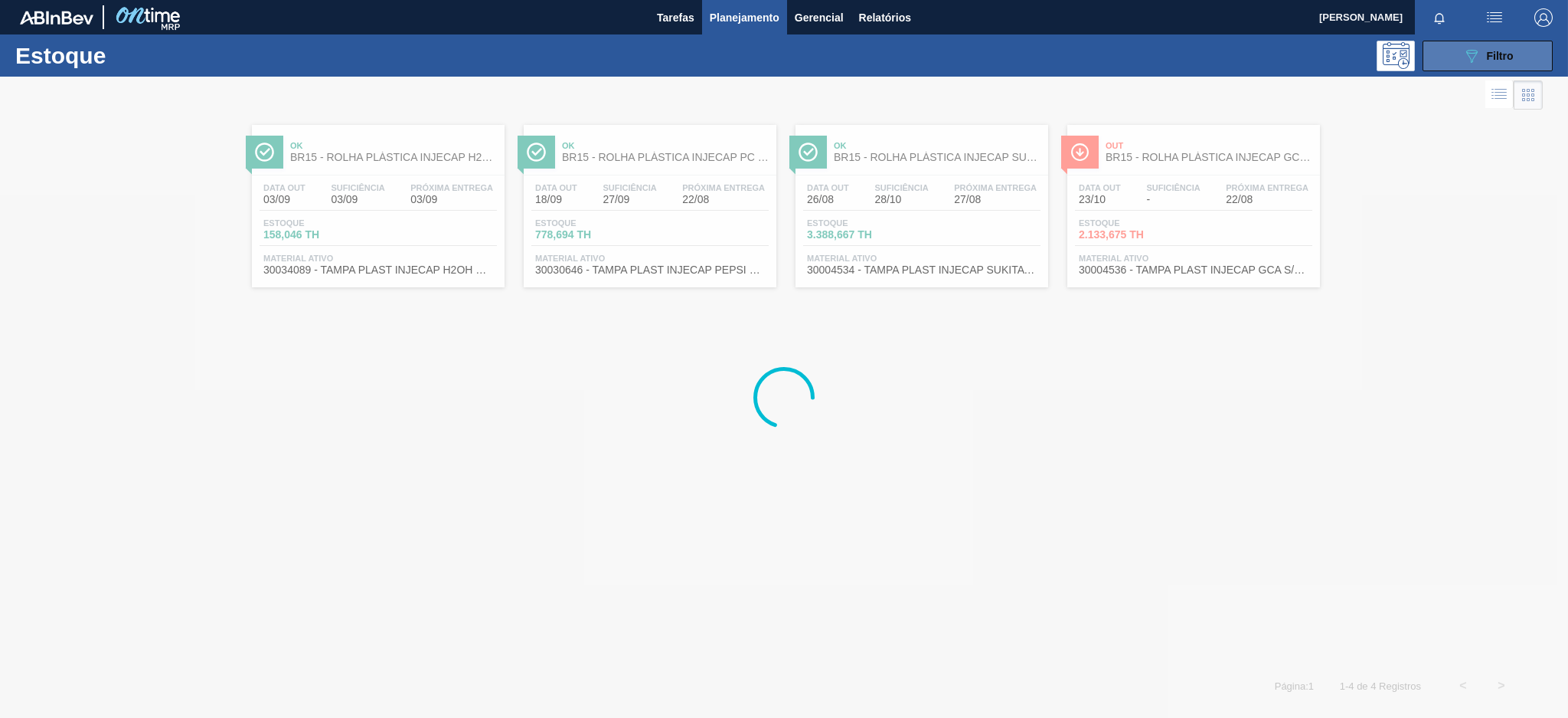
click at [1459, 59] on button "089F7B8B-B2A5-4AFE-B5C0-19BA573D28AC Filtro" at bounding box center [1488, 56] width 131 height 31
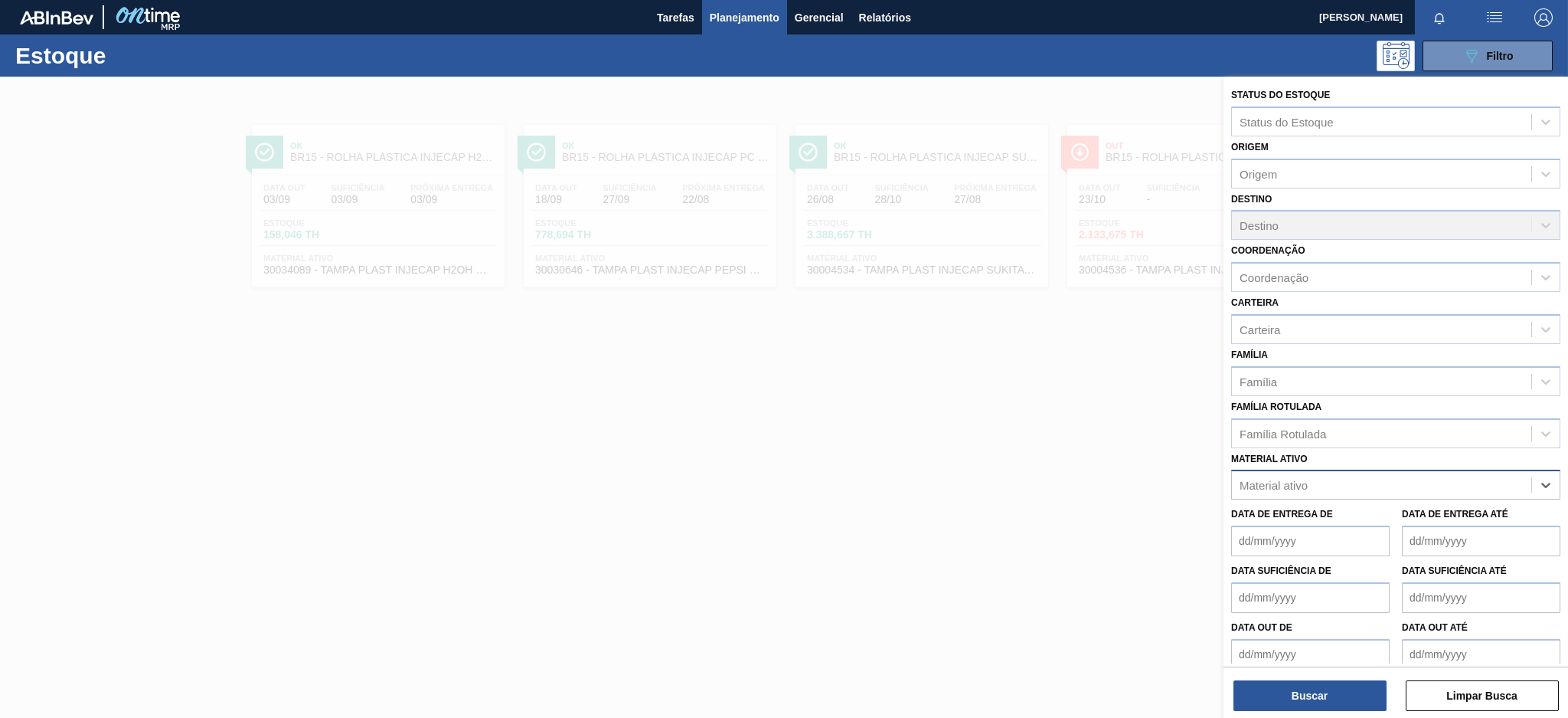
paste ativo "30030646"
type ativo "30030646"
click at [1356, 524] on div "30030646 - TAMPA PLAST INJECAP PEPSI ZERO NIV24" at bounding box center [1396, 522] width 330 height 28
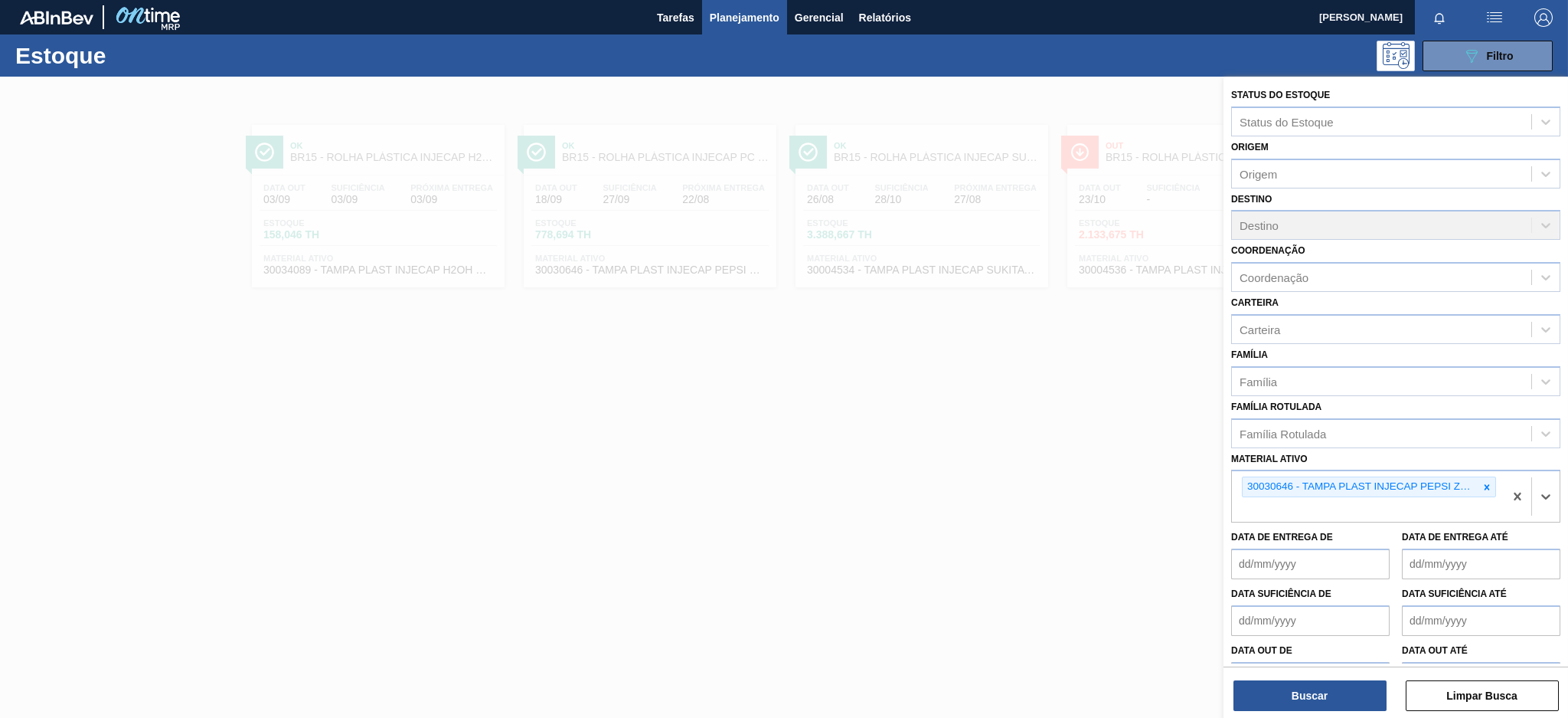
paste ativo "30004536"
type ativo "30004536"
click at [1357, 547] on div "30004536 - TAMPA PLAST INJECAP GCA S/LINER" at bounding box center [1396, 546] width 330 height 28
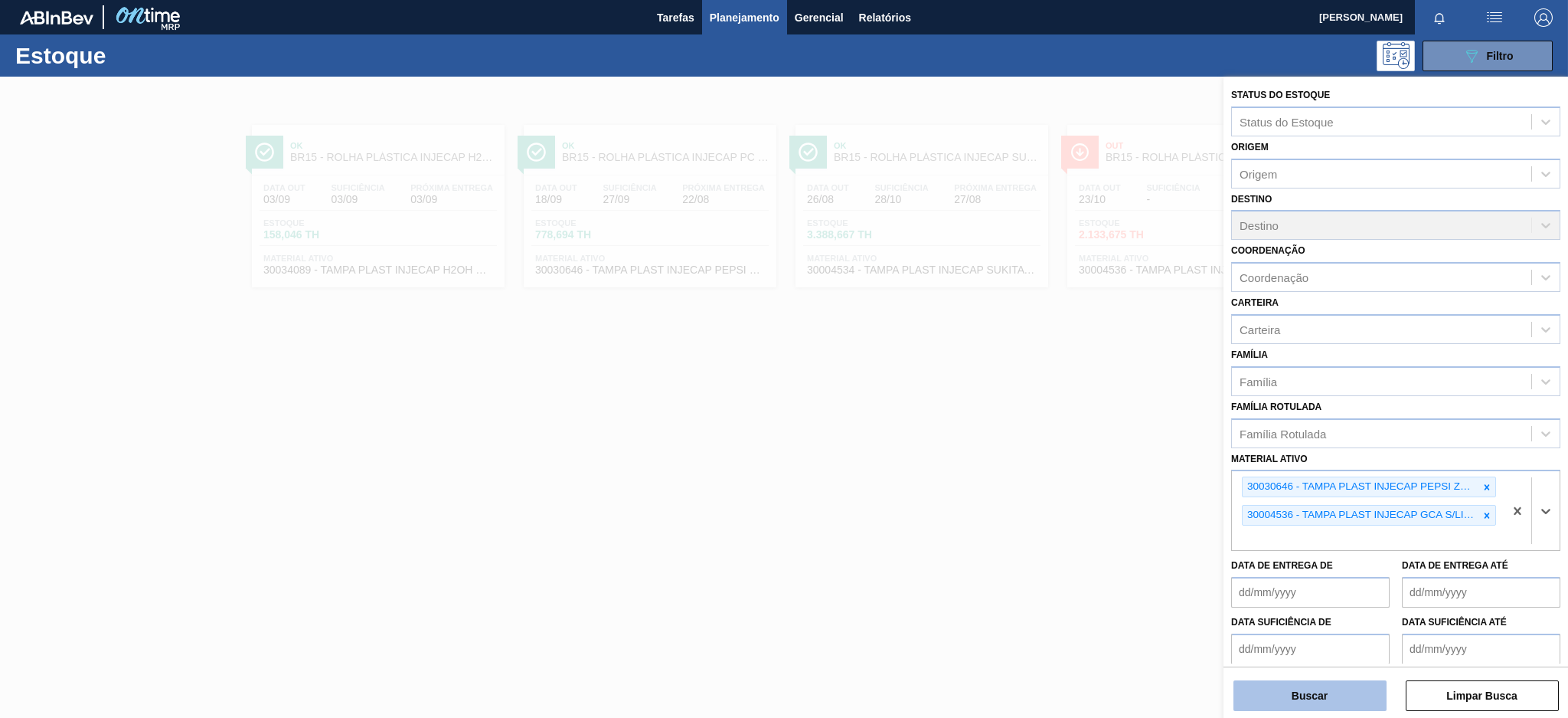
click at [1340, 694] on button "Buscar" at bounding box center [1310, 695] width 153 height 31
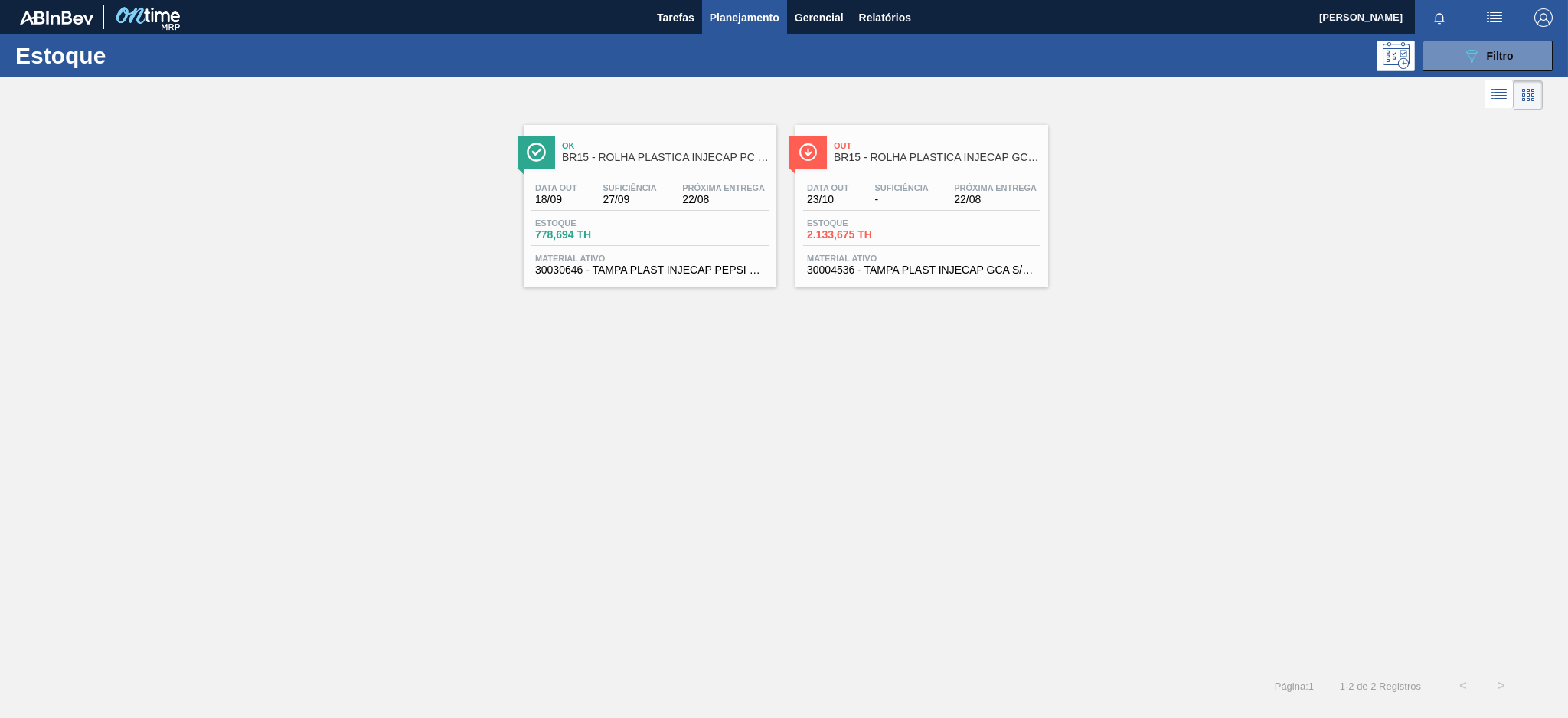
click at [725, 197] on span "22/08" at bounding box center [724, 199] width 83 height 11
click at [995, 189] on span "Próxima Entrega" at bounding box center [995, 187] width 83 height 9
click at [1446, 58] on button "089F7B8B-B2A5-4AFE-B5C0-19BA573D28AC Filtro" at bounding box center [1488, 56] width 131 height 31
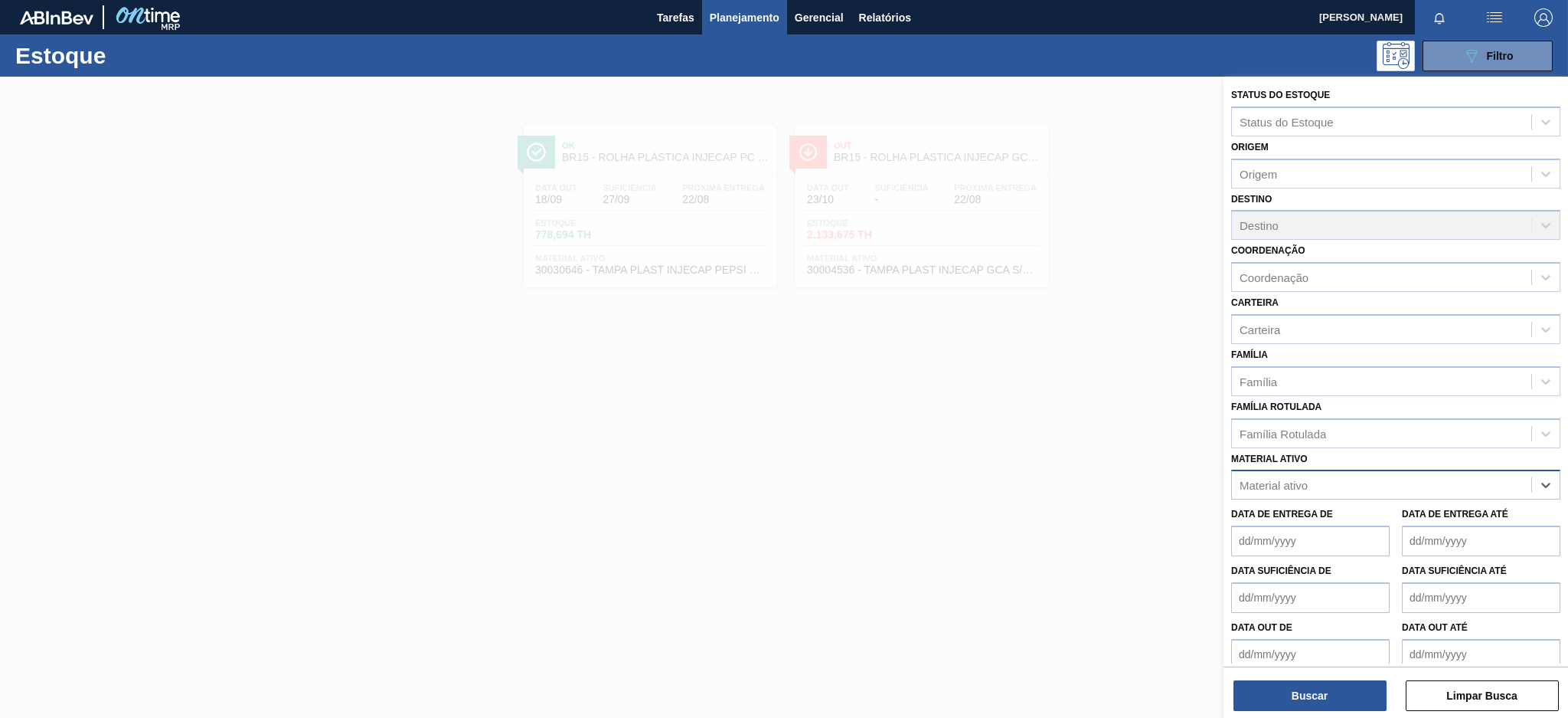
paste ativo "30003823"
type ativo "30003823"
click at [1407, 517] on div "30003823 - ROT PLAST 1,5L AH GCA NIV22" at bounding box center [1396, 522] width 330 height 28
paste ativo "30003816"
type ativo "30003816"
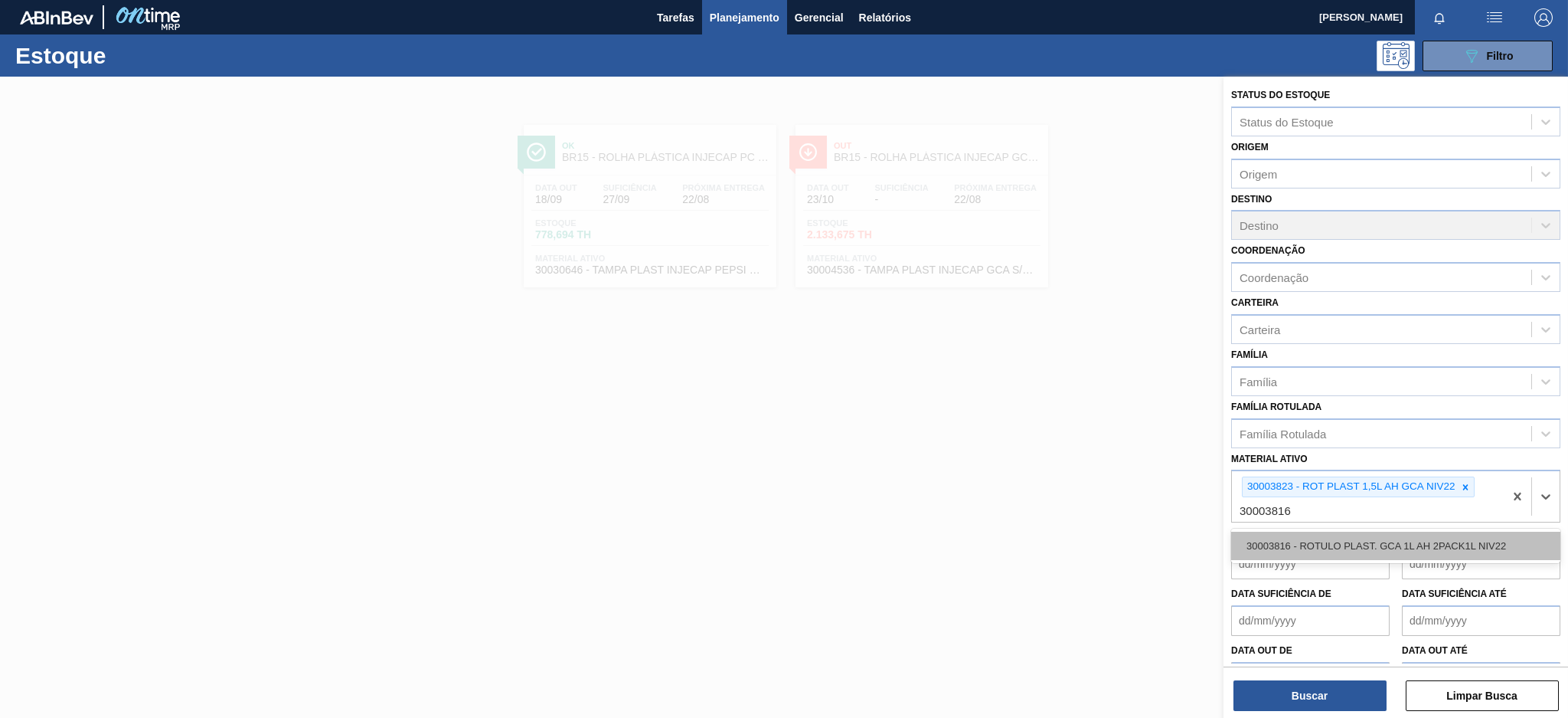
click at [1450, 535] on div "30003816 - ROTULO PLAST. GCA 1L AH 2PACK1L NIV22" at bounding box center [1396, 546] width 330 height 28
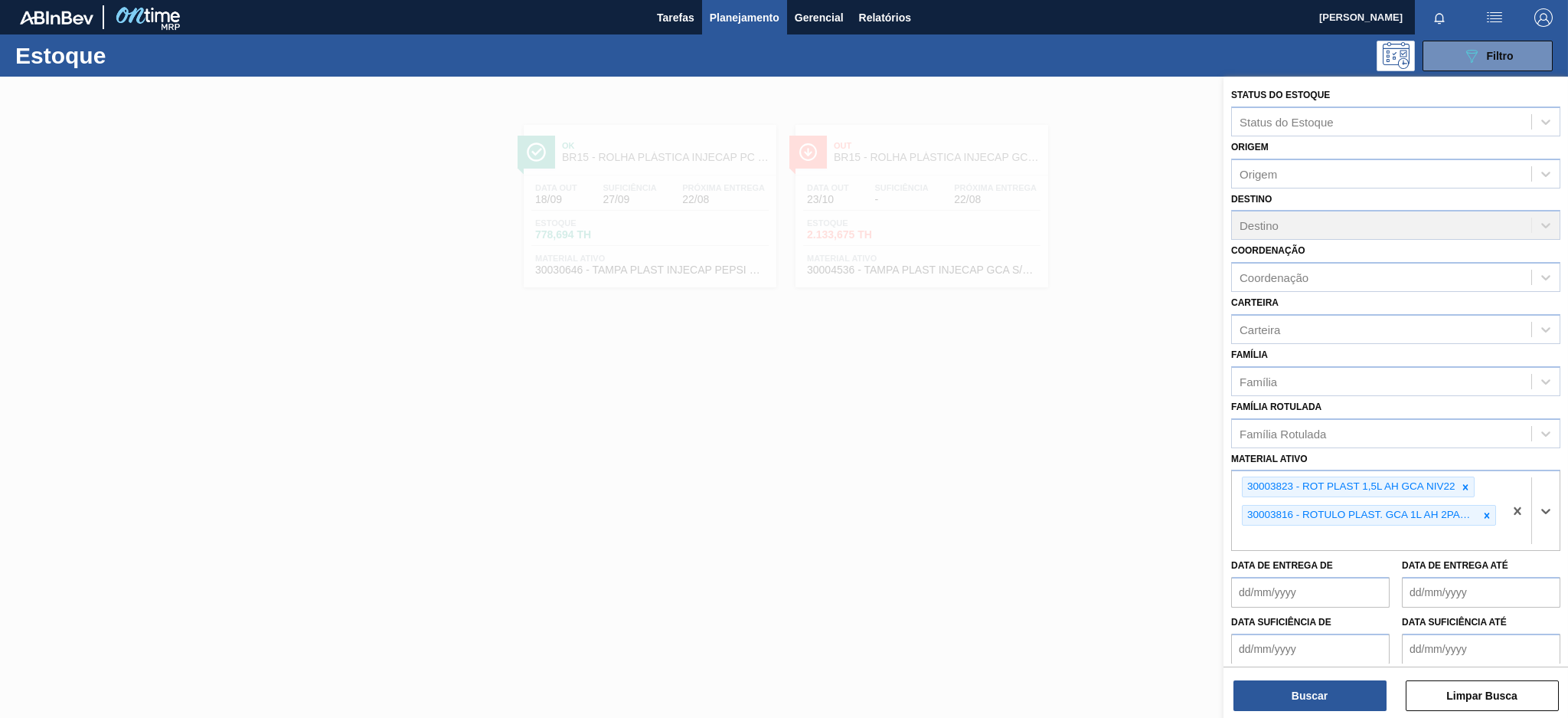
paste ativo "30003826"
type ativo "30003826"
click at [1350, 570] on div "30003826 - ROT PLAST 1L H GCA NIV22" at bounding box center [1396, 574] width 330 height 28
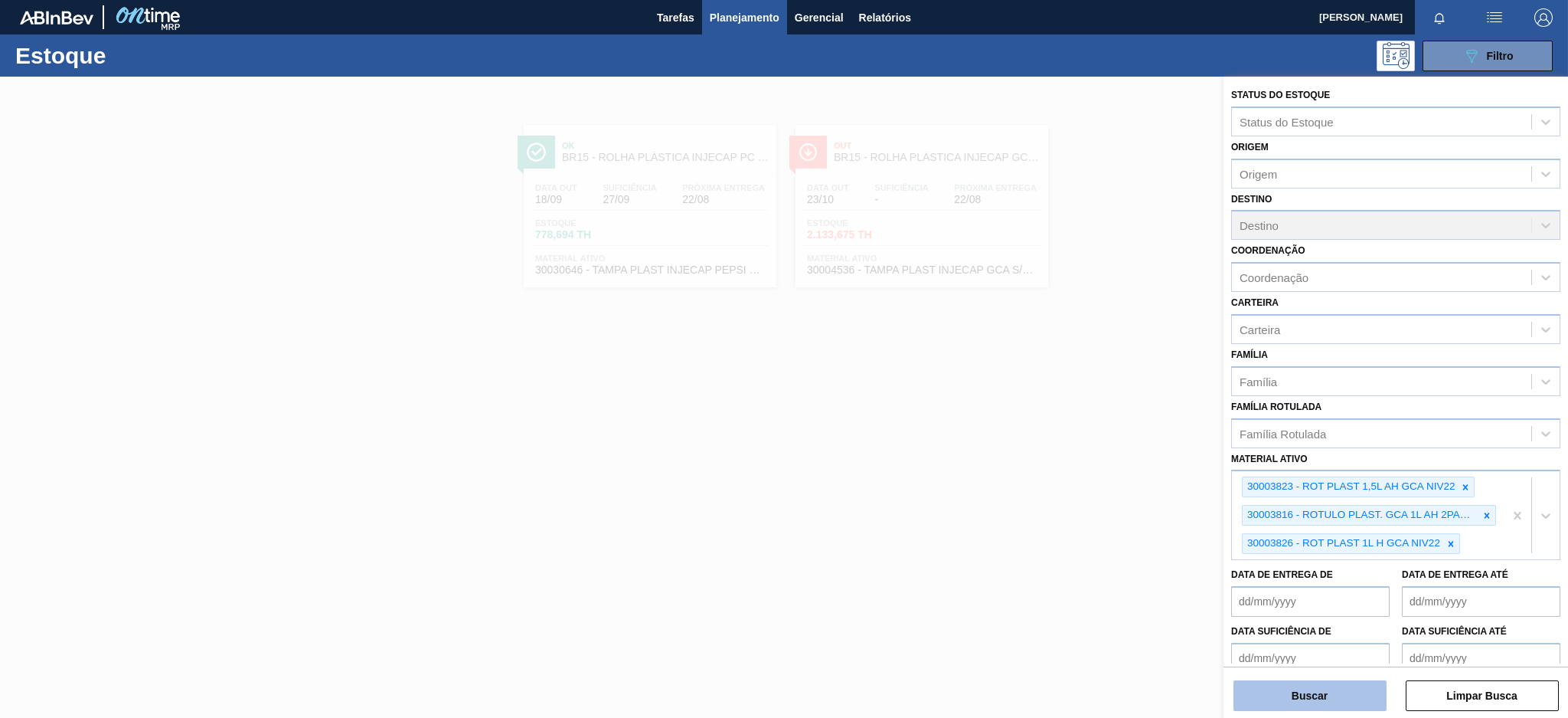
click at [1335, 699] on button "Buscar" at bounding box center [1310, 695] width 153 height 31
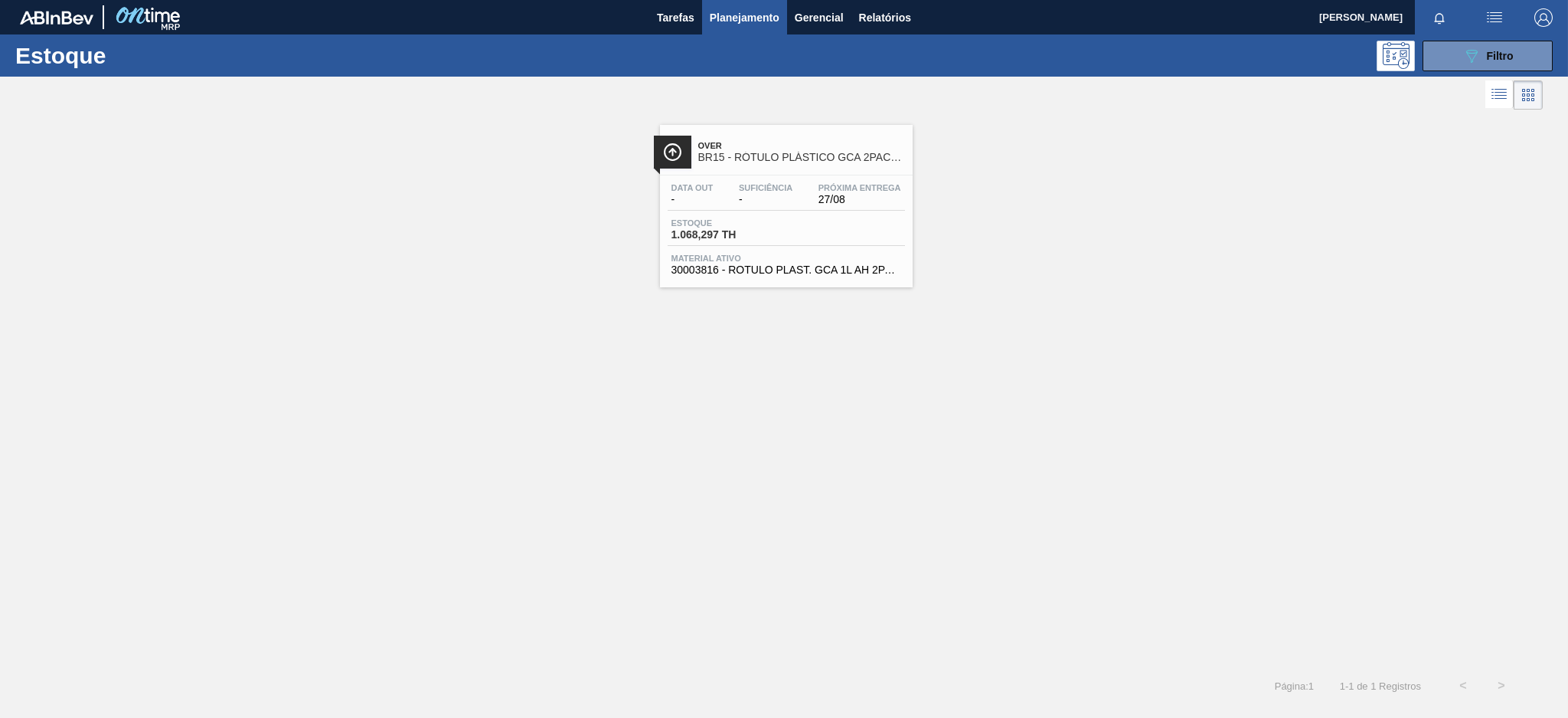
click at [806, 194] on div "Data out - Suficiência - Próxima Entrega 27/08" at bounding box center [786, 197] width 238 height 27
click at [1492, 60] on span "Filtro" at bounding box center [1500, 56] width 27 height 12
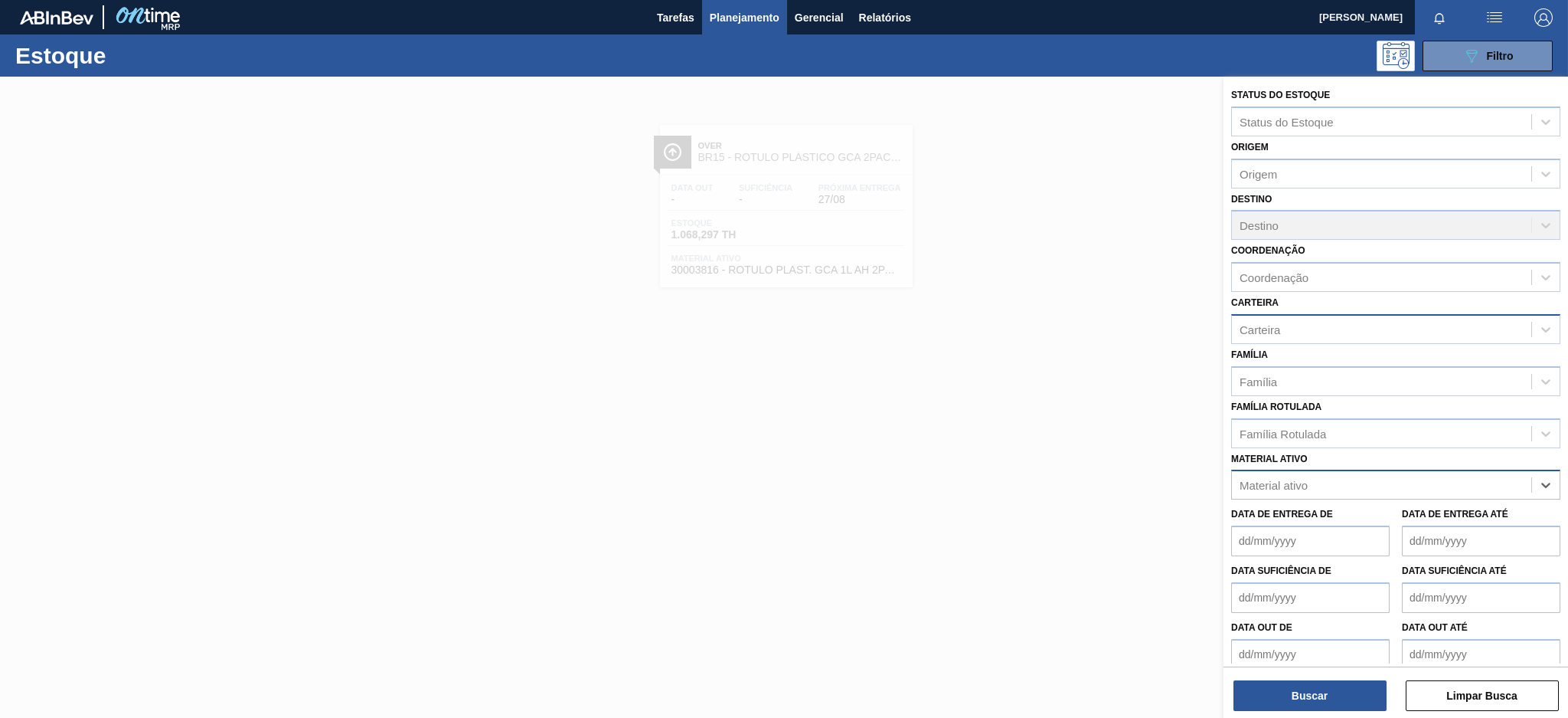
click at [1304, 328] on div "Carteira" at bounding box center [1382, 329] width 300 height 23
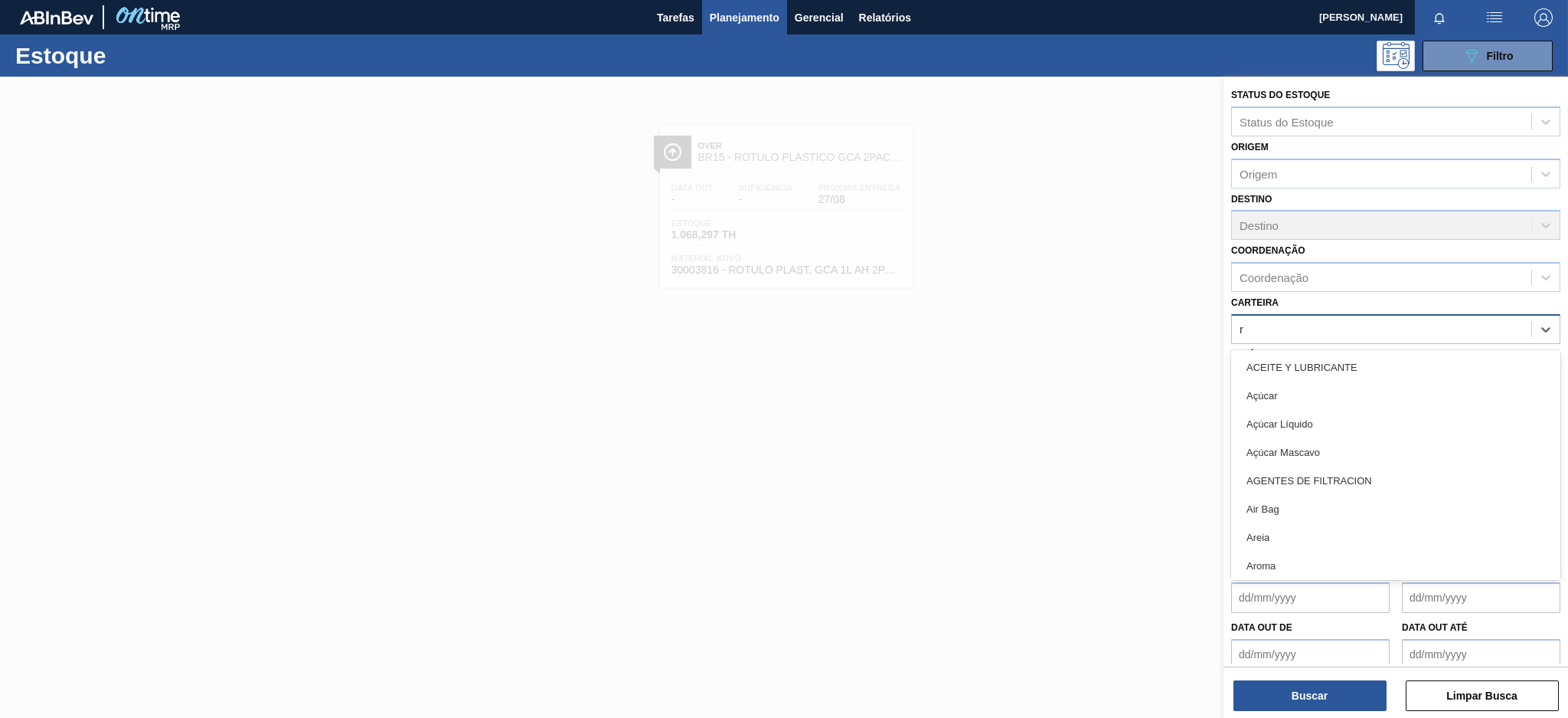
type input "ró"
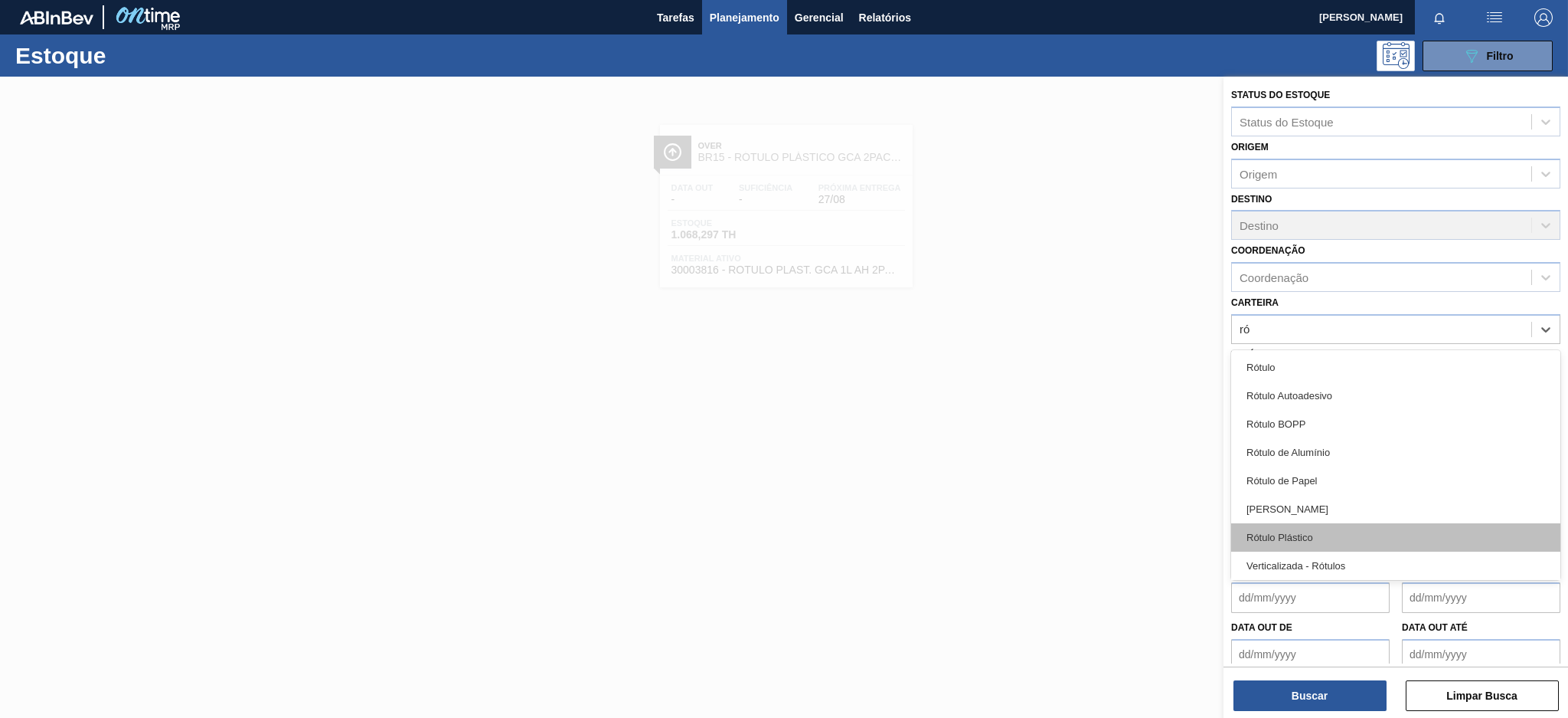
click at [1352, 526] on div "Rótulo Plástico" at bounding box center [1396, 537] width 330 height 28
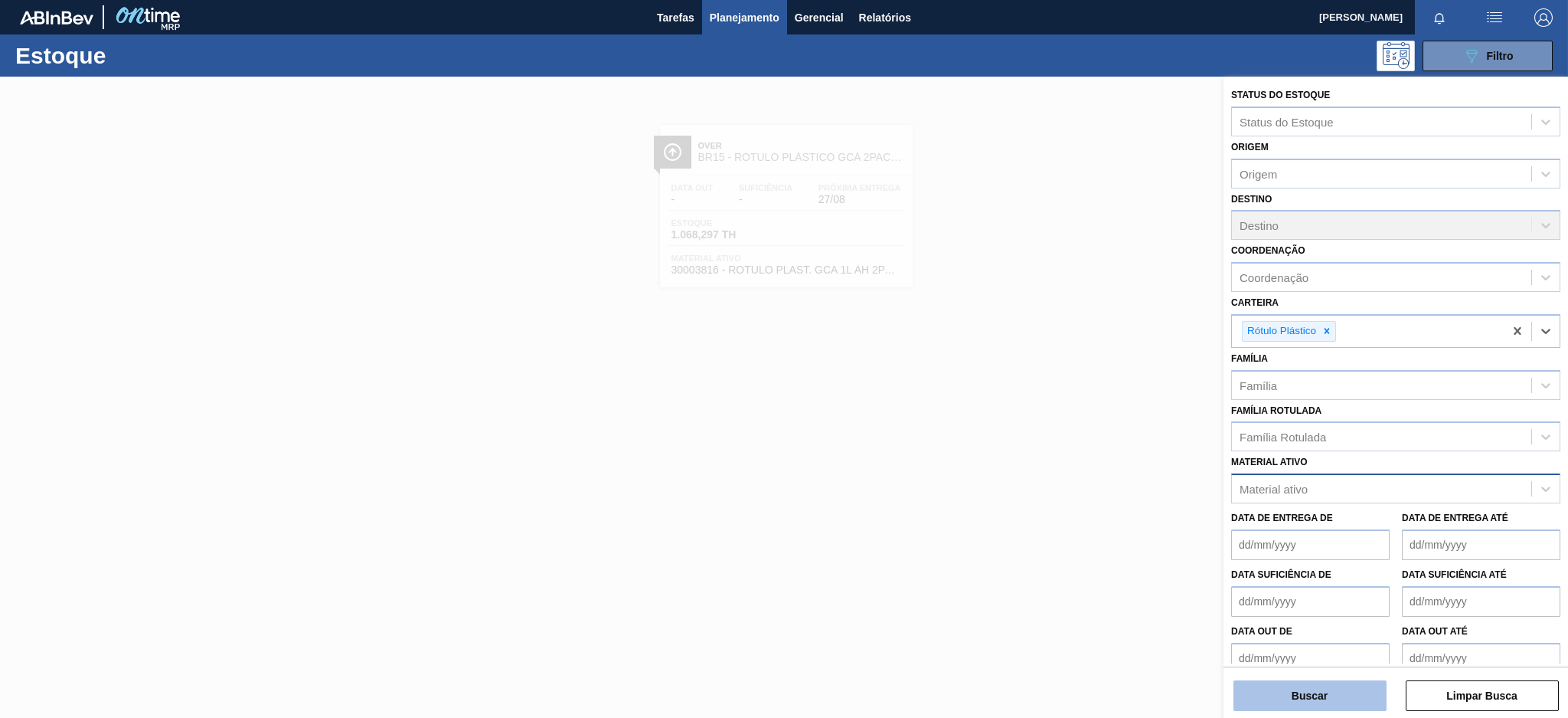
click at [1336, 703] on button "Buscar" at bounding box center [1310, 695] width 153 height 31
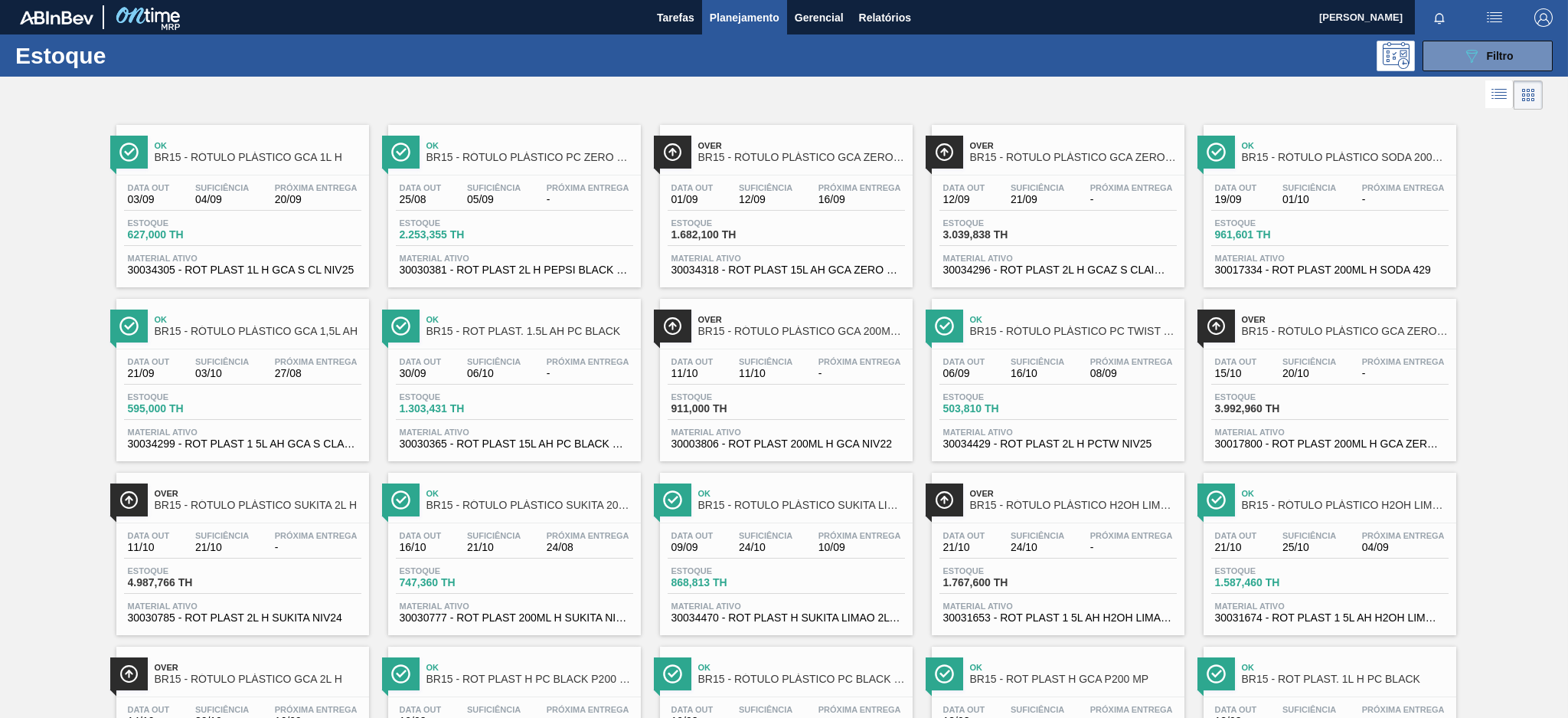
click at [327, 217] on div "Data out 03/09 Suficiência 04/09 Próxima Entrega 20/09 Estoque 627,000 TH Mater…" at bounding box center [243, 227] width 253 height 104
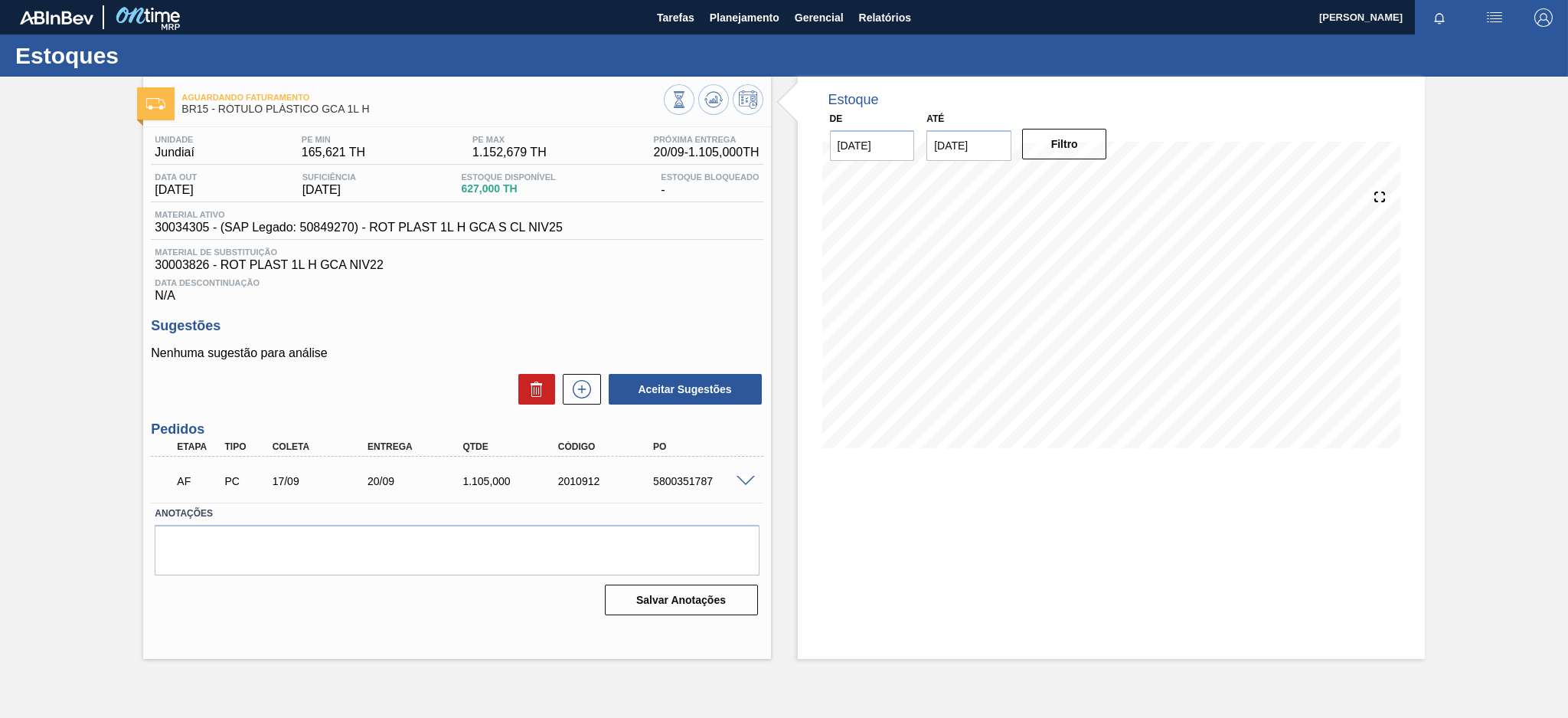
click at [745, 475] on span at bounding box center [745, 481] width 19 height 11
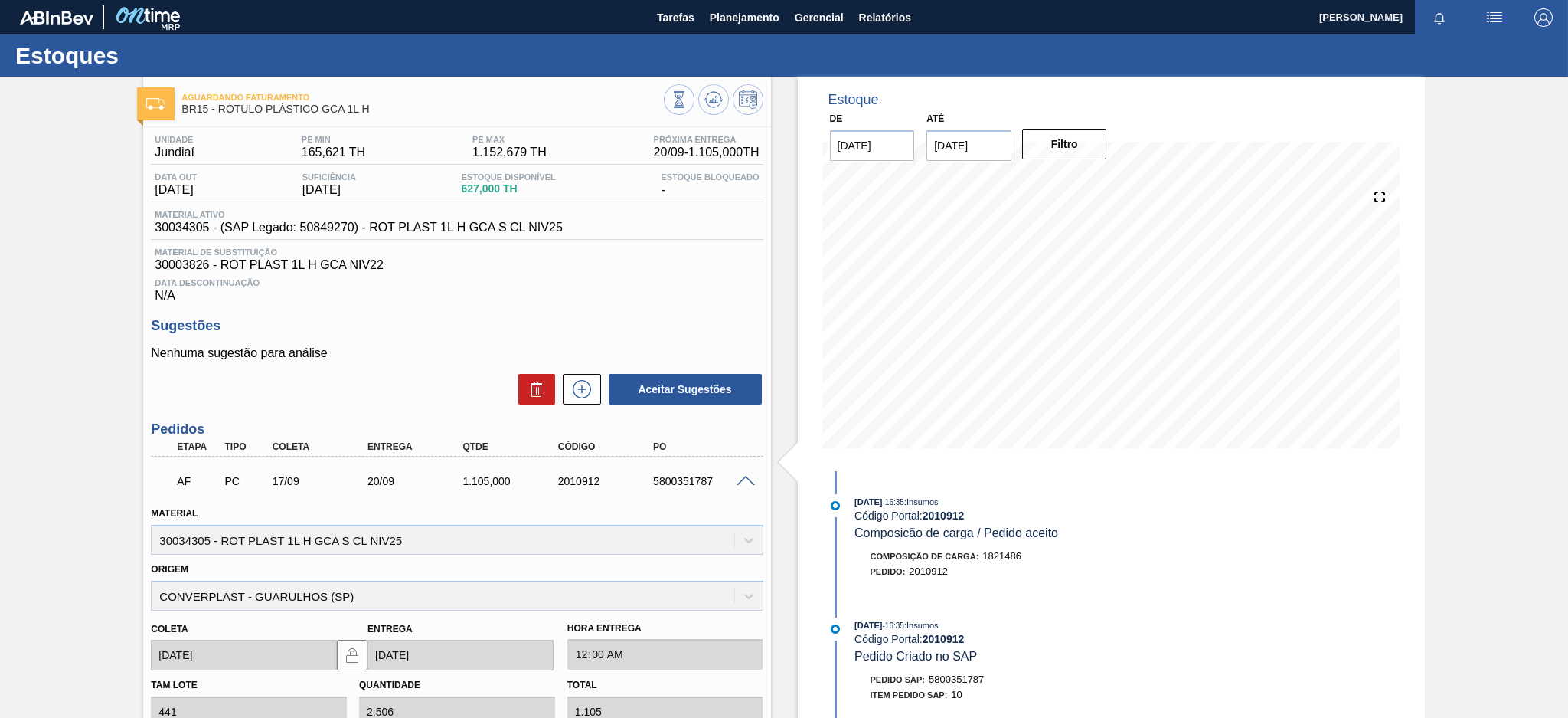
scroll to position [102, 0]
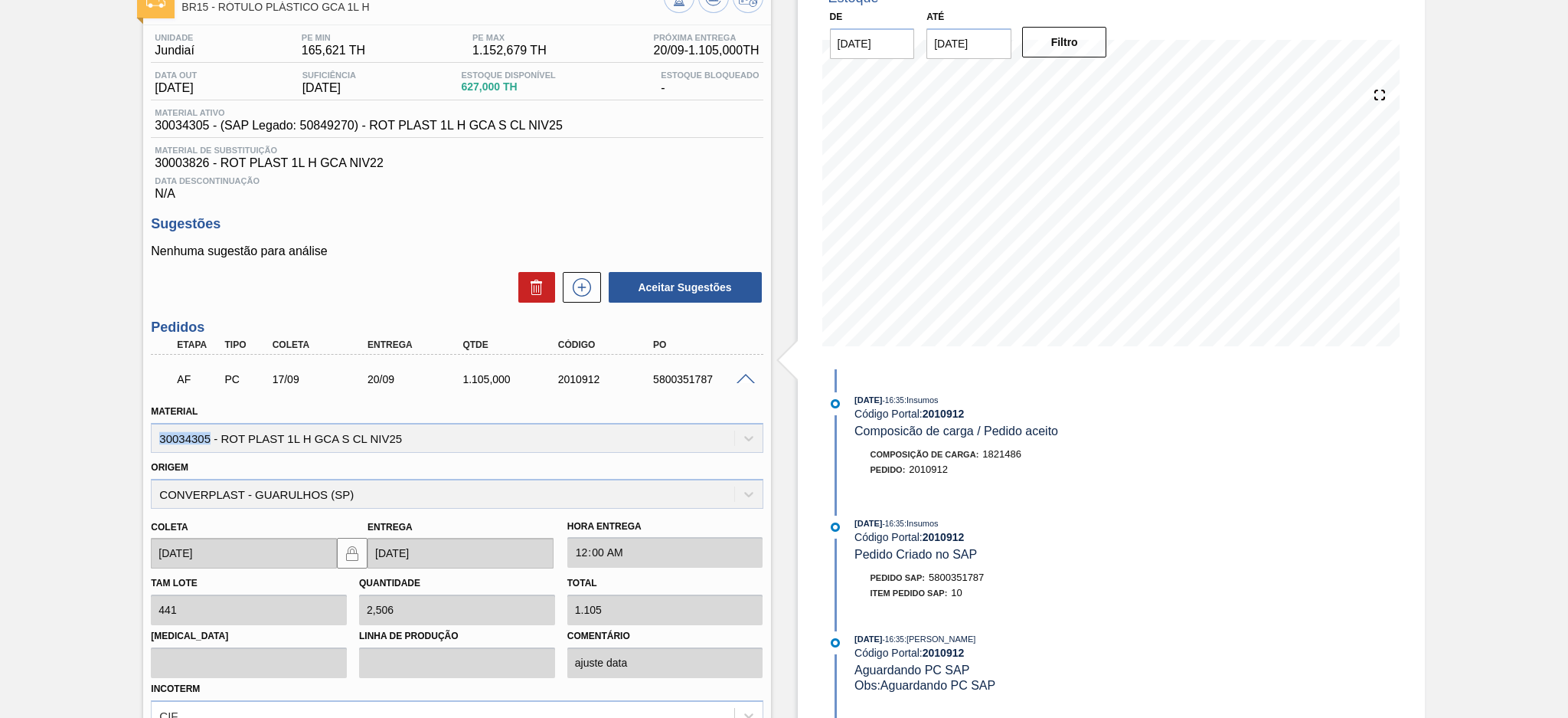
drag, startPoint x: 209, startPoint y: 437, endPoint x: 140, endPoint y: 436, distance: 69.0
click at [140, 436] on div "Aguardando Faturamento BR15 - RÓTULO PLÁSTICO GCA 1L H Unidade Jundiaí PE MIN 1…" at bounding box center [784, 436] width 1568 height 923
copy div "30034305"
drag, startPoint x: 223, startPoint y: 436, endPoint x: 402, endPoint y: 436, distance: 179.0
click at [402, 436] on div "Material 30034305 - ROT PLAST 1L H GCA S CL NIV25" at bounding box center [456, 426] width 612 height 52
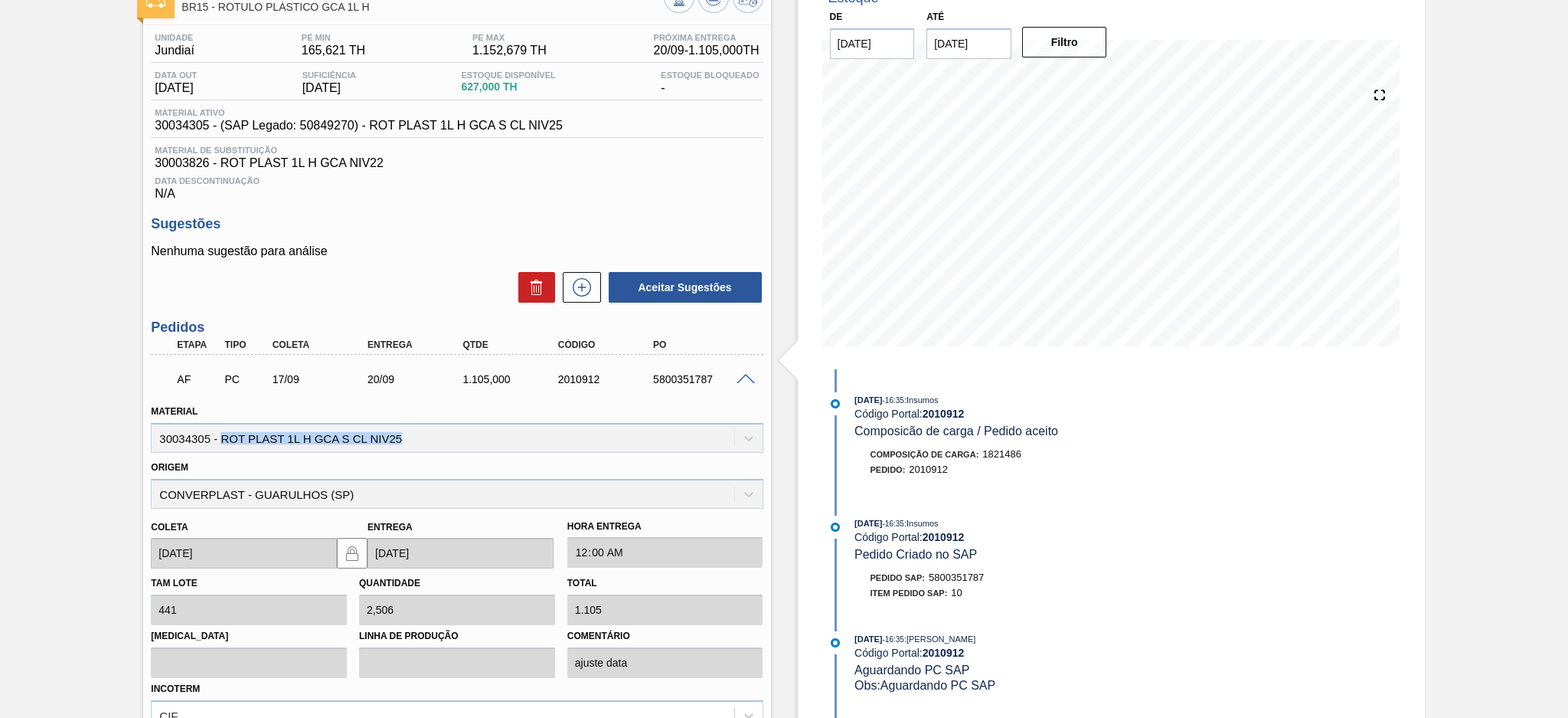
copy div "ROT PLAST 1L H GCA S CL NIV25"
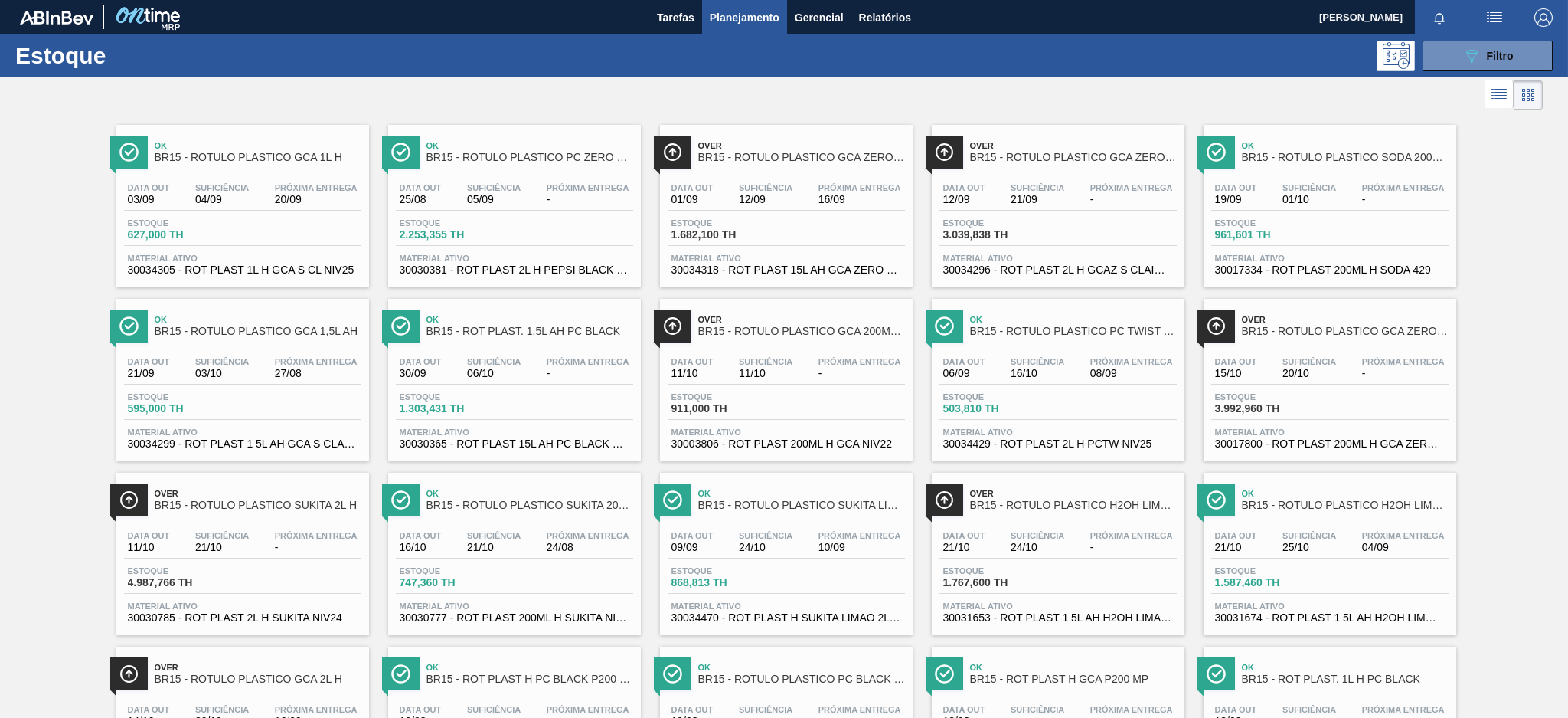
click at [266, 408] on div "Estoque 595,000 TH" at bounding box center [243, 406] width 238 height 27
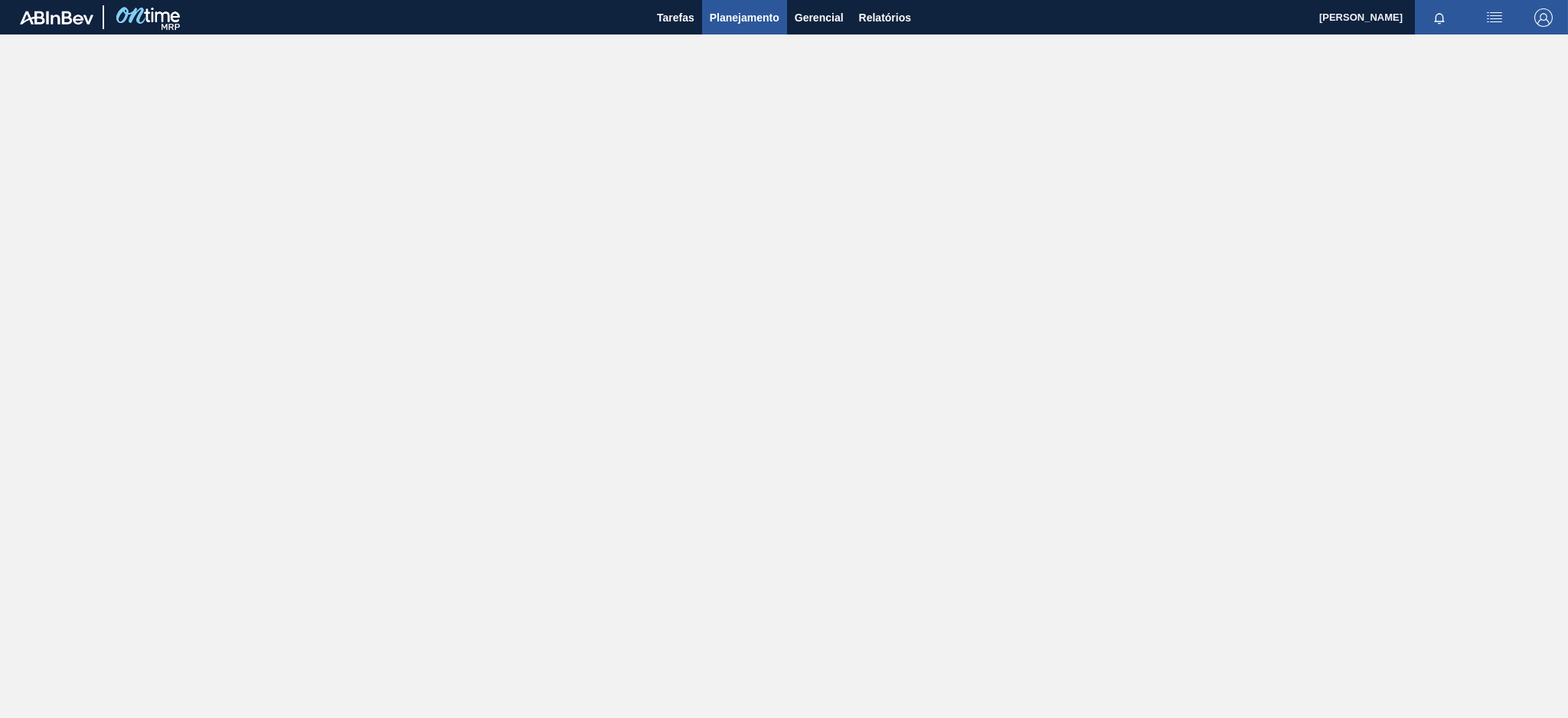
drag, startPoint x: 0, startPoint y: 0, endPoint x: 761, endPoint y: 20, distance: 761.3
click at [761, 20] on span "Planejamento" at bounding box center [745, 17] width 69 height 19
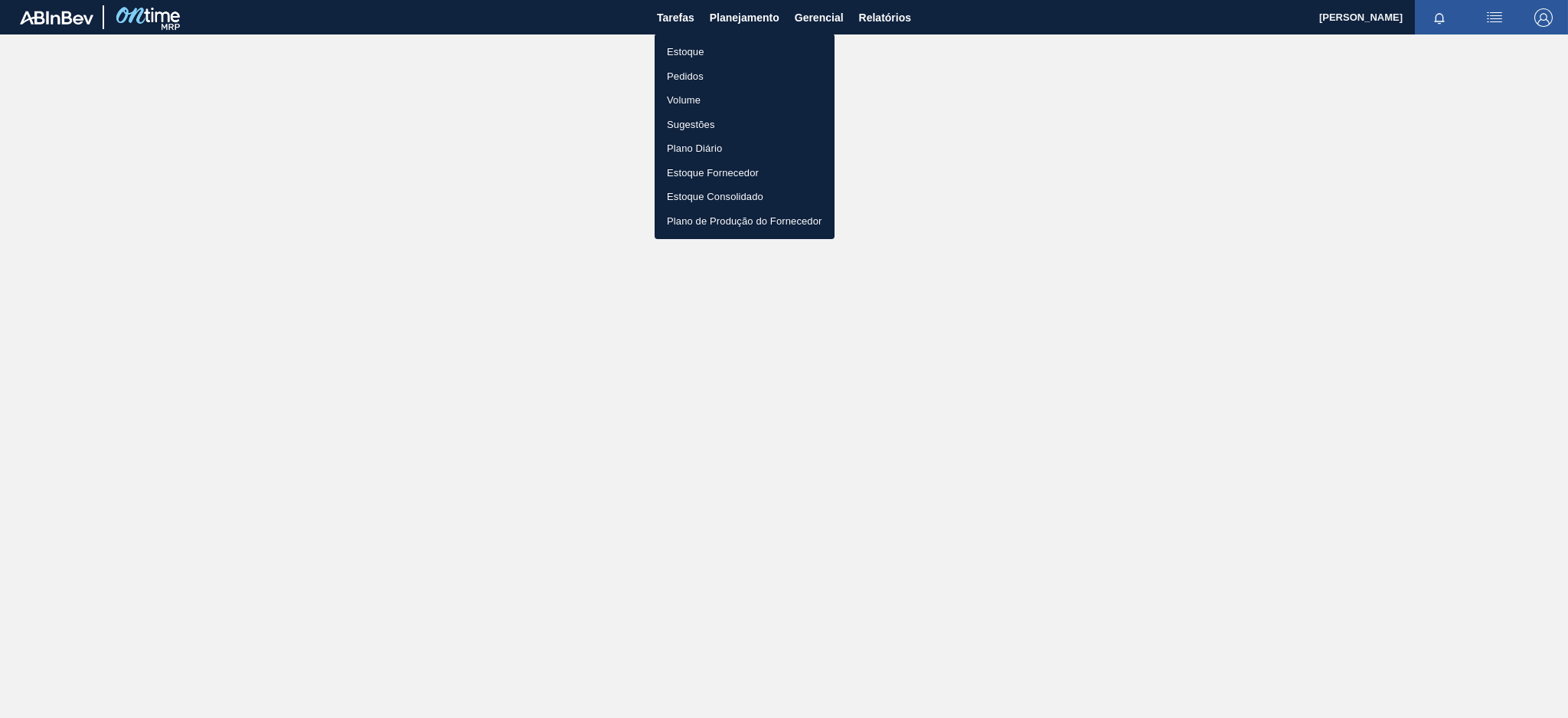
click at [721, 52] on li "Estoque" at bounding box center [745, 52] width 180 height 24
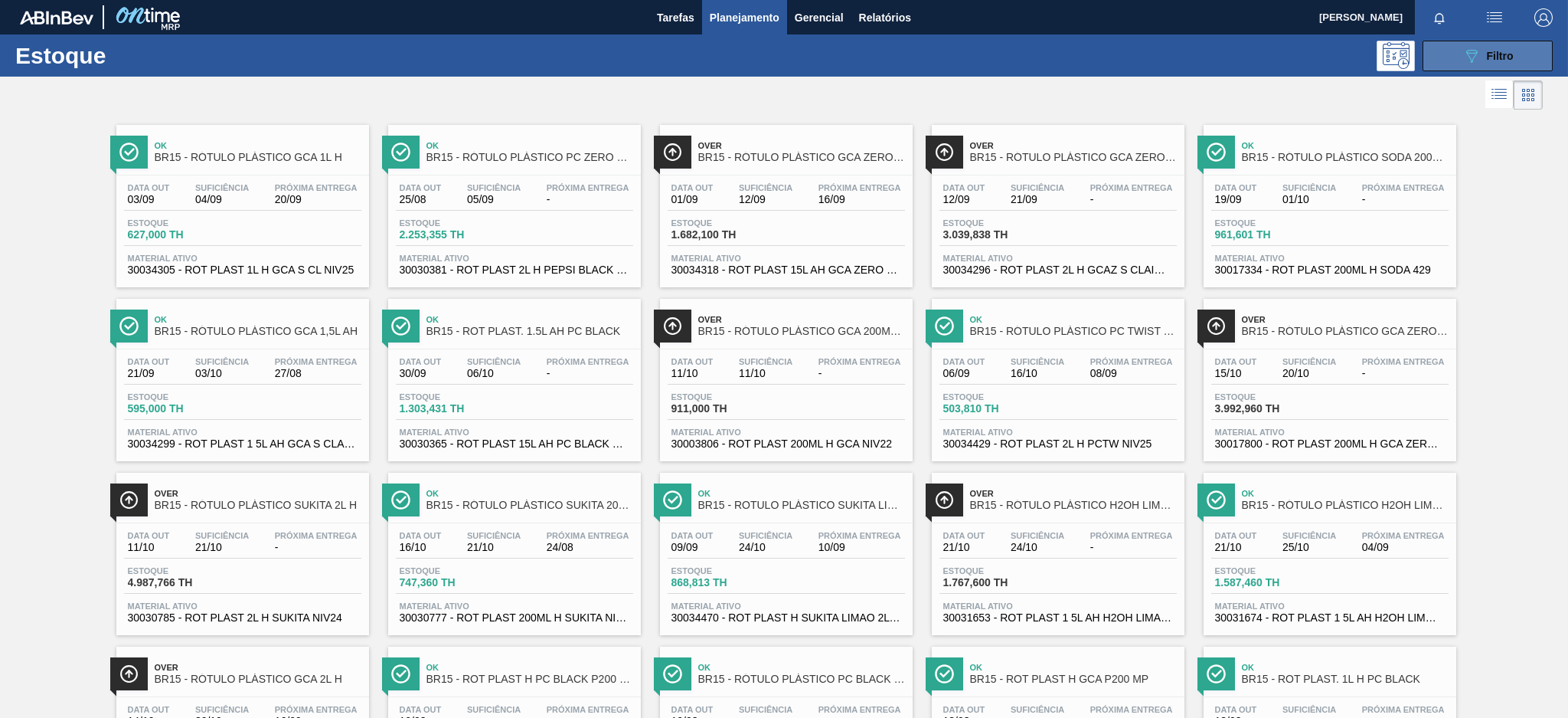
click at [1459, 56] on button "089F7B8B-B2A5-4AFE-B5C0-19BA573D28AC Filtro" at bounding box center [1488, 56] width 131 height 31
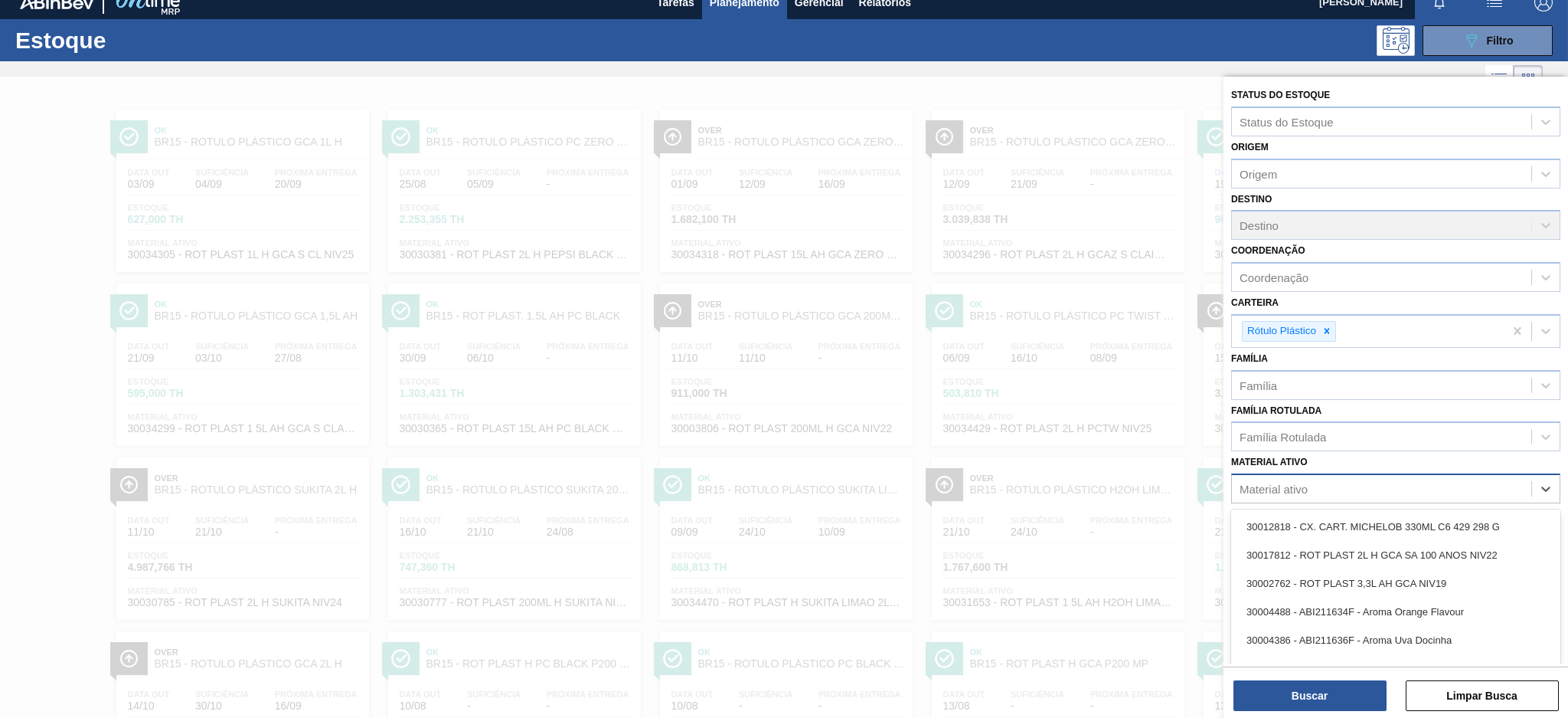
click at [1353, 482] on div "Material ativo" at bounding box center [1382, 489] width 300 height 23
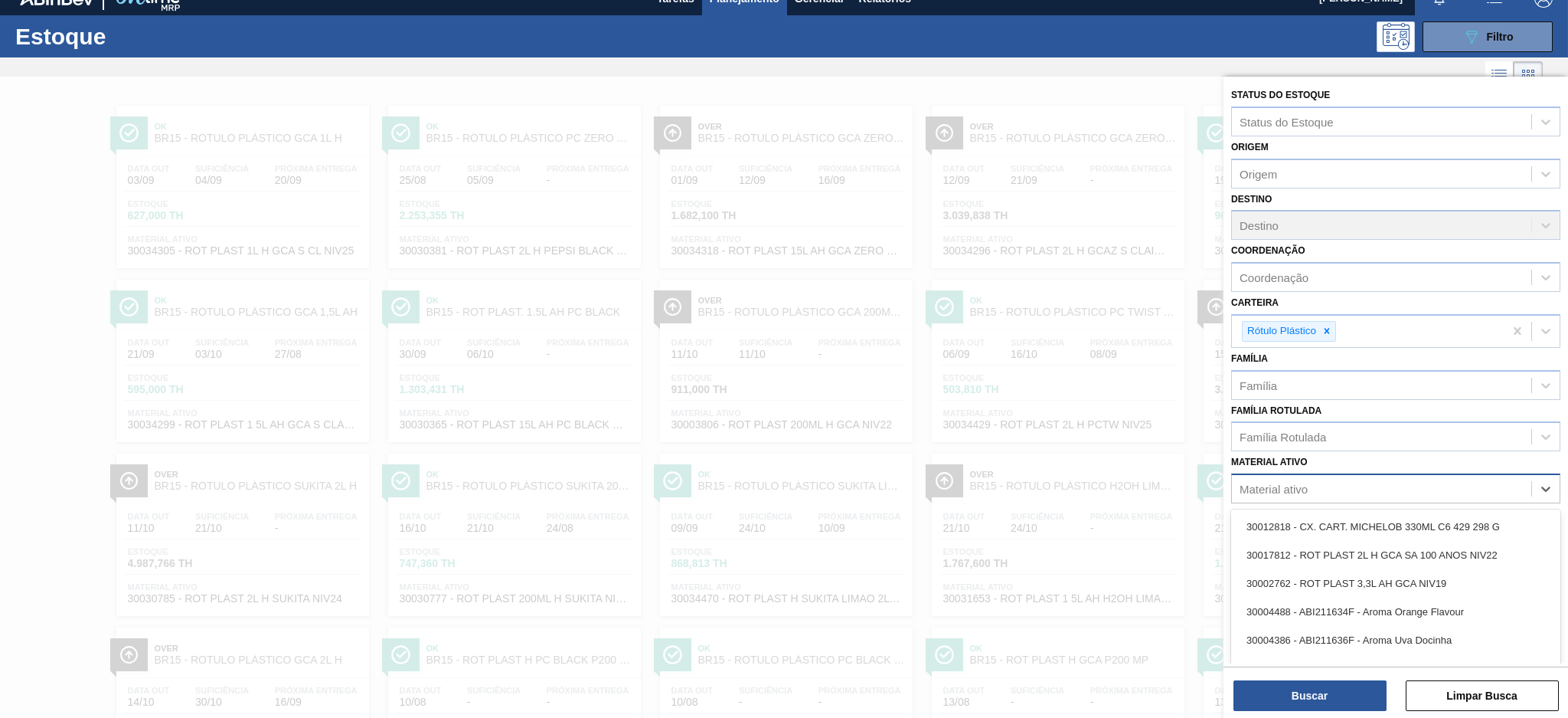
paste ativo "30029390"
type ativo "30029390"
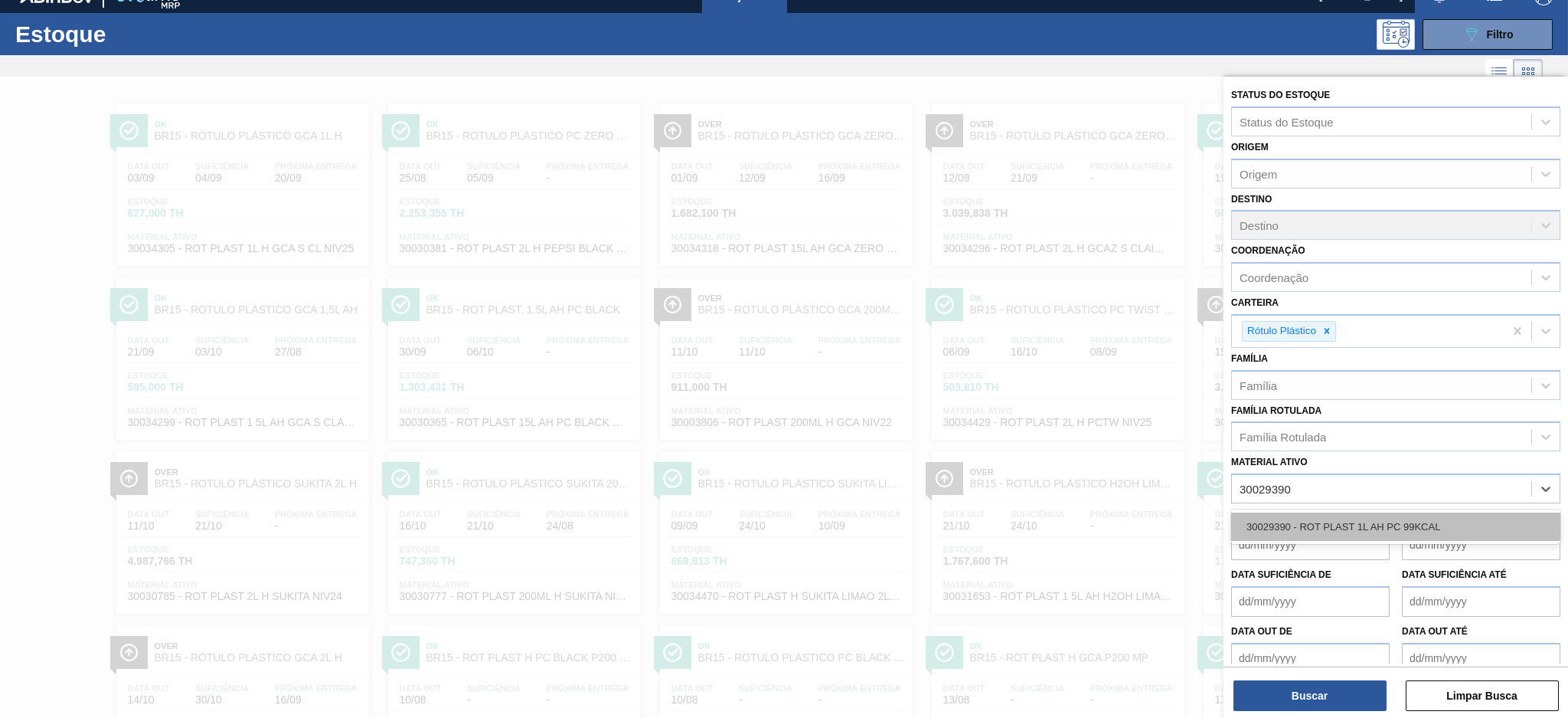
scroll to position [23, 0]
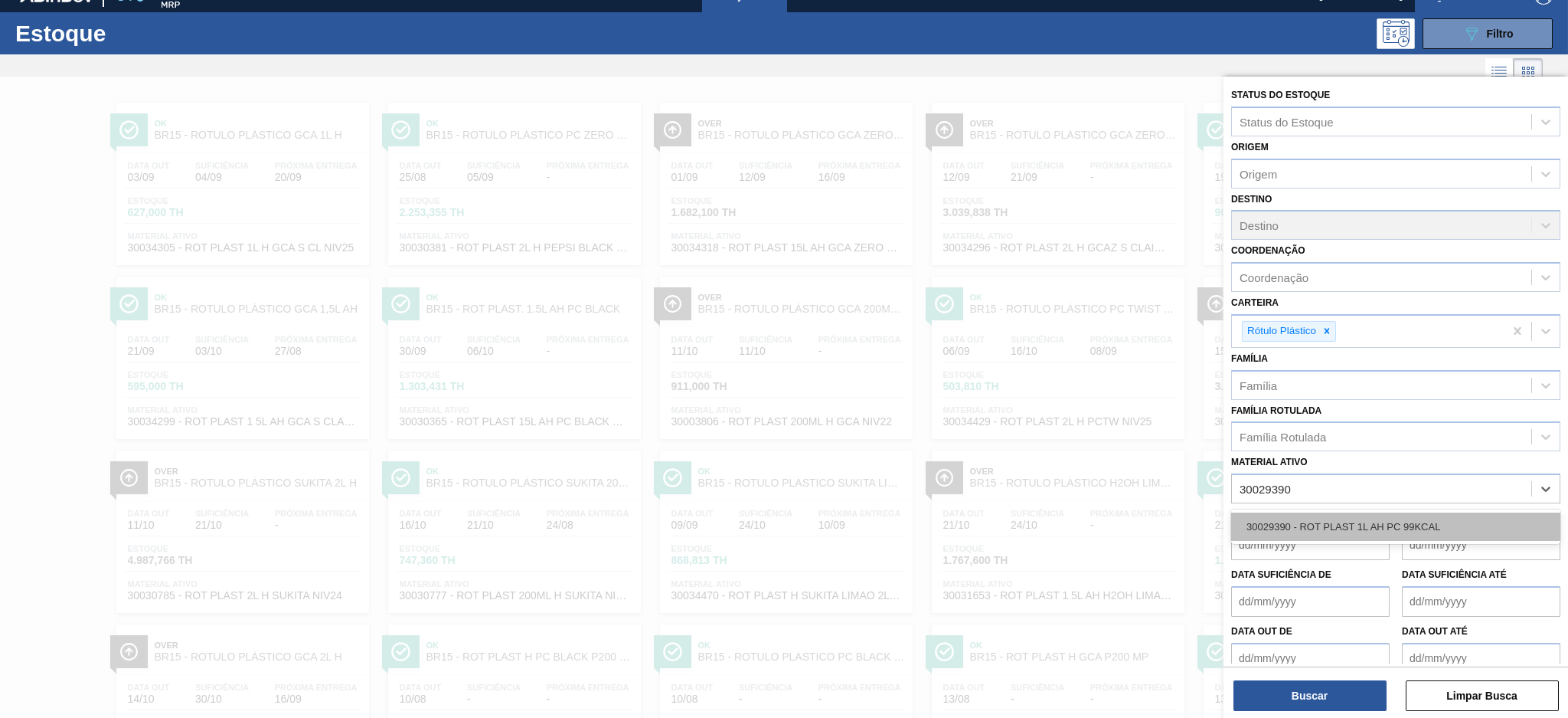
click at [1354, 526] on div "30029390 - ROT PLAST 1L AH PC 99KCAL" at bounding box center [1396, 526] width 330 height 28
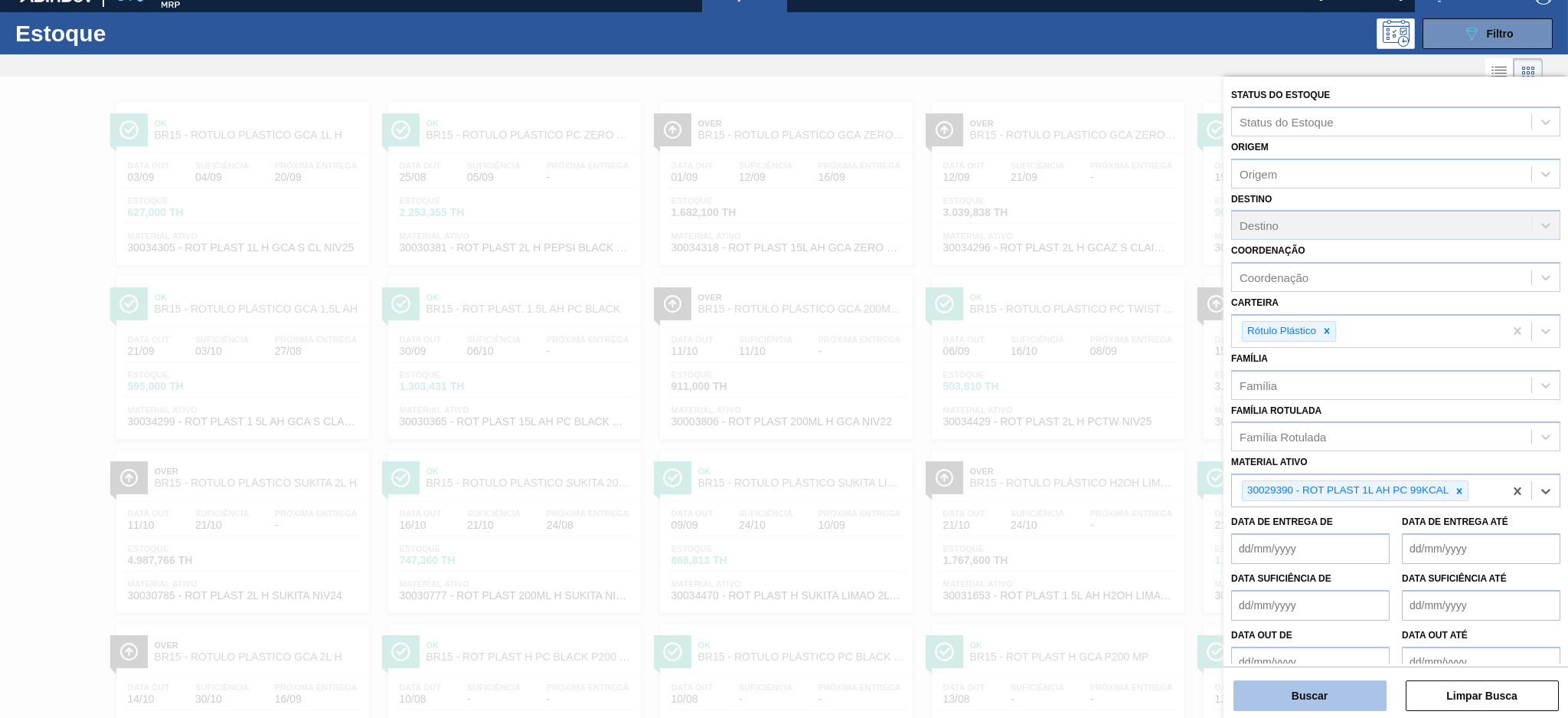
click at [1321, 702] on button "Buscar" at bounding box center [1310, 695] width 153 height 31
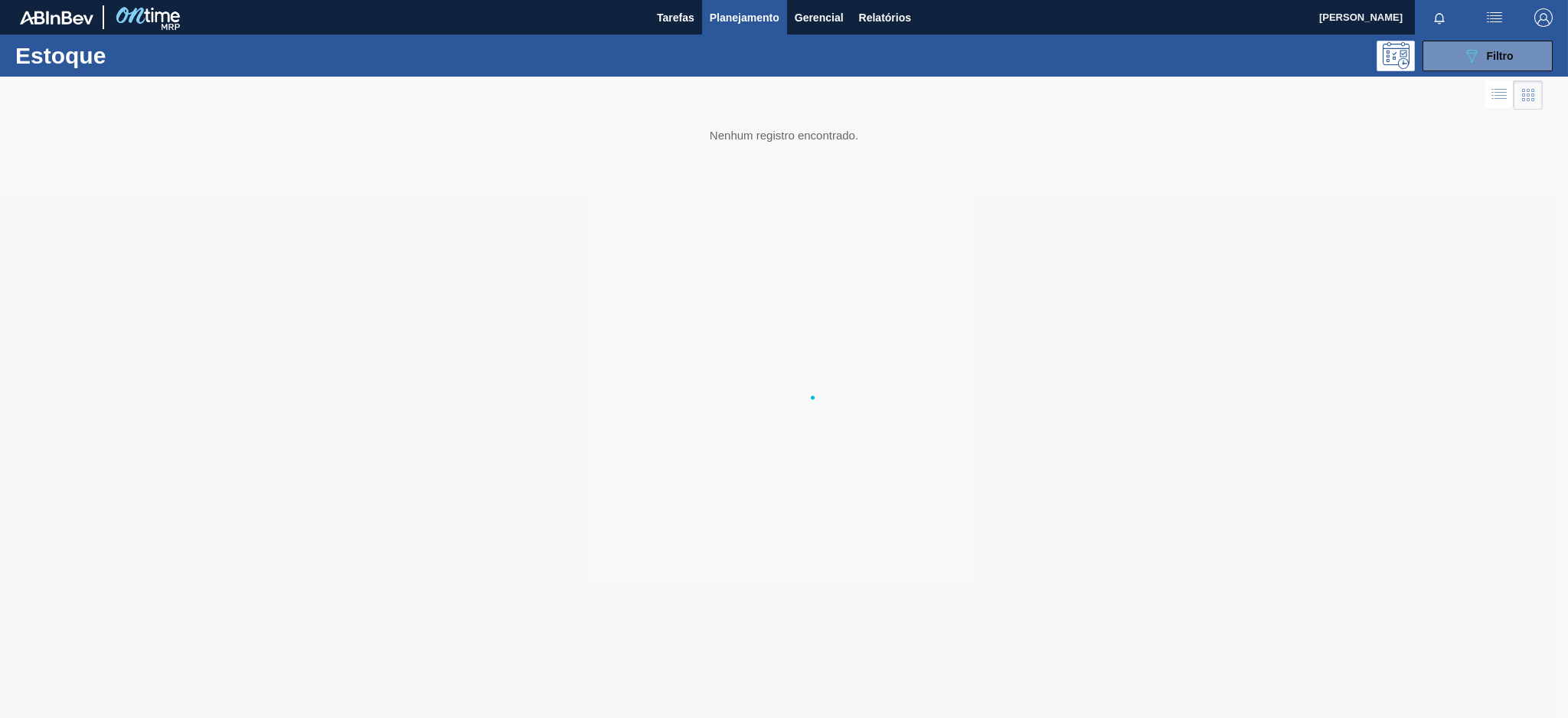
scroll to position [0, 0]
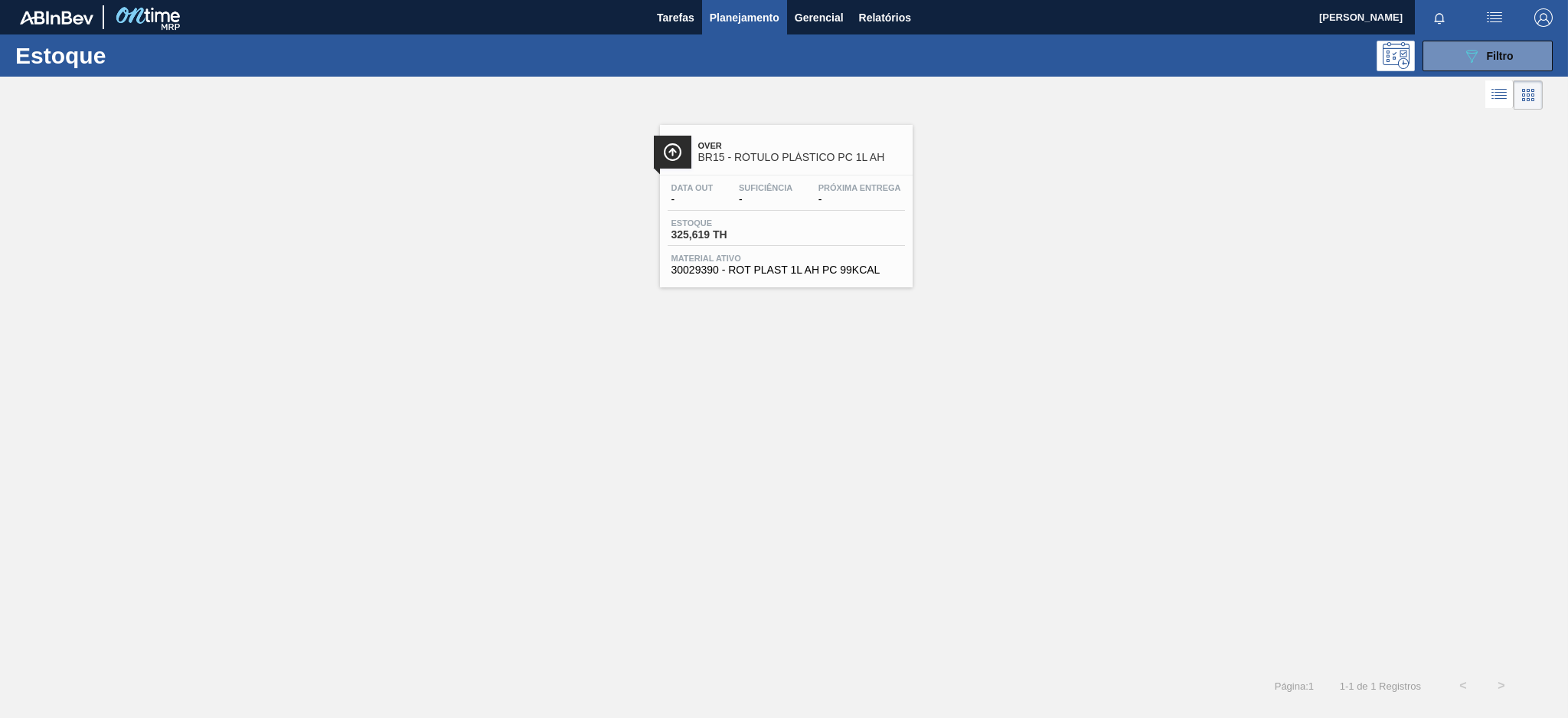
click at [787, 181] on div "Data out - Suficiência - Próxima Entrega - Estoque 325,619 TH Material ativo 30…" at bounding box center [786, 227] width 253 height 104
click at [856, 27] on button "Relatórios" at bounding box center [886, 17] width 68 height 35
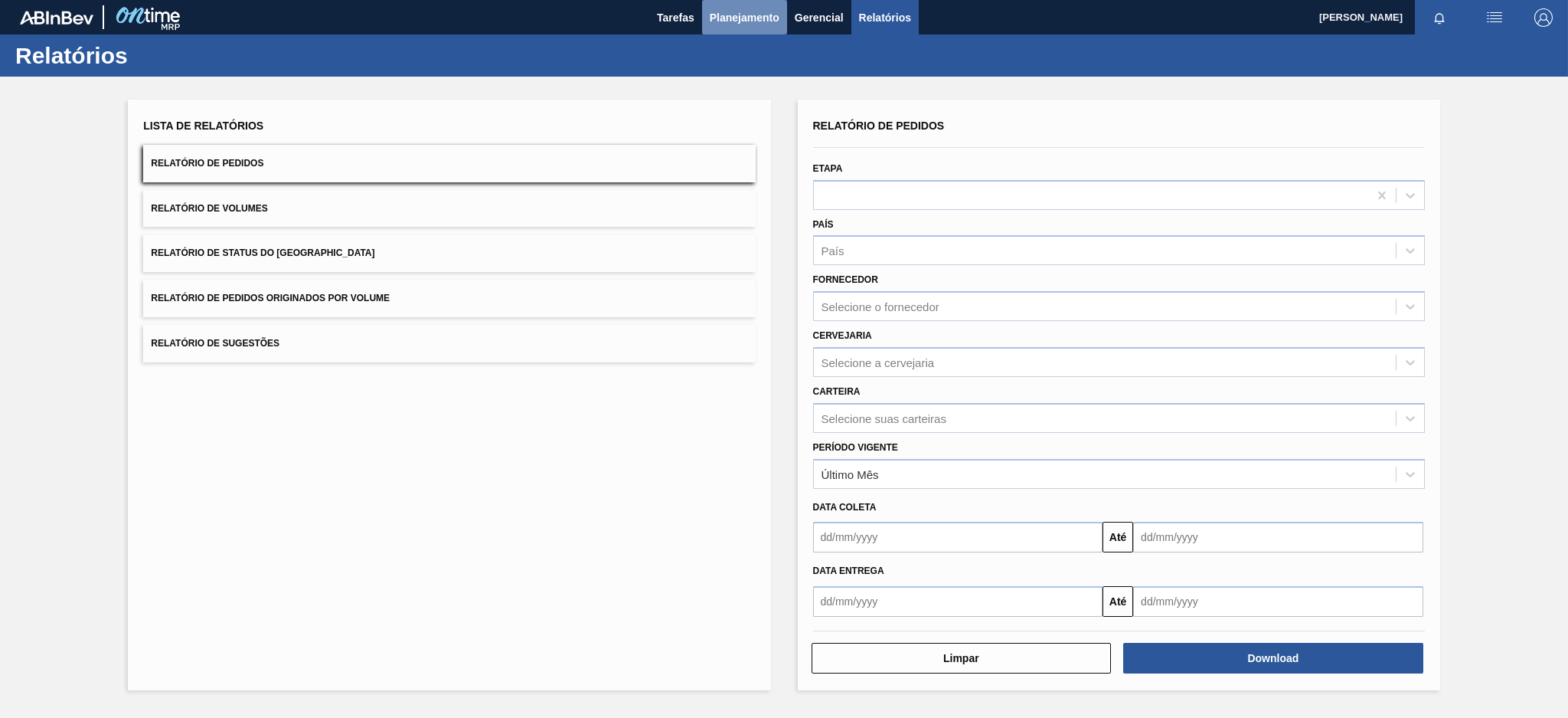
click at [748, 16] on span "Planejamento" at bounding box center [745, 17] width 69 height 19
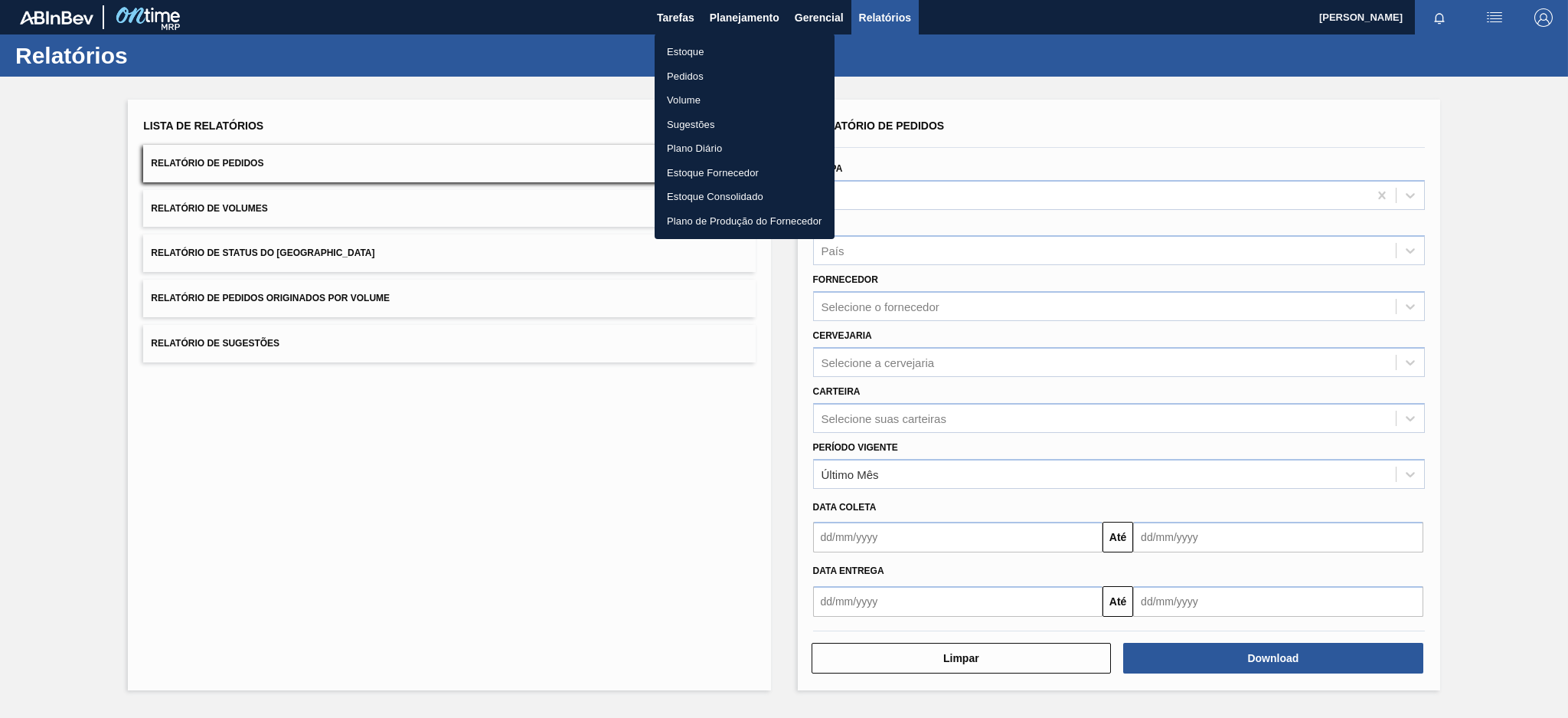
click at [740, 50] on li "Estoque" at bounding box center [745, 52] width 180 height 24
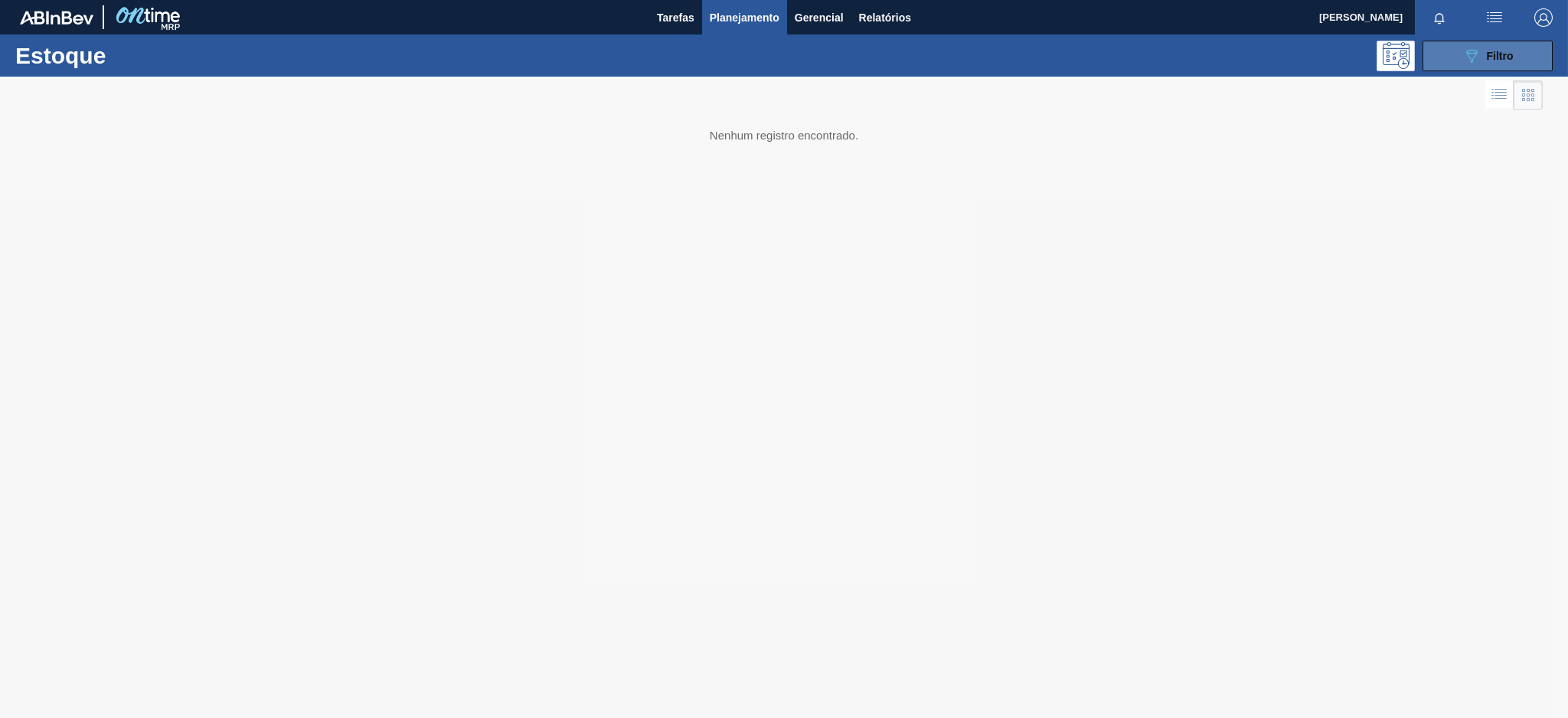
click at [1486, 54] on div "089F7B8B-B2A5-4AFE-B5C0-19BA573D28AC Filtro" at bounding box center [1488, 56] width 52 height 19
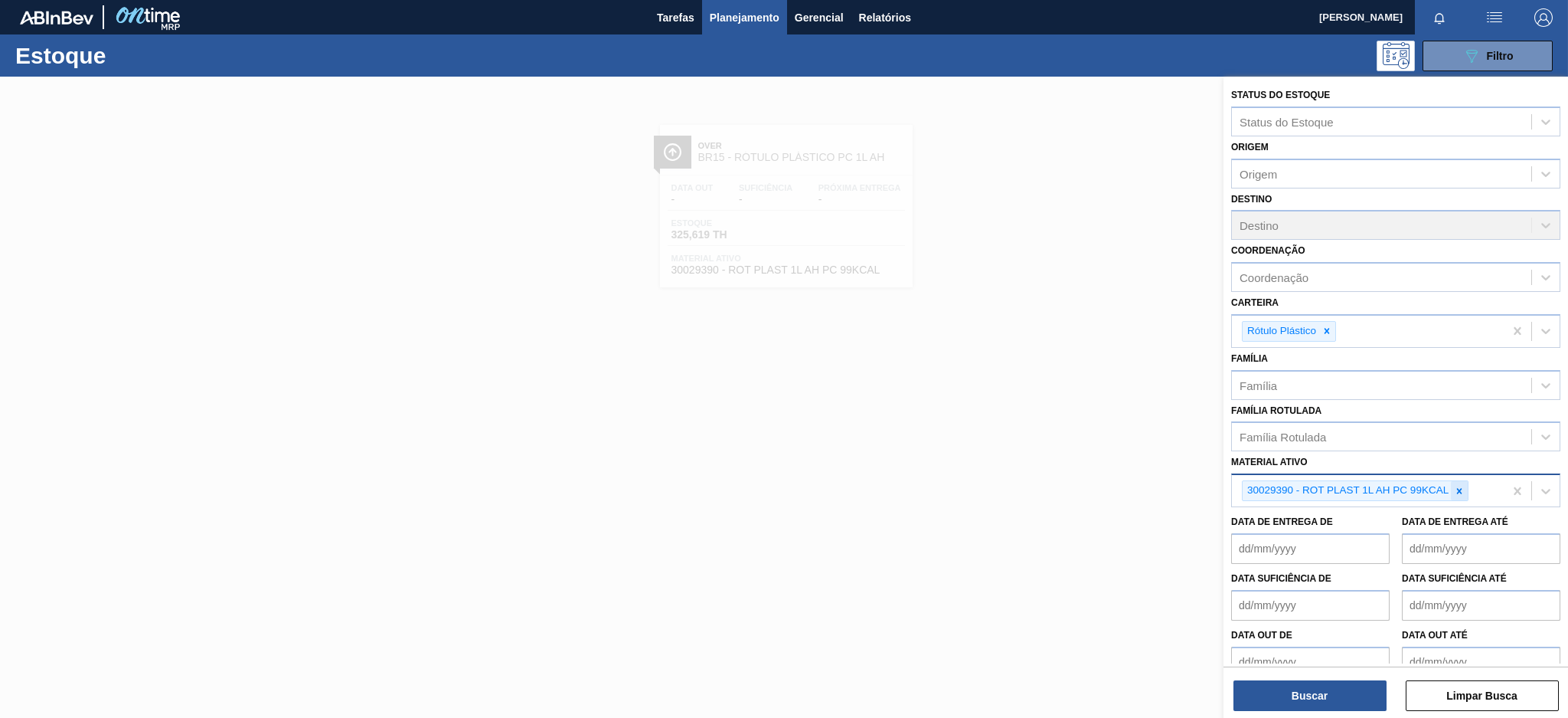
click at [1462, 491] on div at bounding box center [1459, 491] width 17 height 19
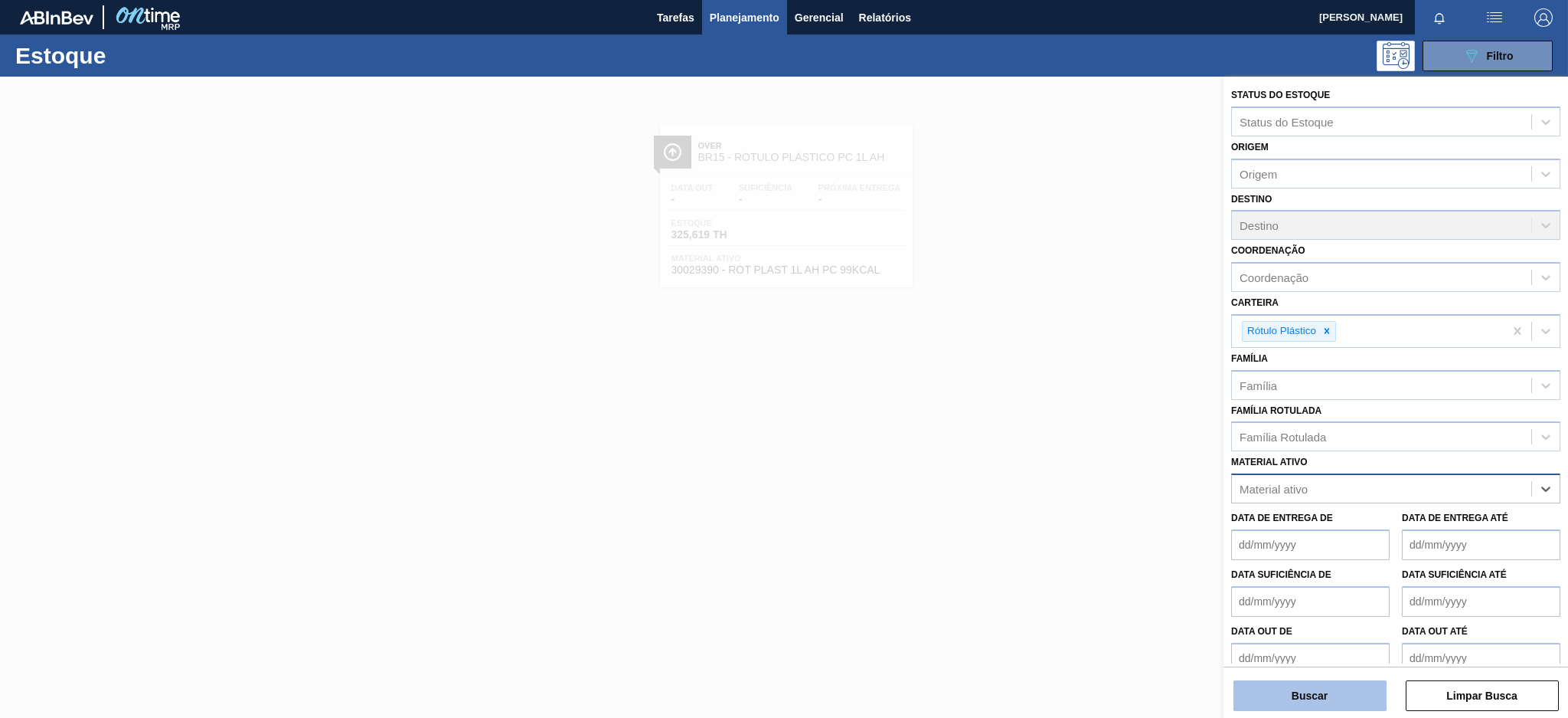
click at [1341, 695] on button "Buscar" at bounding box center [1310, 695] width 153 height 31
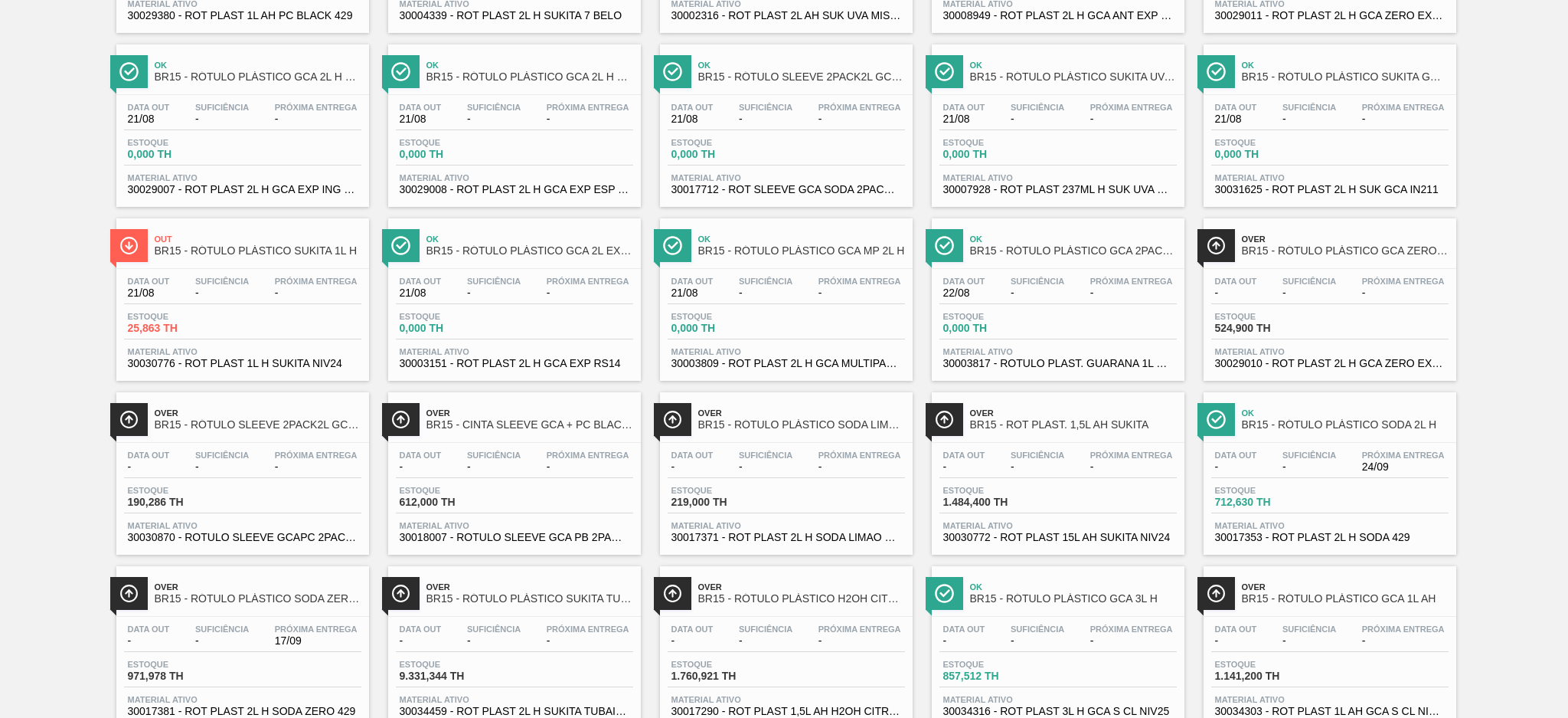
scroll to position [1166, 0]
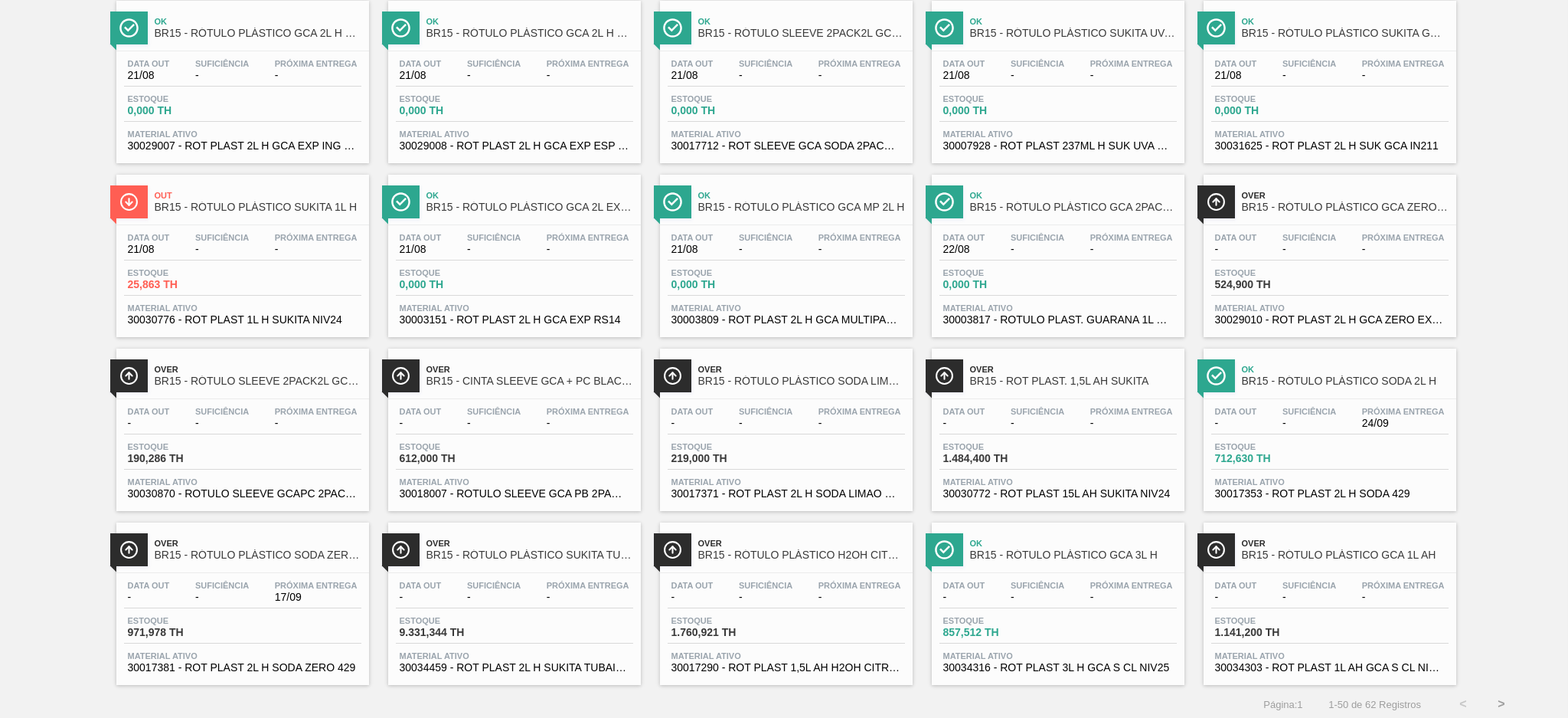
click at [1504, 696] on button ">" at bounding box center [1502, 704] width 39 height 39
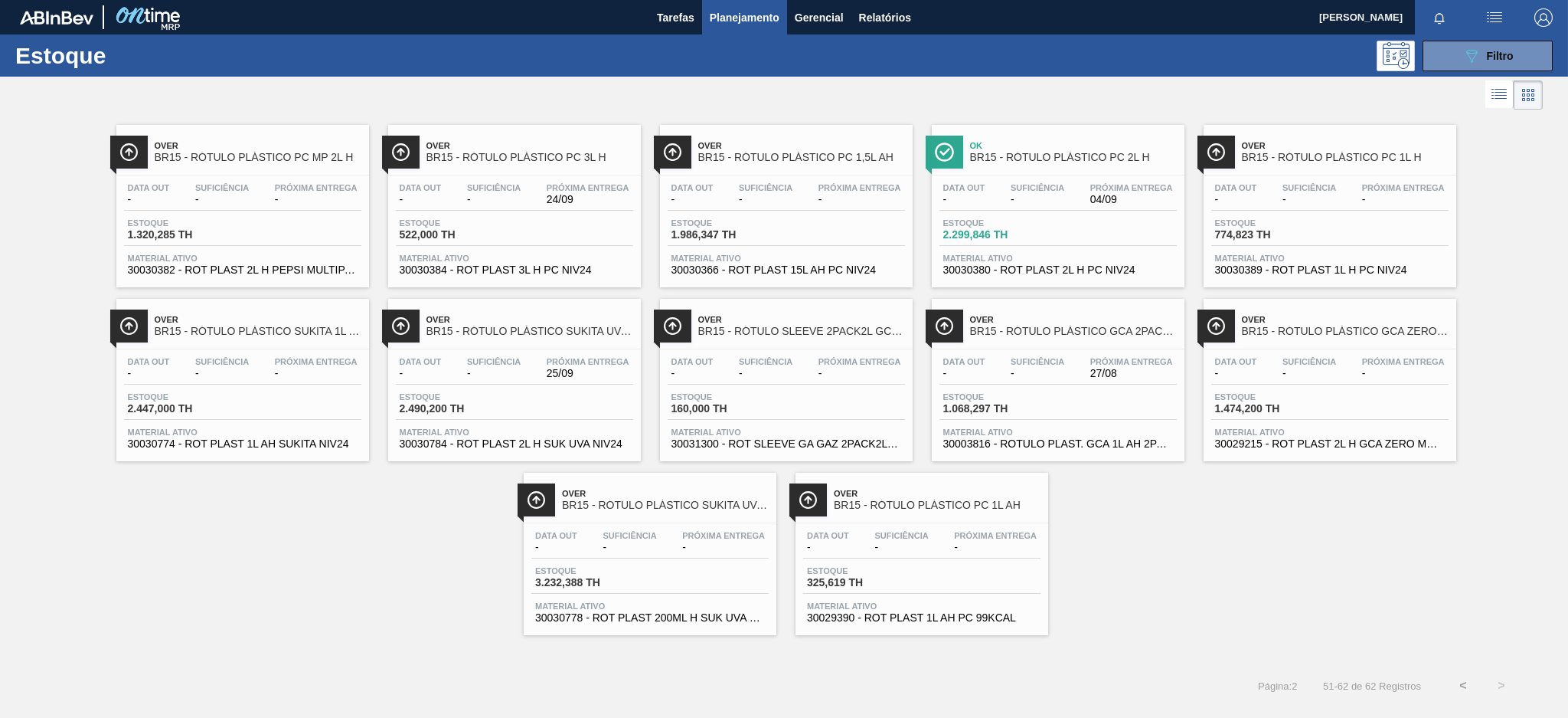
scroll to position [0, 0]
click at [985, 560] on div "Data out - Suficiência - Próxima Entrega - Estoque 325,619 TH Material ativo 30…" at bounding box center [922, 575] width 253 height 104
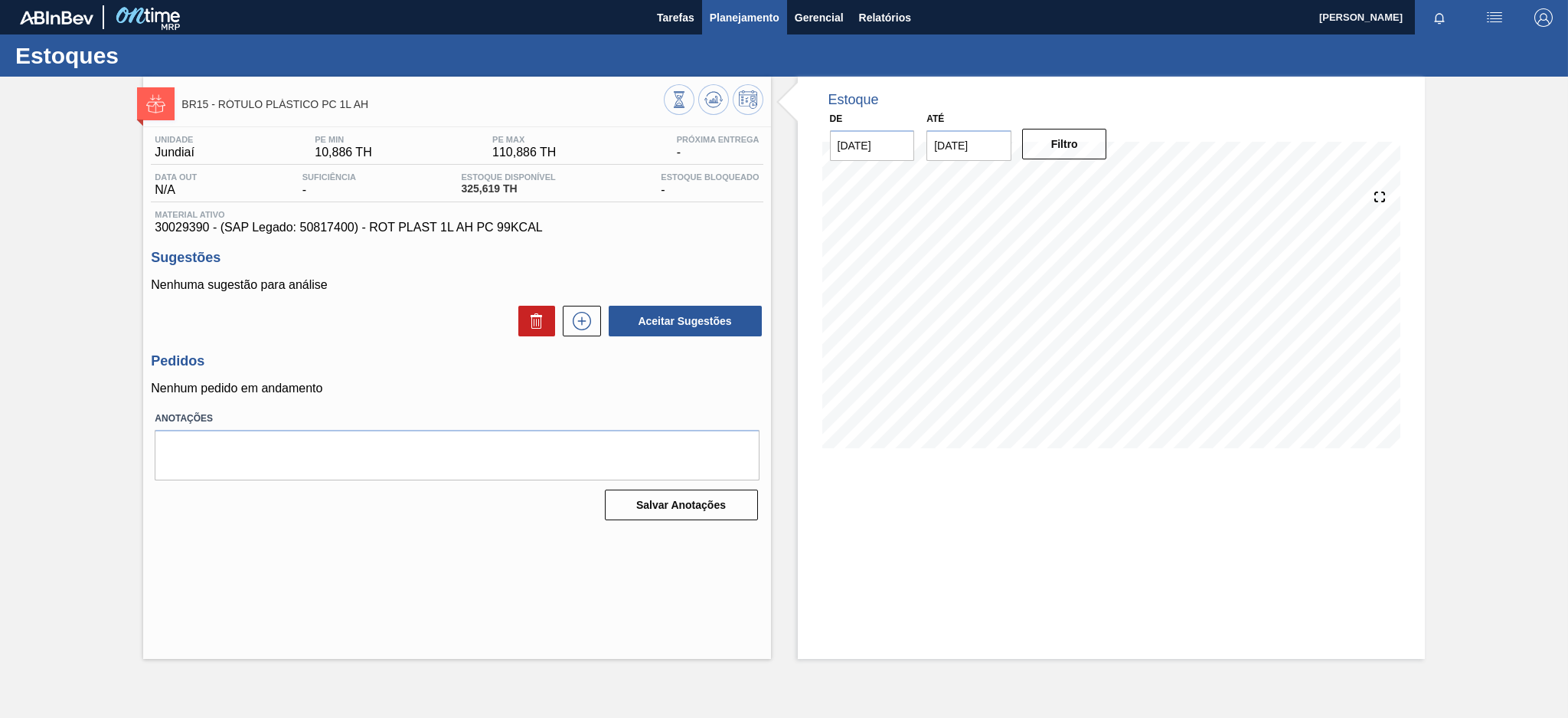
click at [720, 11] on span "Planejamento" at bounding box center [745, 17] width 69 height 19
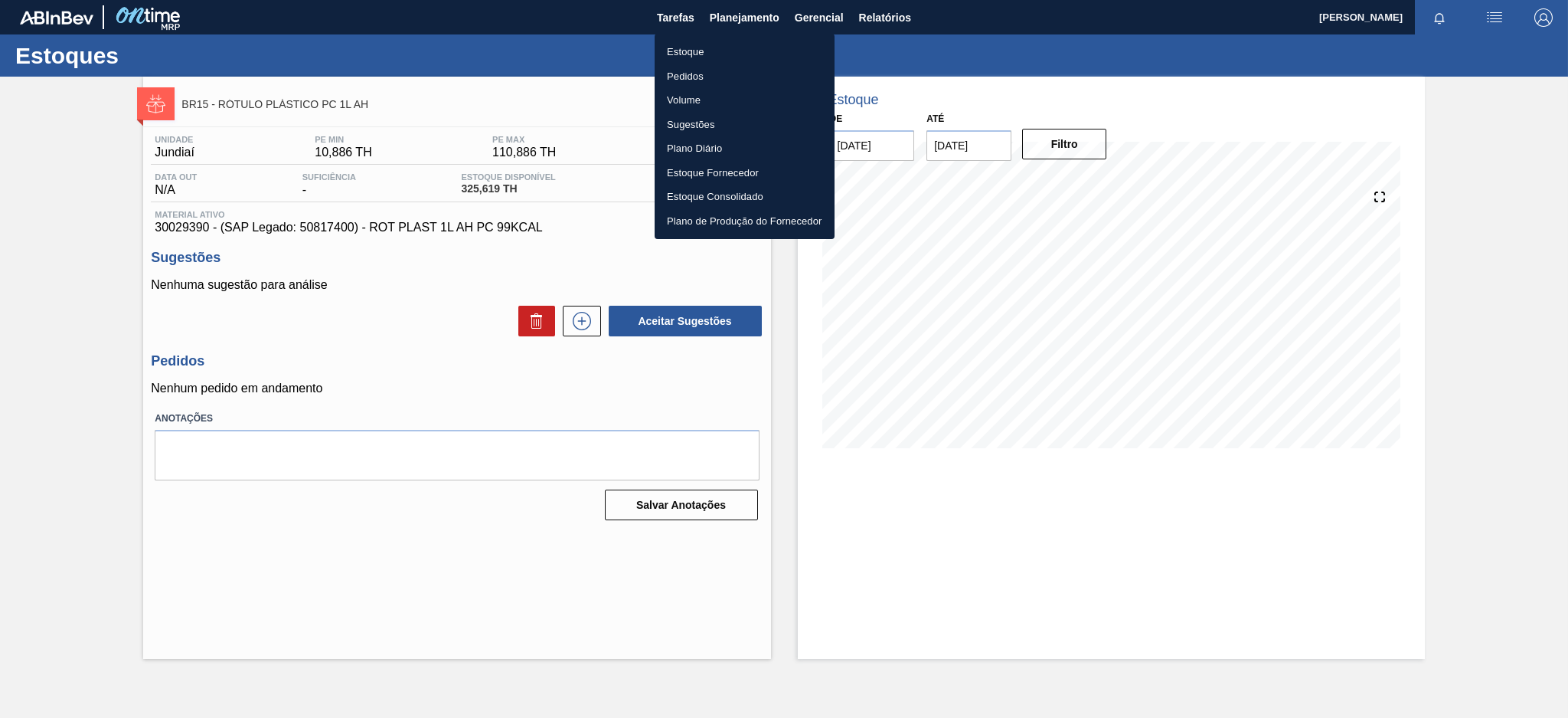
click at [705, 53] on li "Estoque" at bounding box center [745, 52] width 180 height 24
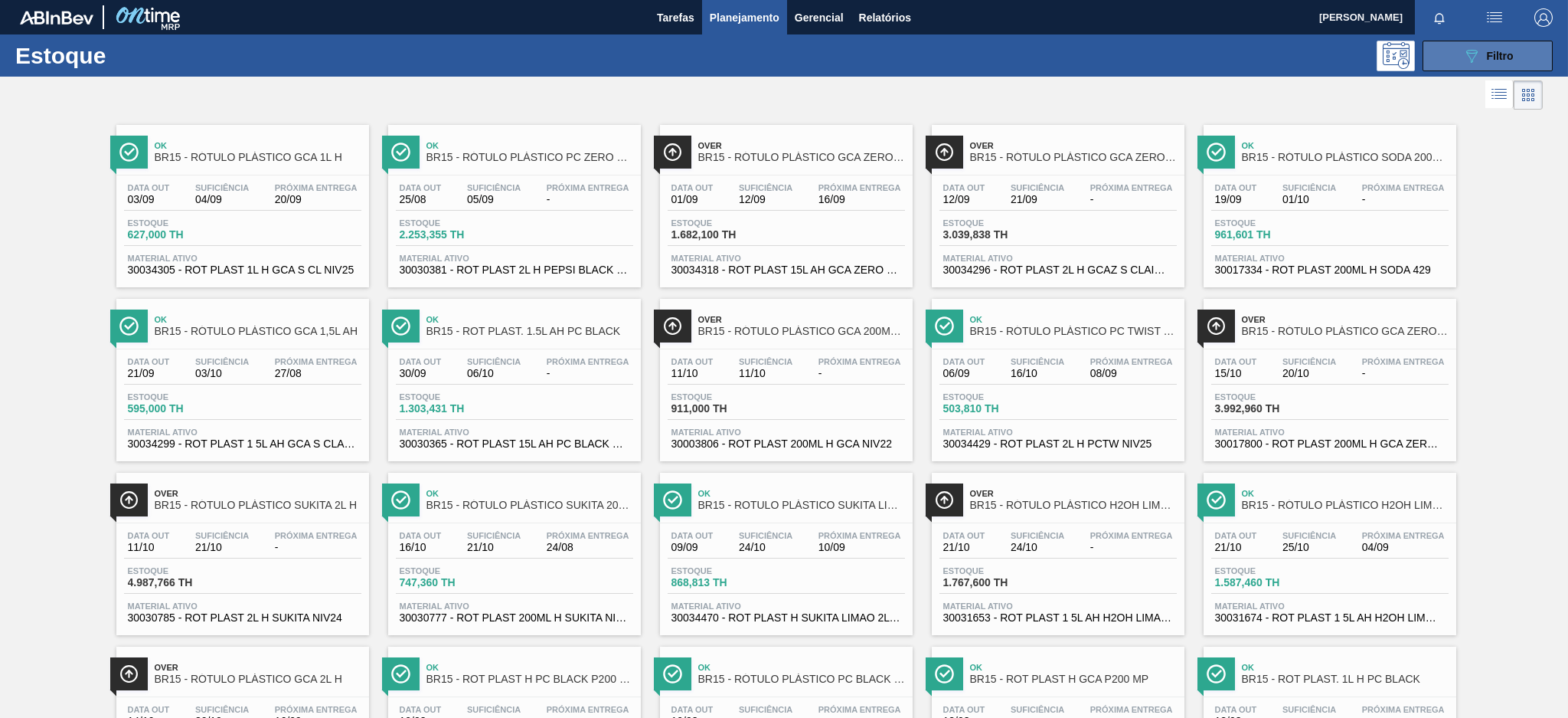
click at [1479, 68] on button "089F7B8B-B2A5-4AFE-B5C0-19BA573D28AC Filtro" at bounding box center [1488, 56] width 131 height 31
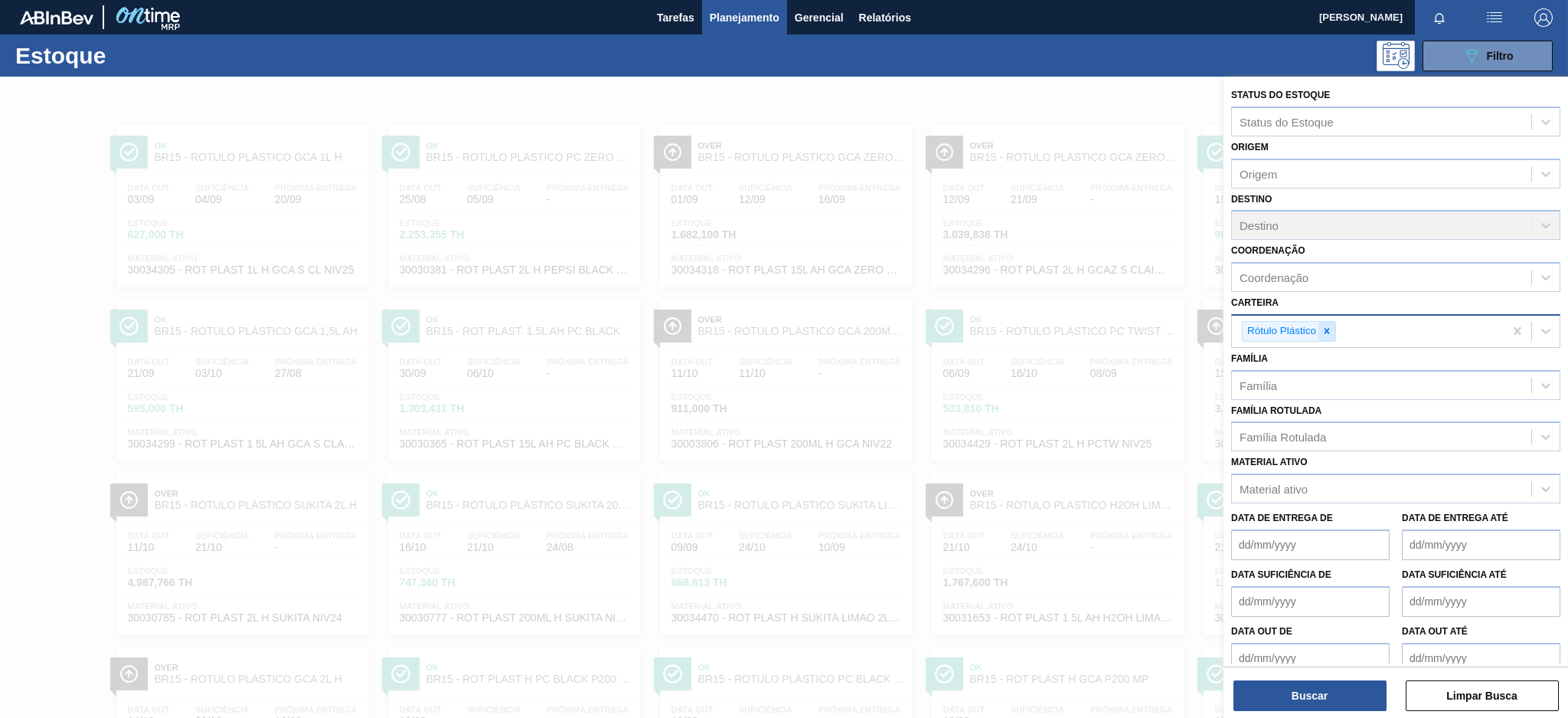
click at [1325, 328] on icon at bounding box center [1326, 330] width 10 height 10
click at [1324, 329] on div "Carteira" at bounding box center [1382, 329] width 300 height 23
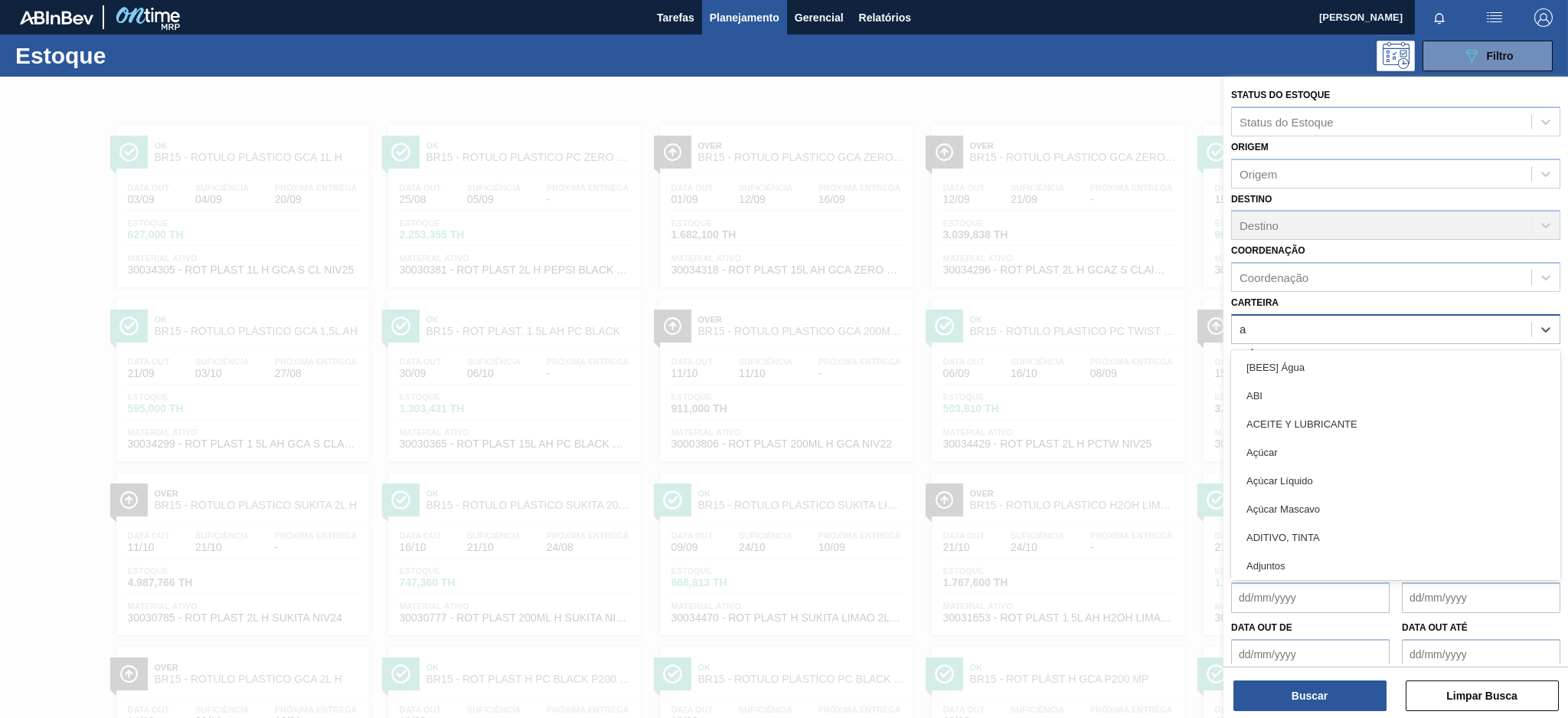
type input "aç"
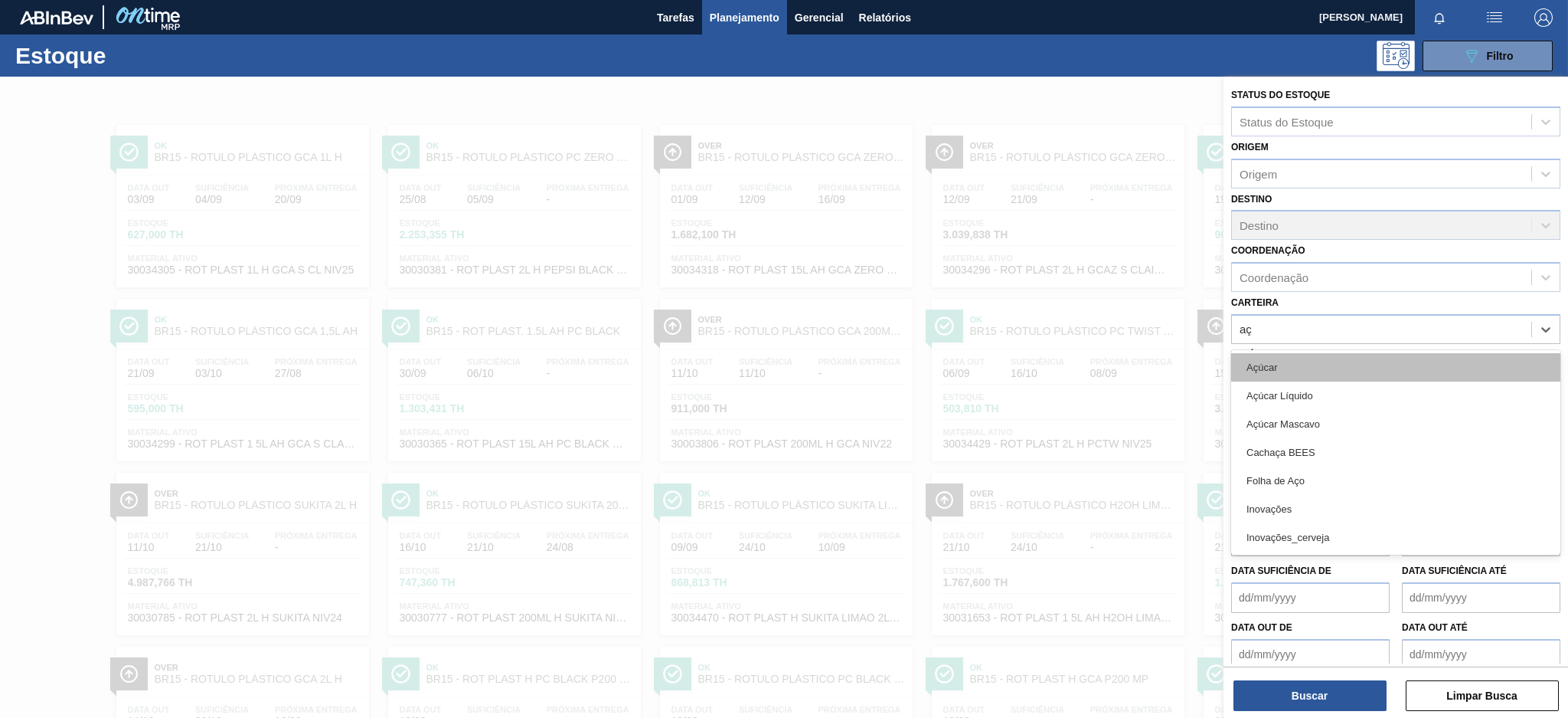
click at [1305, 363] on div "Açúcar" at bounding box center [1396, 367] width 330 height 28
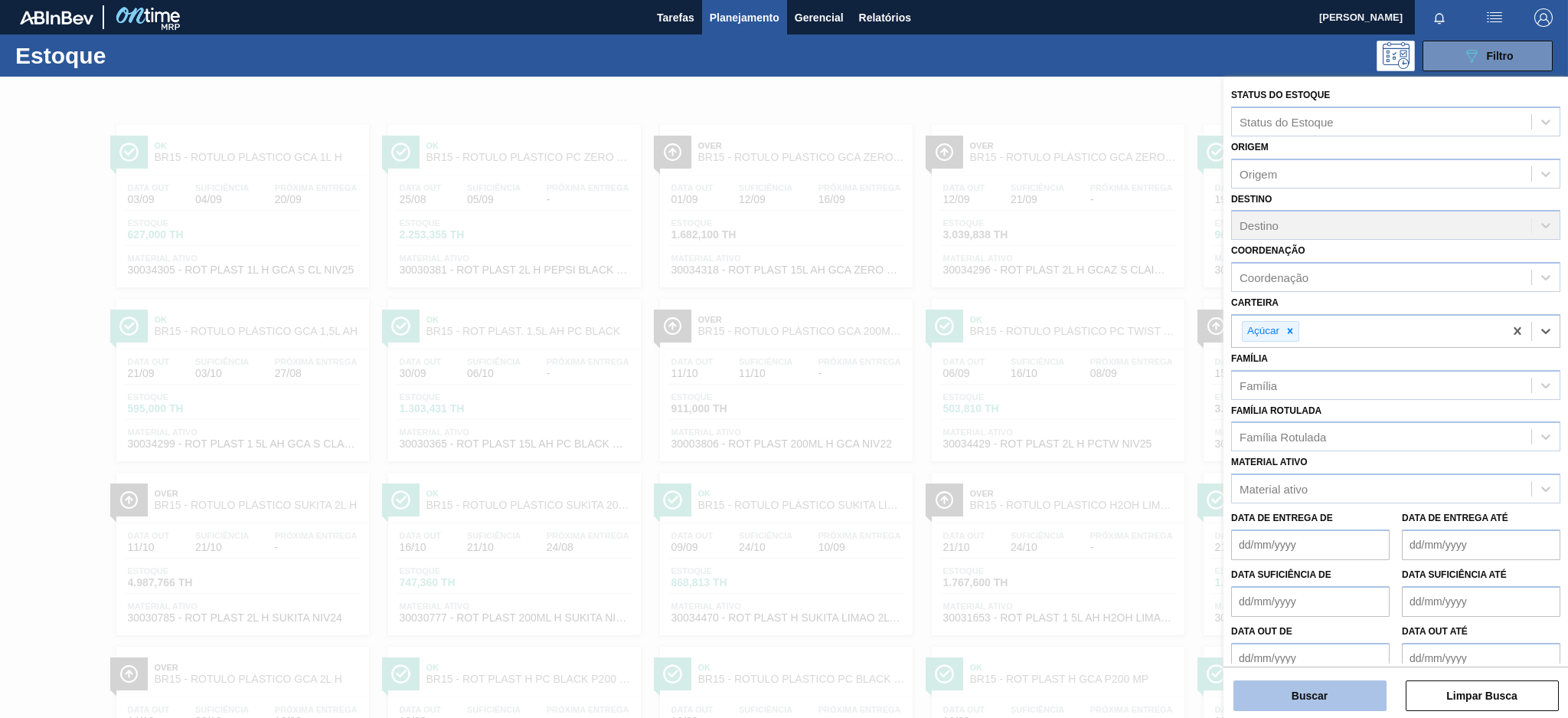
click at [1335, 702] on button "Buscar" at bounding box center [1310, 695] width 153 height 31
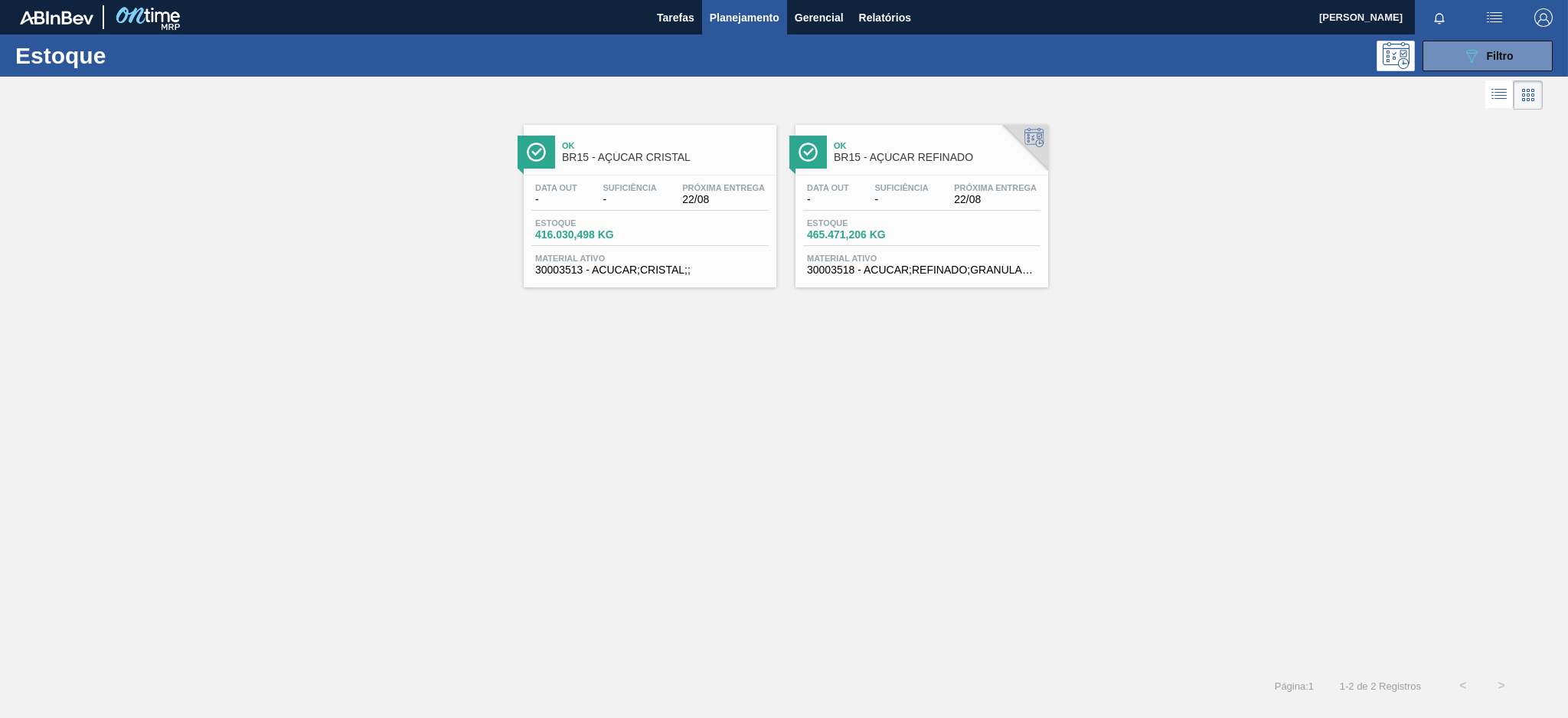
click at [671, 217] on div "Data out - Suficiência - Próxima Entrega 22/08 Estoque 416.030,498 KG Material …" at bounding box center [650, 227] width 253 height 104
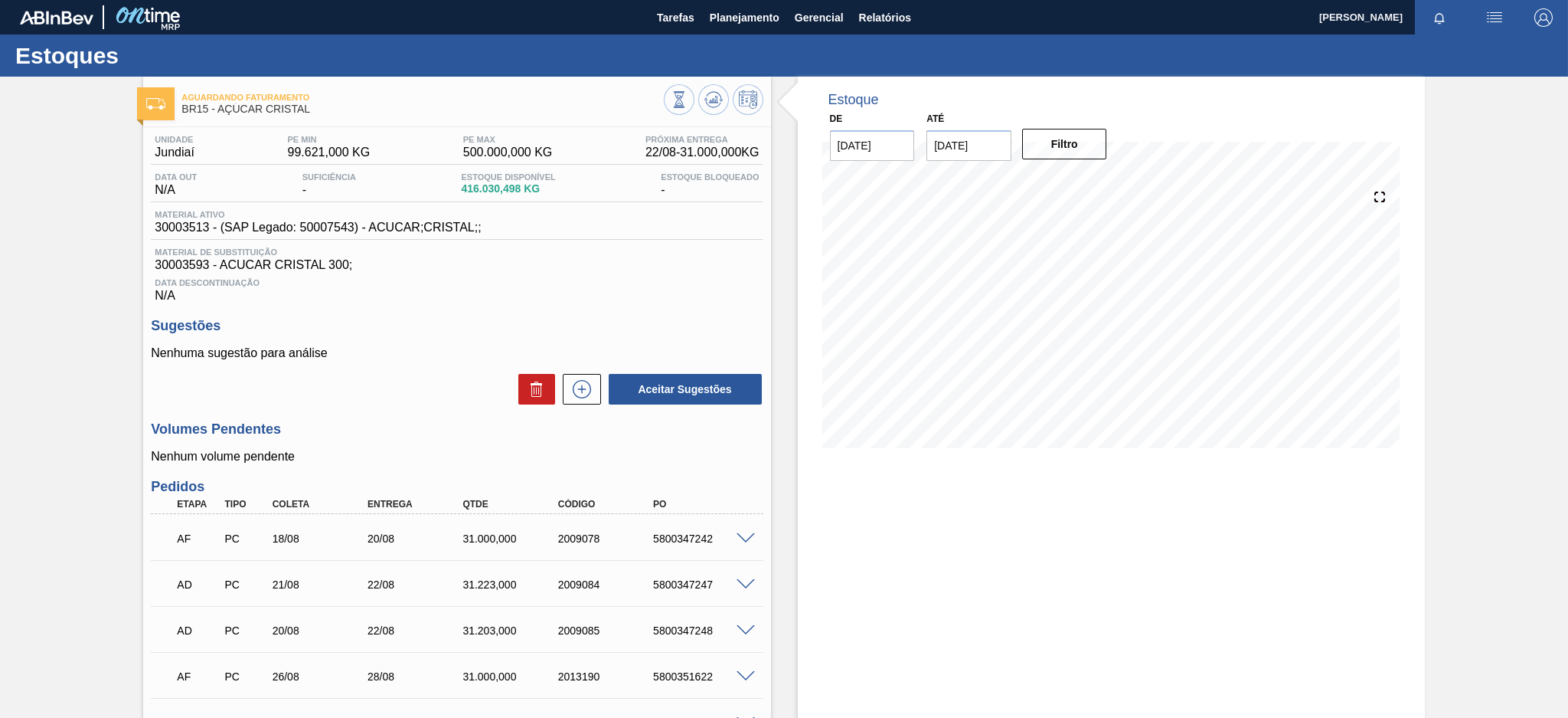
scroll to position [204, 0]
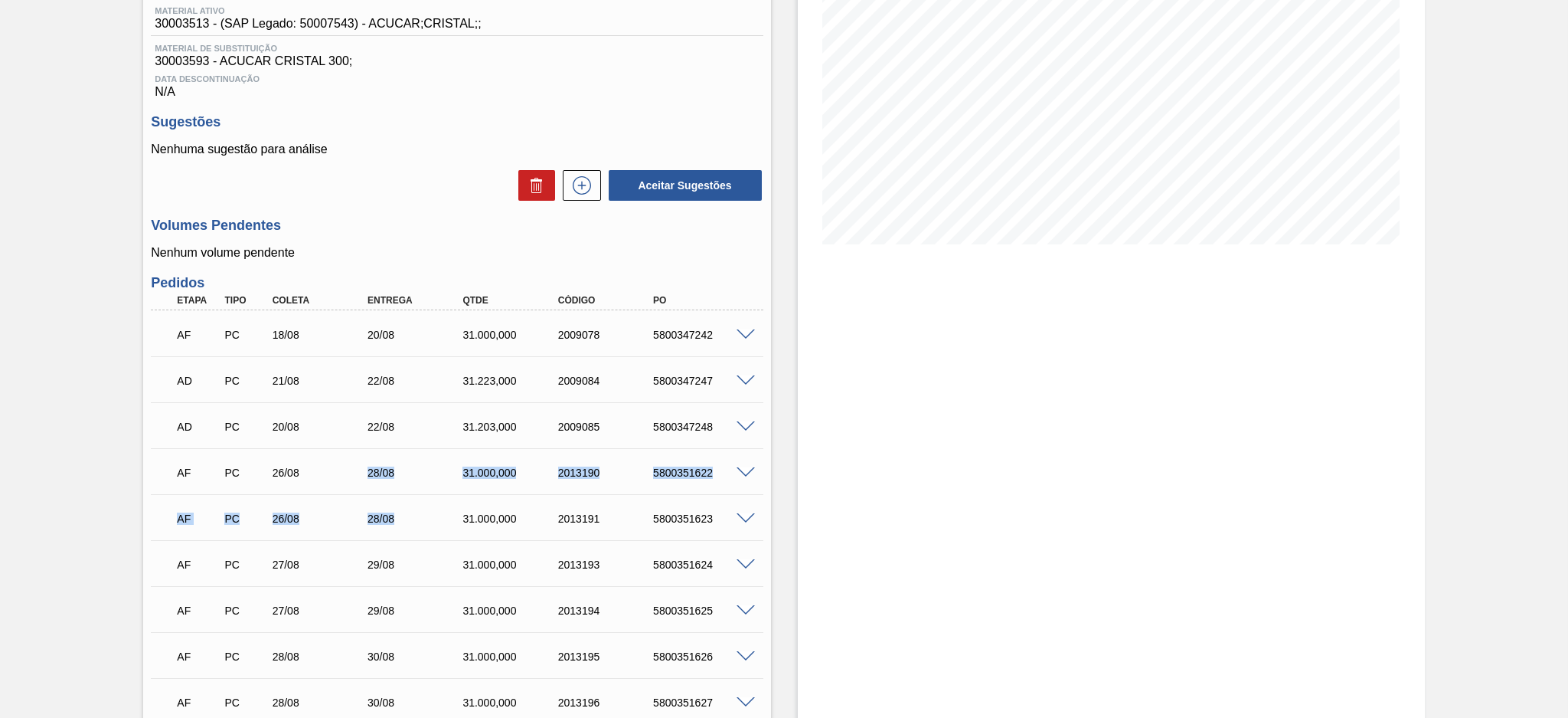
drag, startPoint x: 353, startPoint y: 472, endPoint x: 408, endPoint y: 532, distance: 81.4
click at [408, 532] on div "AF PC 18/08 20/08 31.000,000 2009078 5800347242 Material 30003513 - ACUCAR;CRIS…" at bounding box center [456, 517] width 612 height 413
drag, startPoint x: 396, startPoint y: 575, endPoint x: 409, endPoint y: 625, distance: 51.7
click at [409, 625] on div "AF PC 18/08 20/08 31.000,000 2009078 5800347242 Material 30003513 - ACUCAR;CRIS…" at bounding box center [456, 517] width 612 height 413
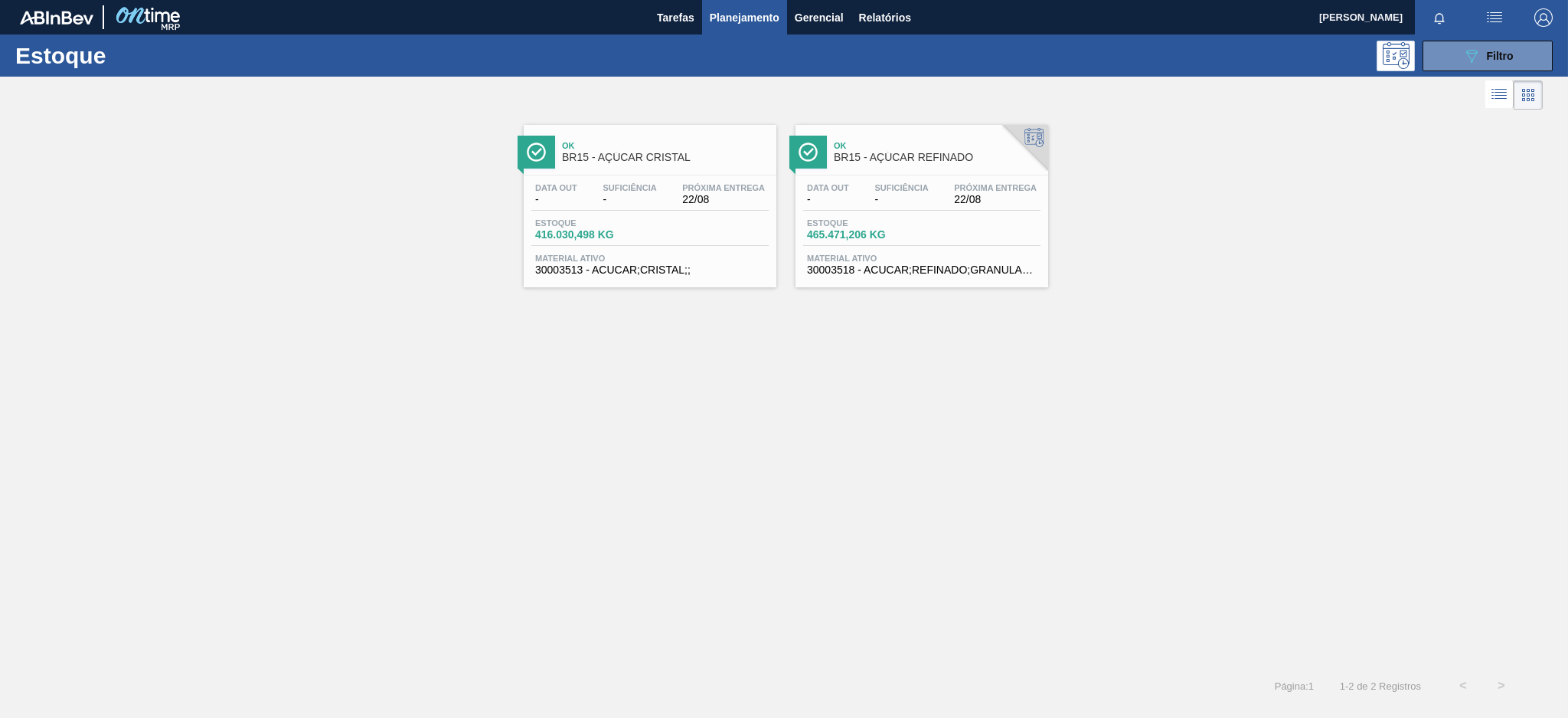
click at [936, 168] on div "Ok BR15 - AÇÚCAR REFINADO" at bounding box center [937, 151] width 207 height 35
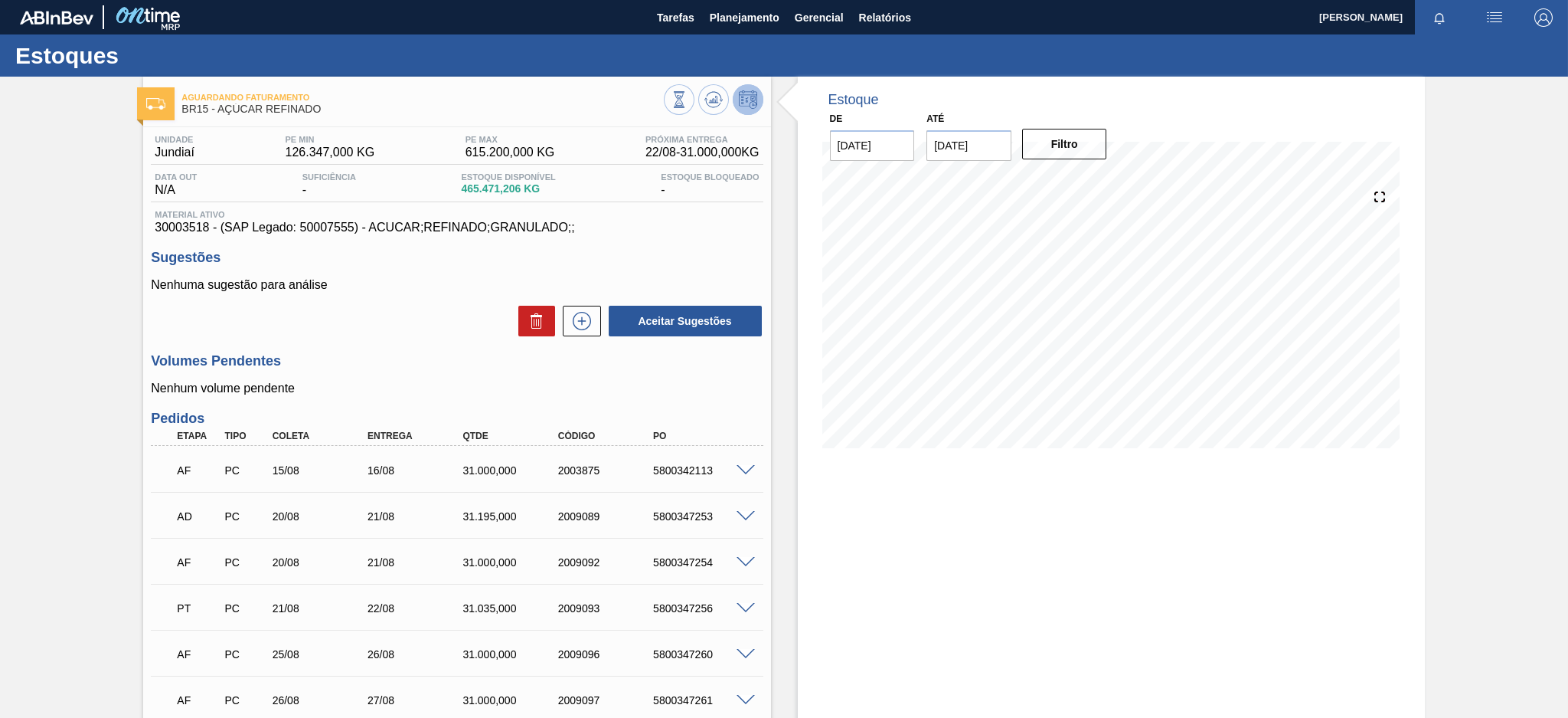
scroll to position [204, 0]
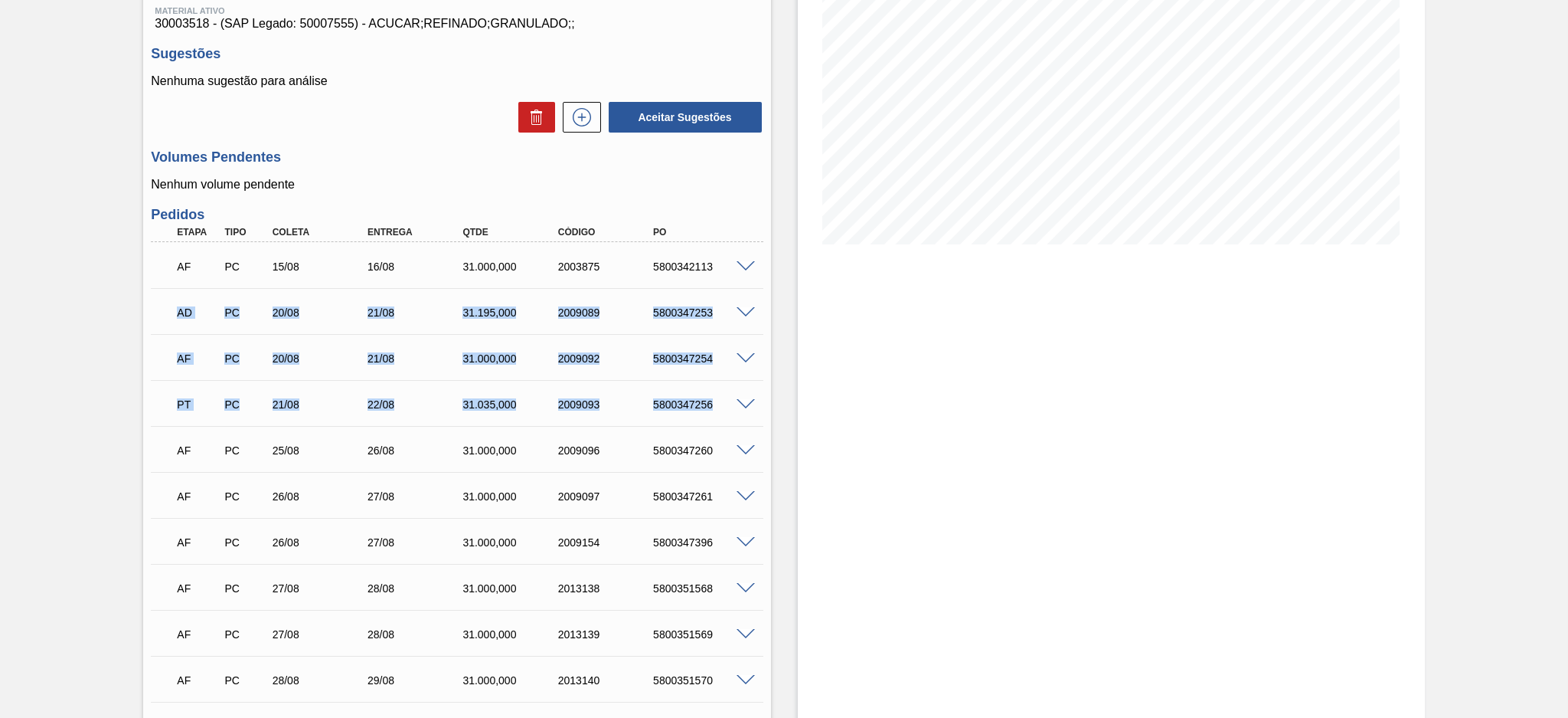
drag, startPoint x: 154, startPoint y: 311, endPoint x: 753, endPoint y: 409, distance: 607.0
click at [753, 409] on div "AF PC 15/08 16/08 31.000,000 2003875 5800342113 Material 30003518 - ACUCAR;REFI…" at bounding box center [456, 586] width 612 height 689
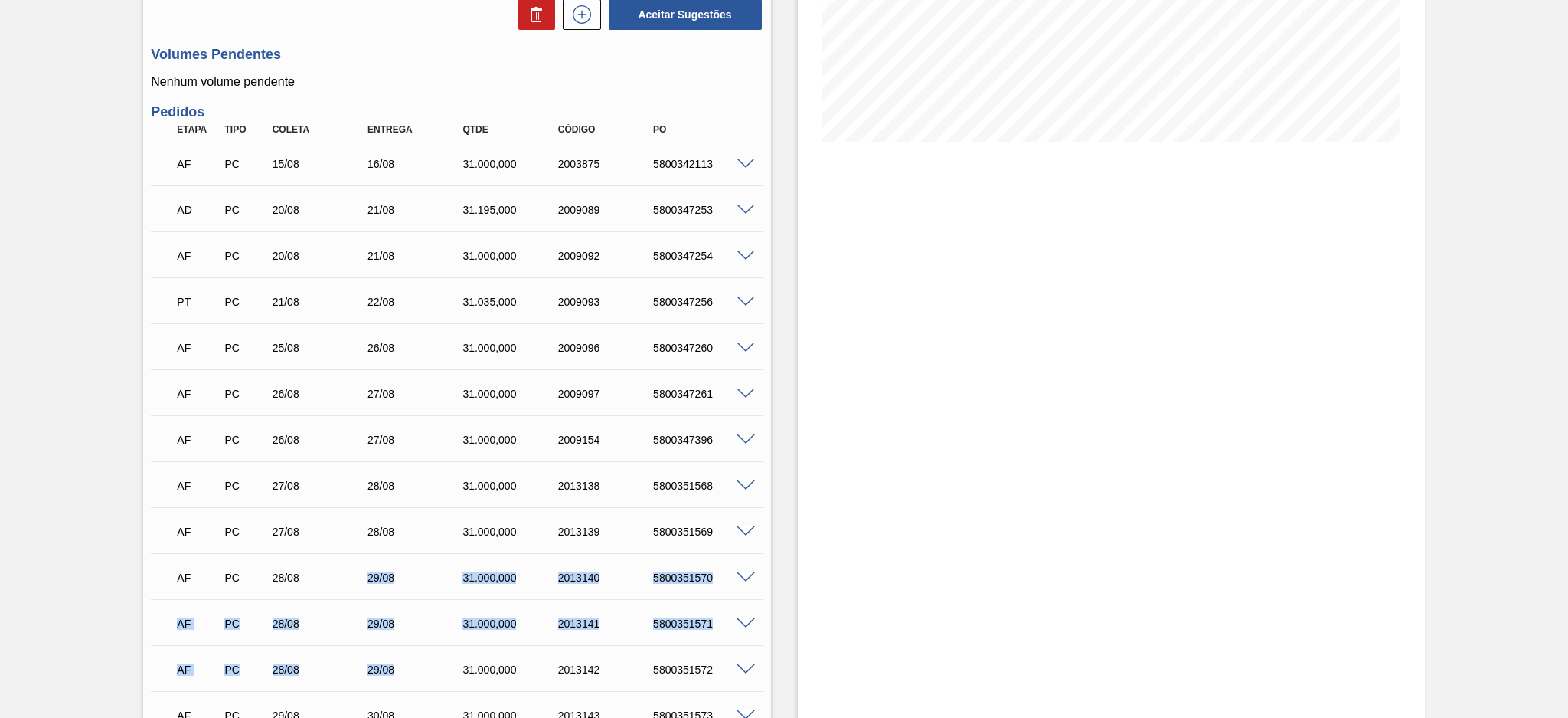
drag, startPoint x: 353, startPoint y: 575, endPoint x: 450, endPoint y: 667, distance: 133.7
click at [450, 667] on div "AF PC 15/08 16/08 31.000,000 2003875 5800342113 Material 30003518 - ACUCAR;REFI…" at bounding box center [456, 484] width 612 height 689
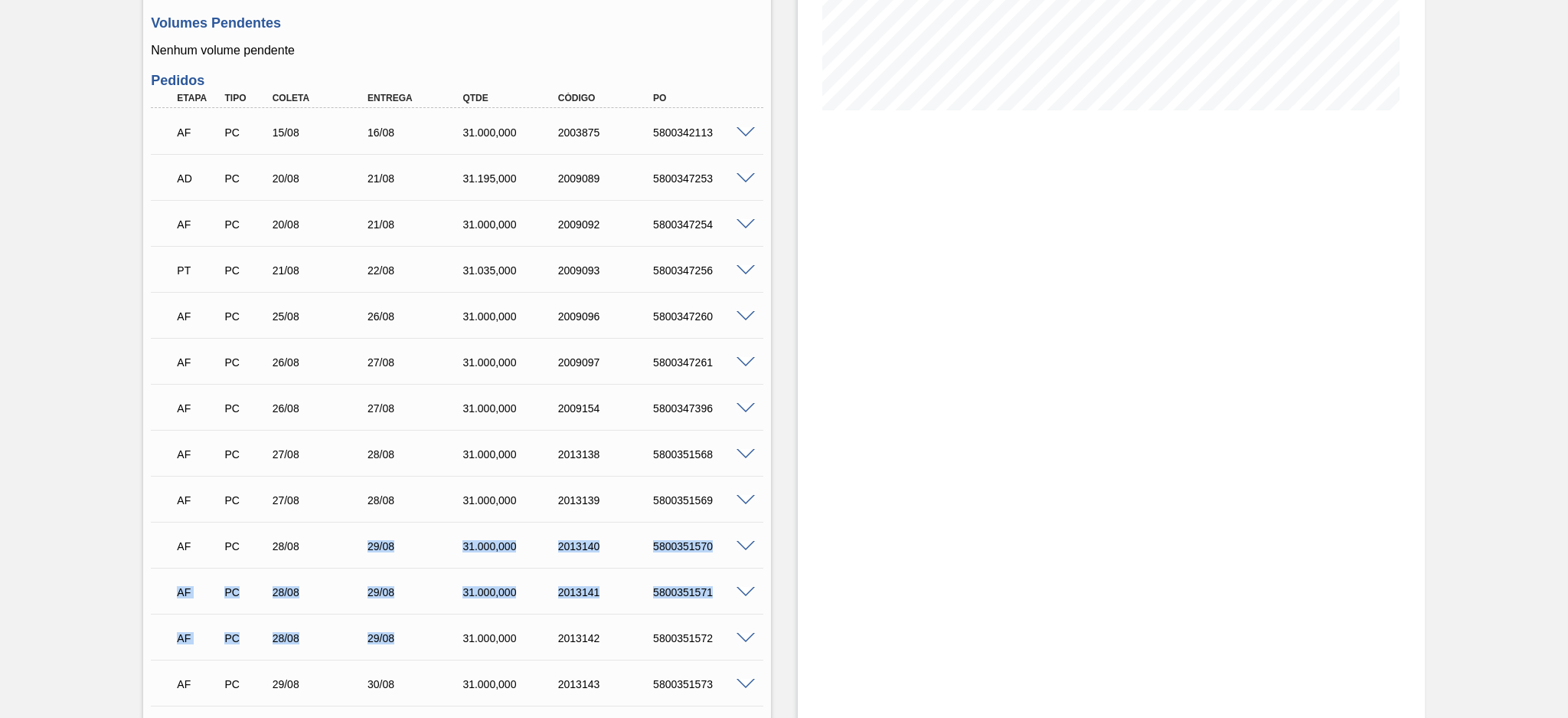
scroll to position [236, 0]
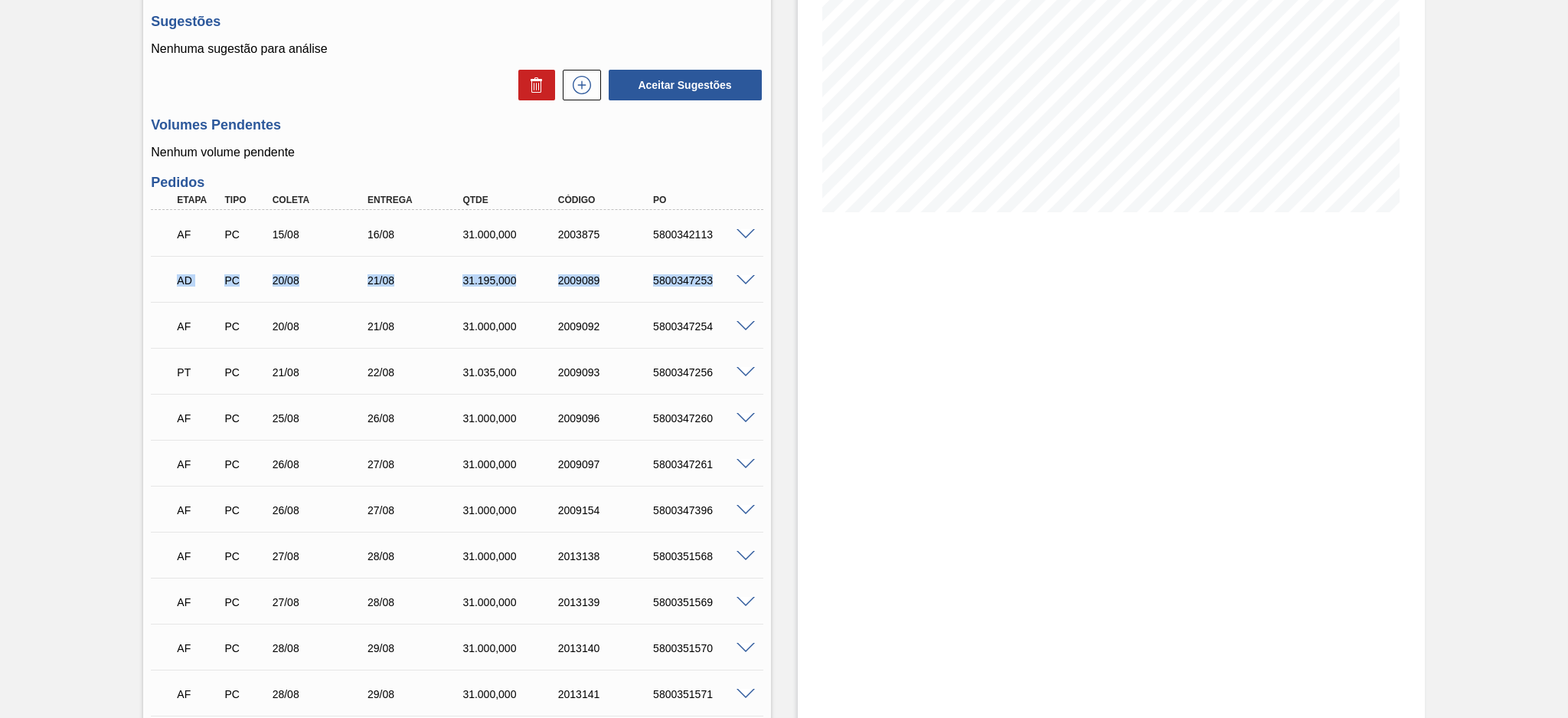
drag, startPoint x: 160, startPoint y: 277, endPoint x: 739, endPoint y: 280, distance: 579.0
click at [739, 280] on div "AD PC 20/08 21/08 31.195,000 2009089 5800347253" at bounding box center [456, 279] width 612 height 39
click at [740, 369] on span at bounding box center [745, 372] width 19 height 11
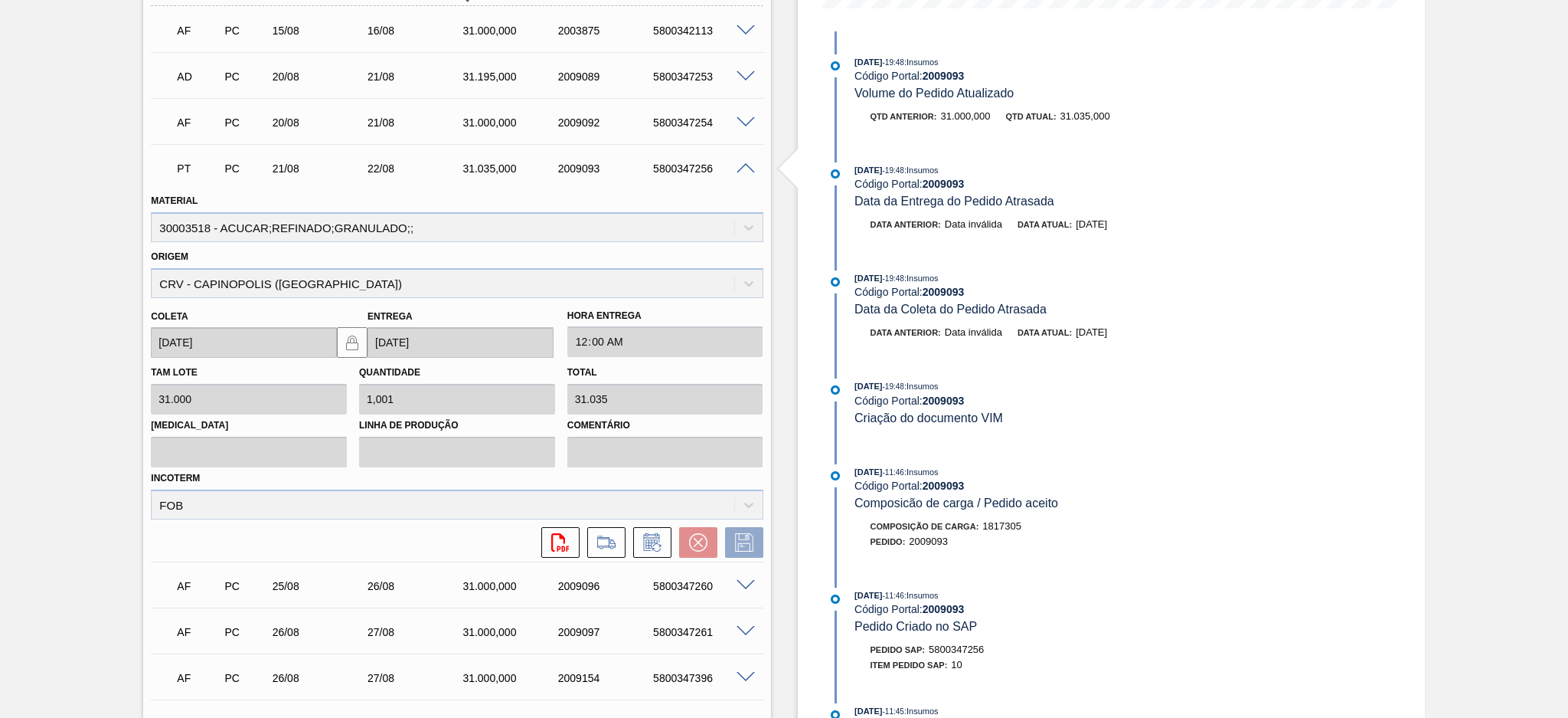
scroll to position [338, 0]
